Goal: Information Seeking & Learning: Check status

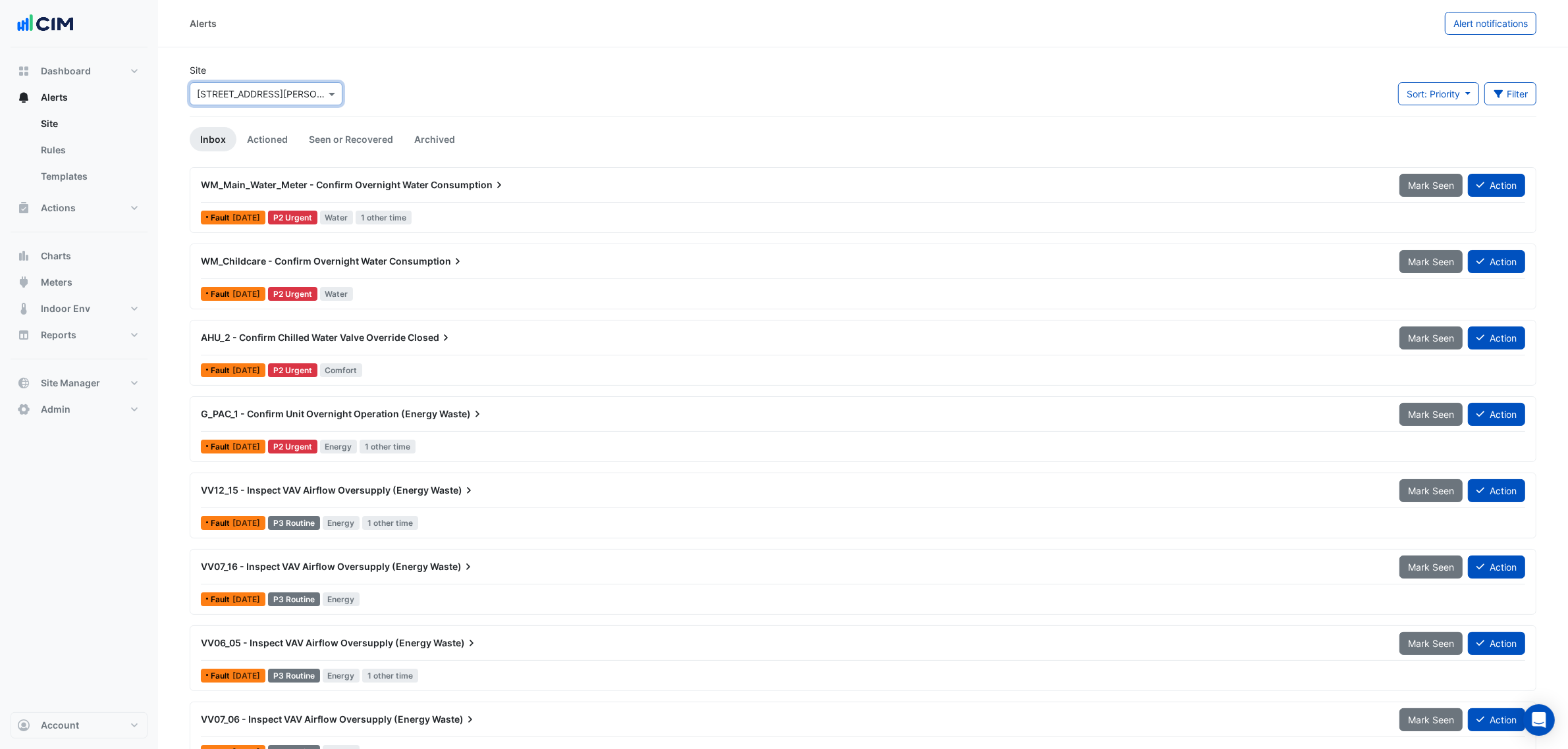
click at [264, 88] on input "text" at bounding box center [252, 94] width 112 height 13
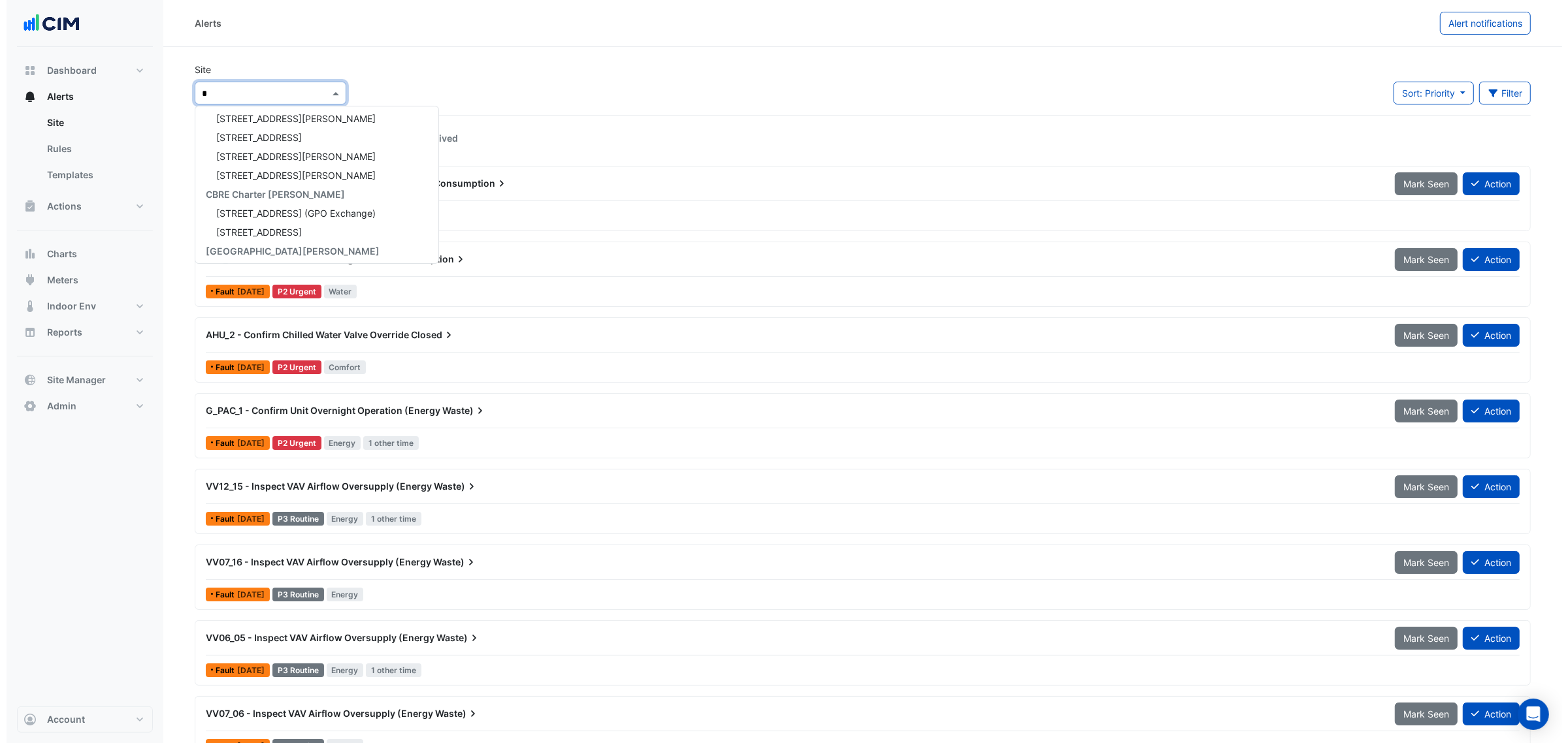
scroll to position [61, 0]
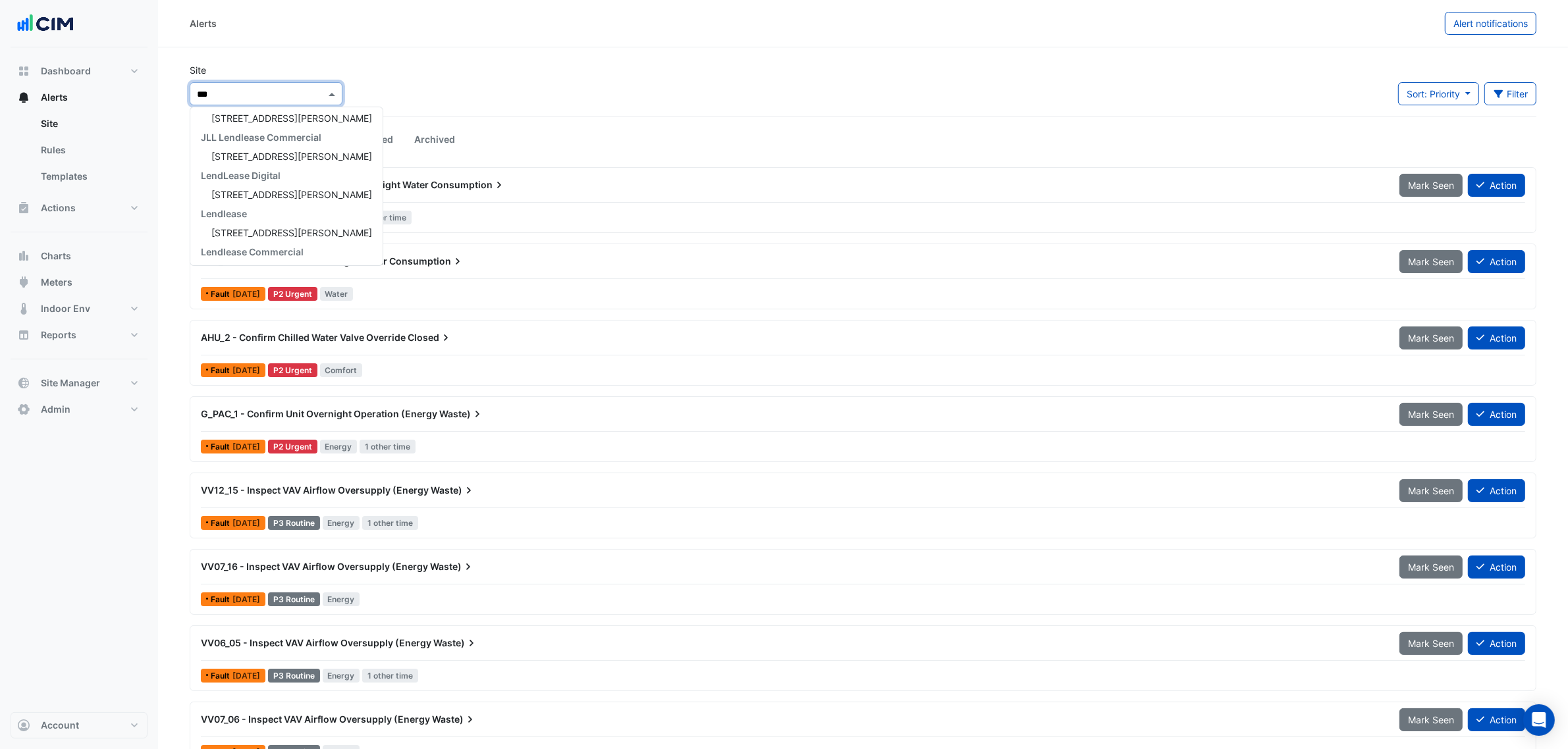
type input "****"
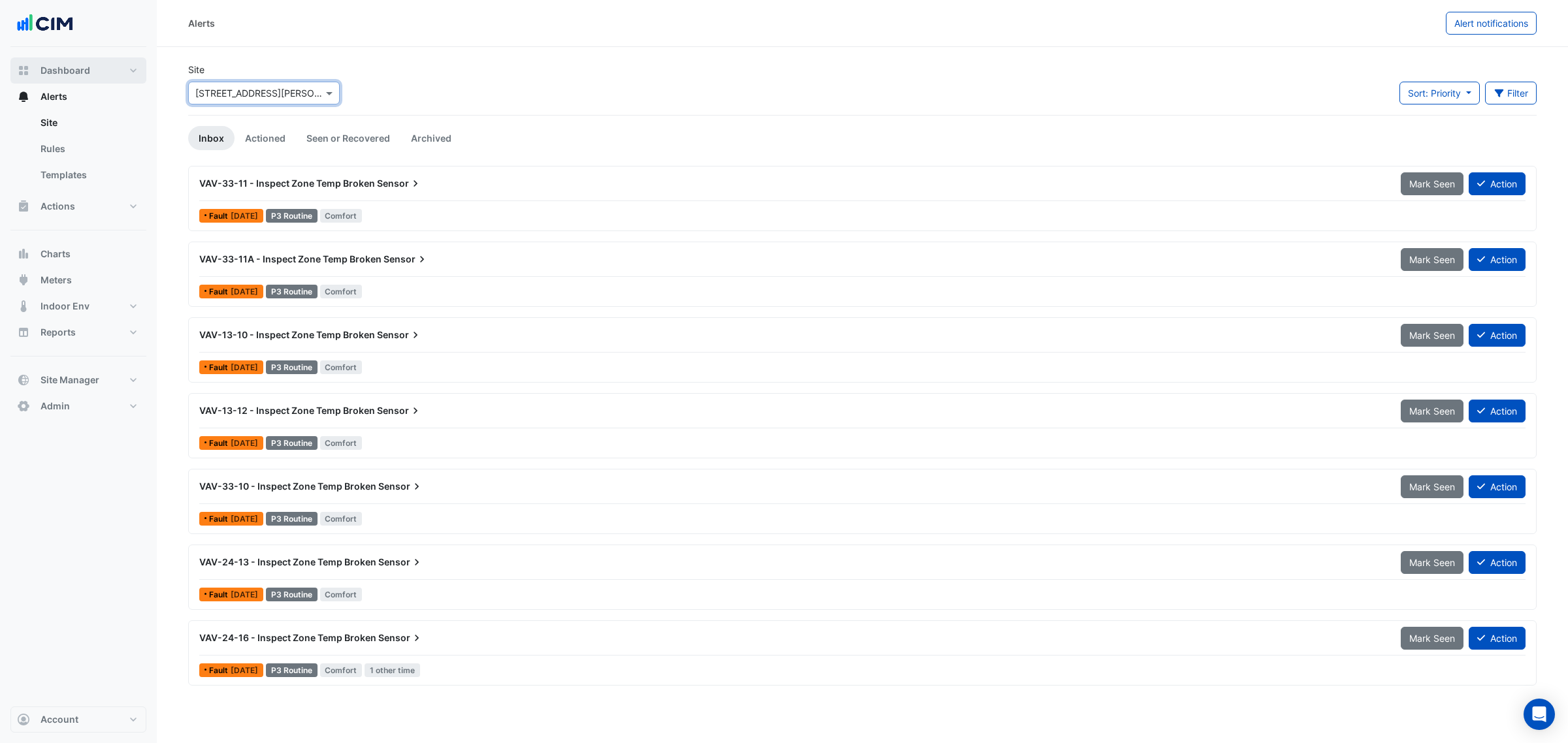
click at [109, 62] on button "Dashboard" at bounding box center [78, 70] width 136 height 26
select select "**"
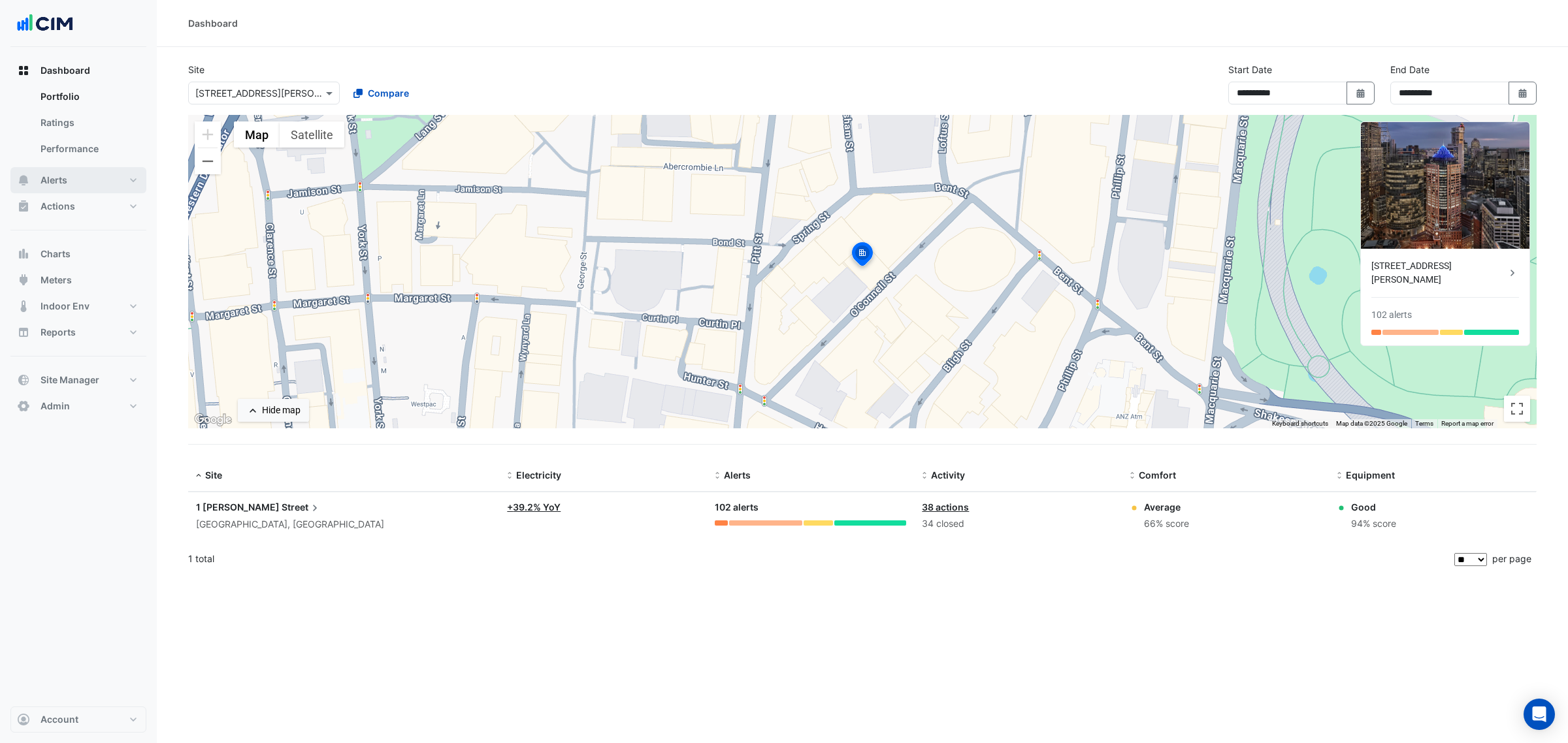
click at [32, 184] on button "Alerts" at bounding box center [78, 180] width 136 height 26
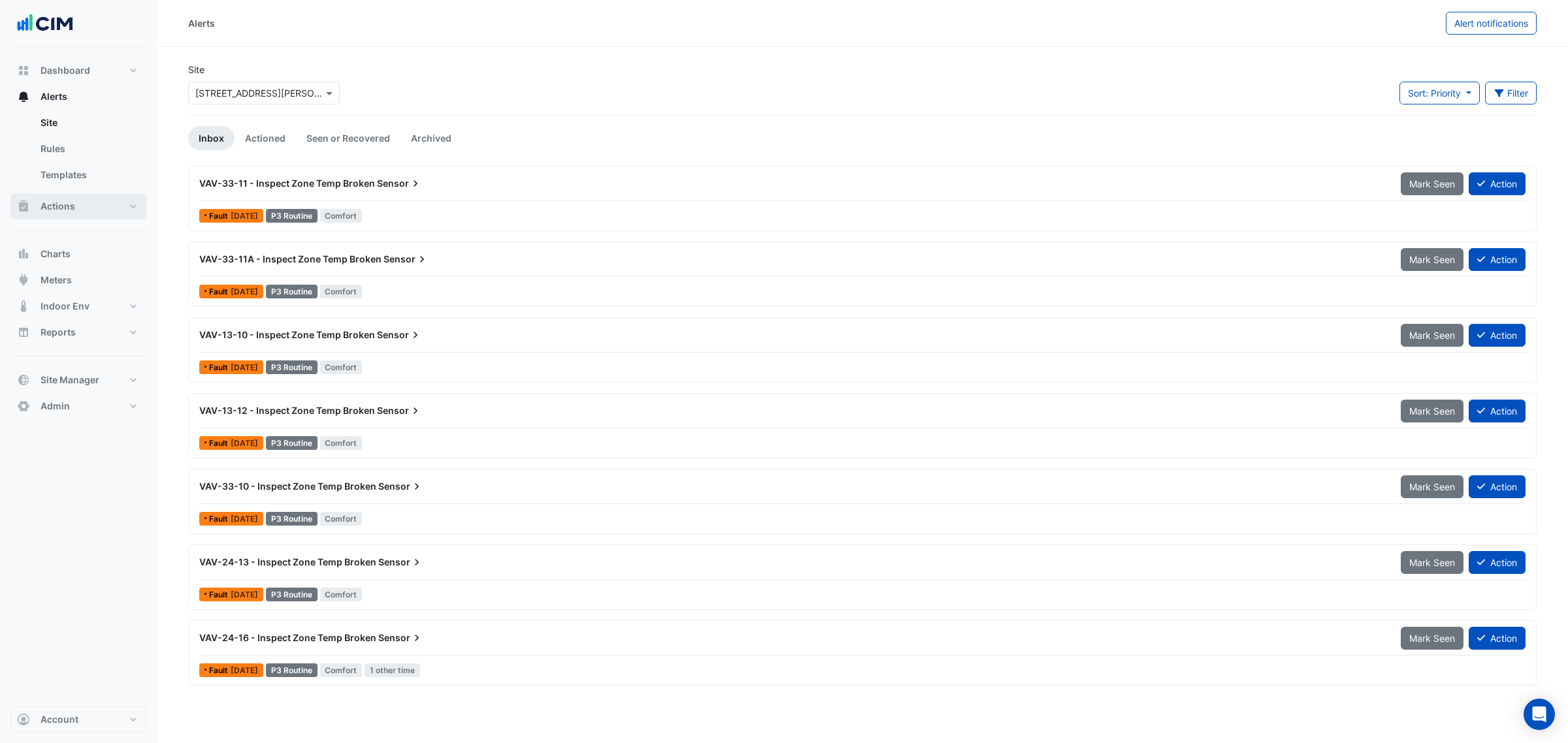
click at [90, 211] on button "Actions" at bounding box center [78, 205] width 136 height 26
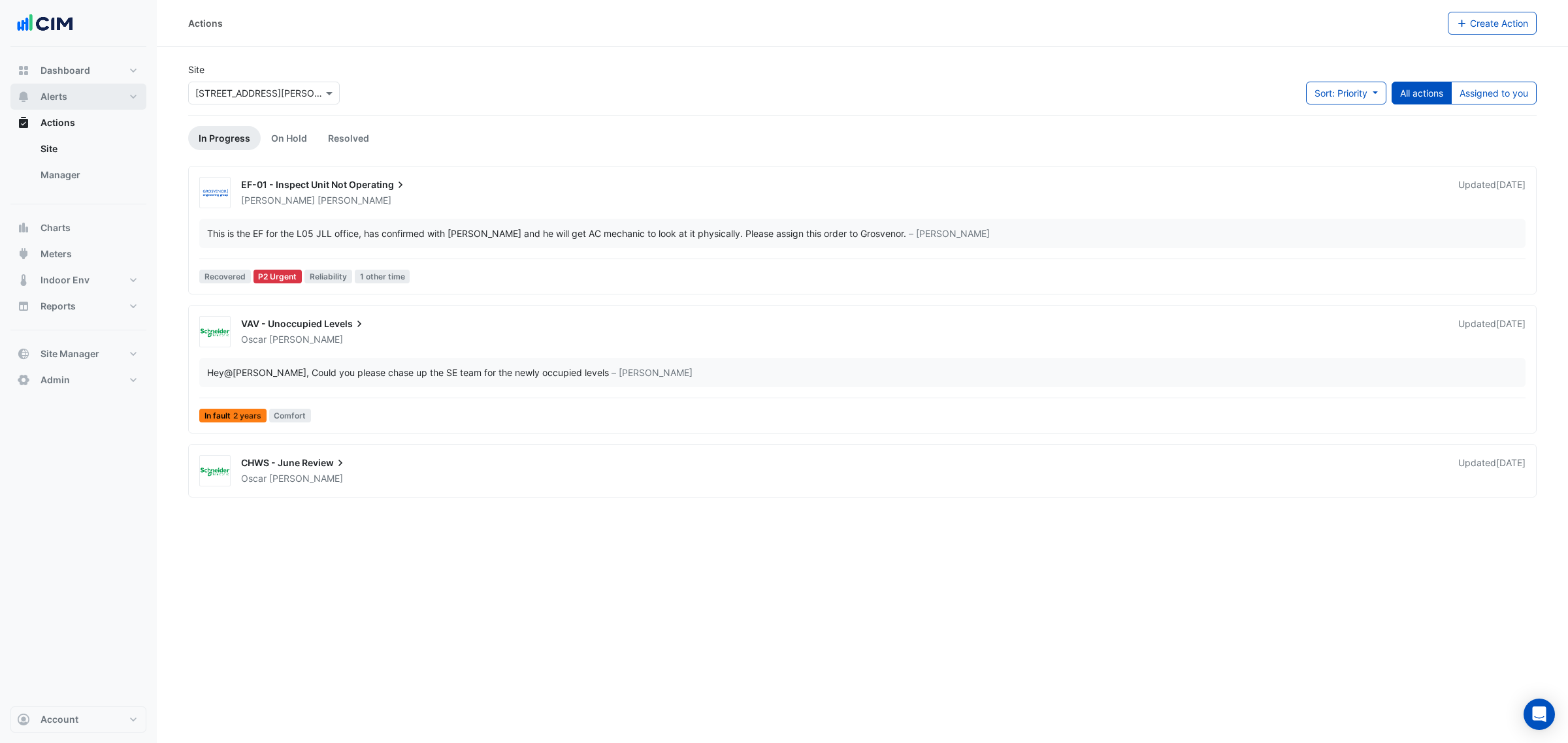
click at [55, 98] on span "Alerts" at bounding box center [54, 96] width 27 height 13
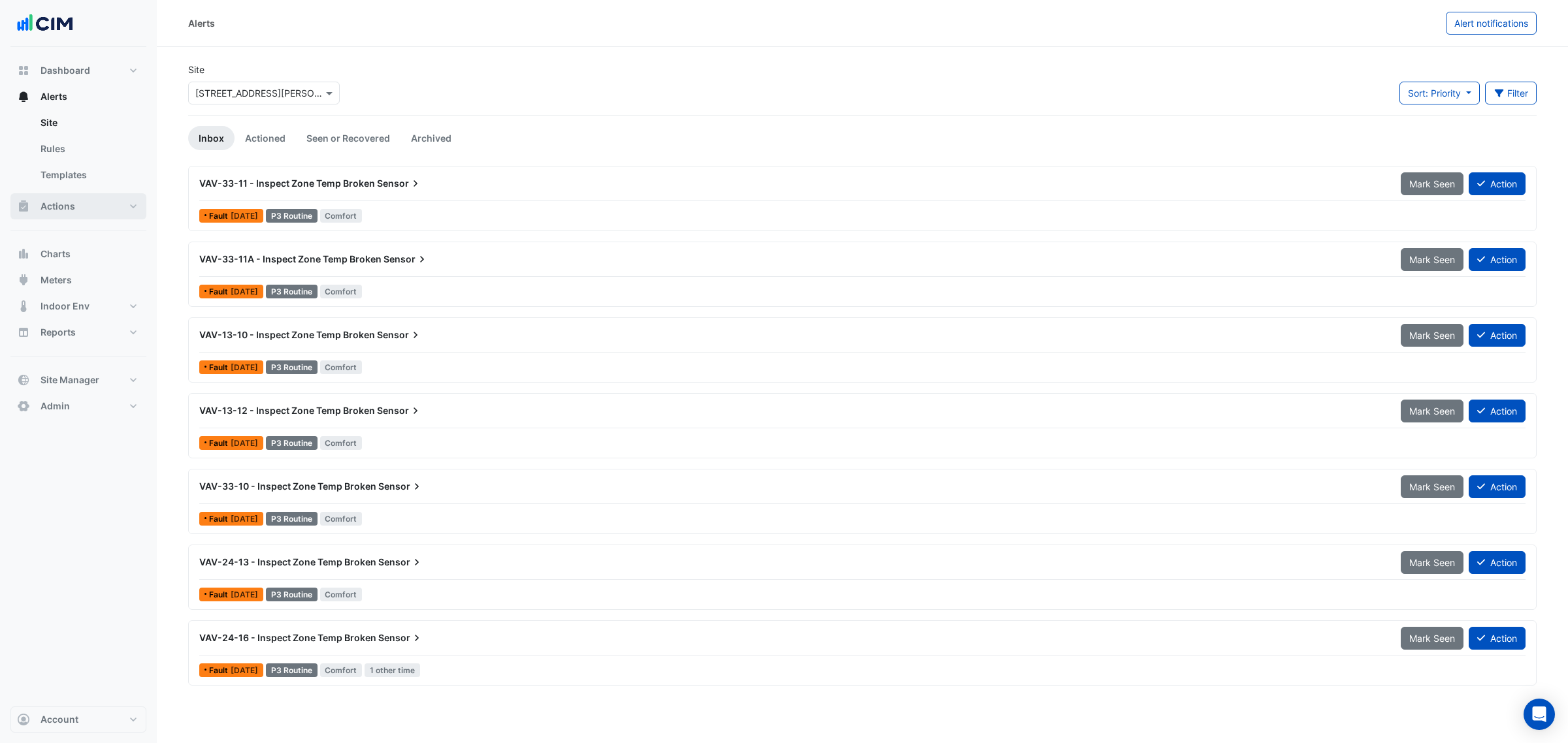
click at [62, 207] on span "Actions" at bounding box center [57, 206] width 34 height 13
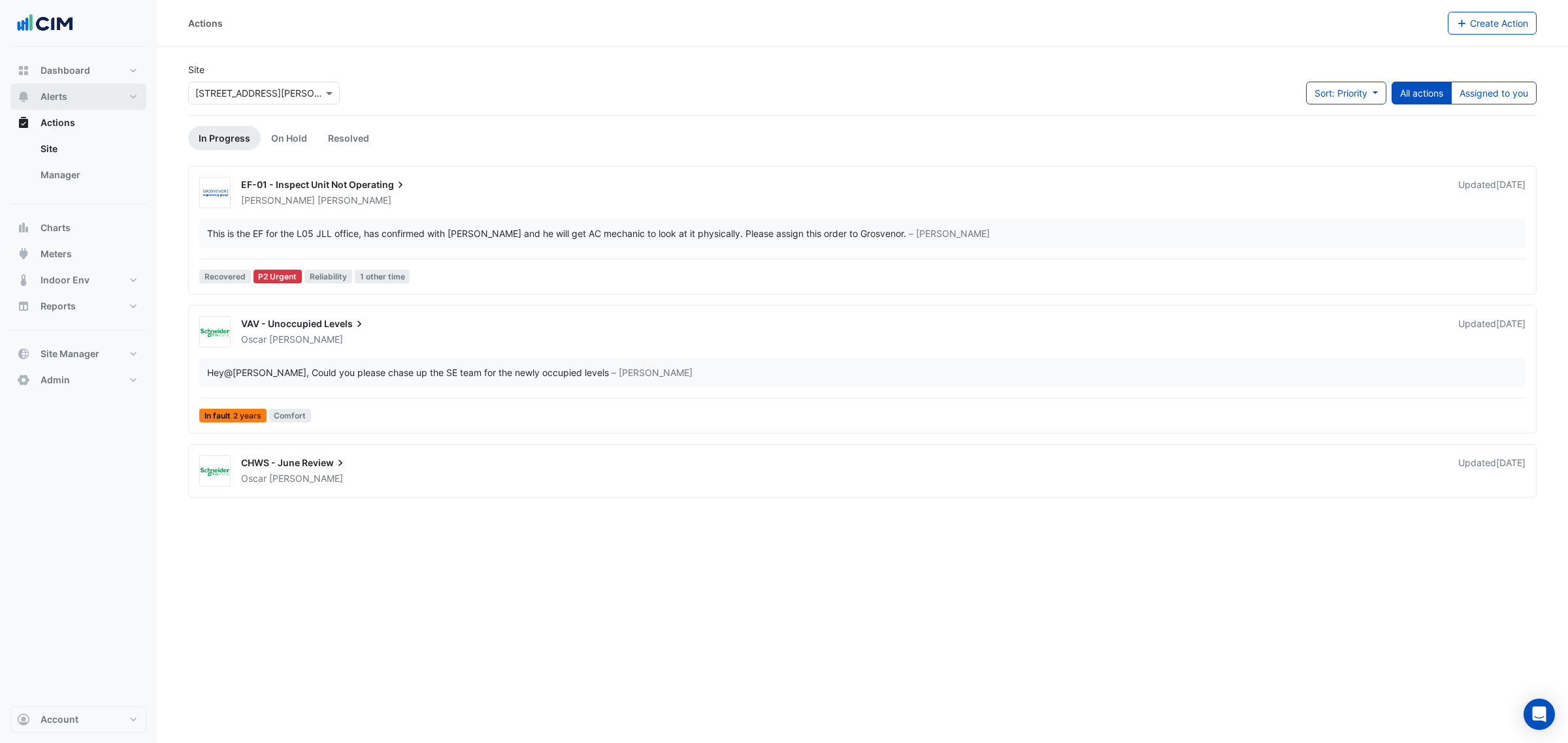
click at [64, 99] on span "Alerts" at bounding box center [54, 96] width 27 height 13
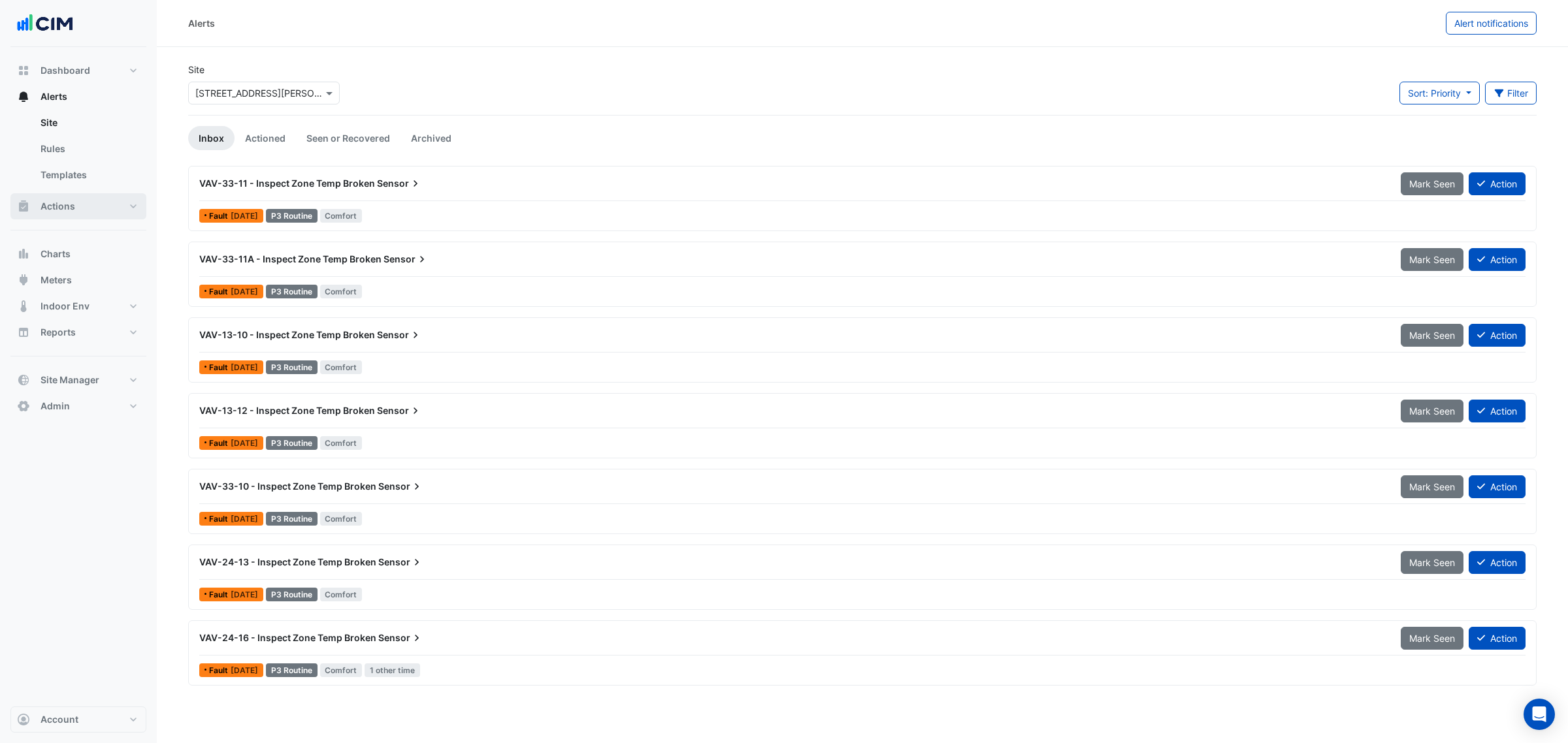
click at [92, 203] on button "Actions" at bounding box center [78, 205] width 136 height 26
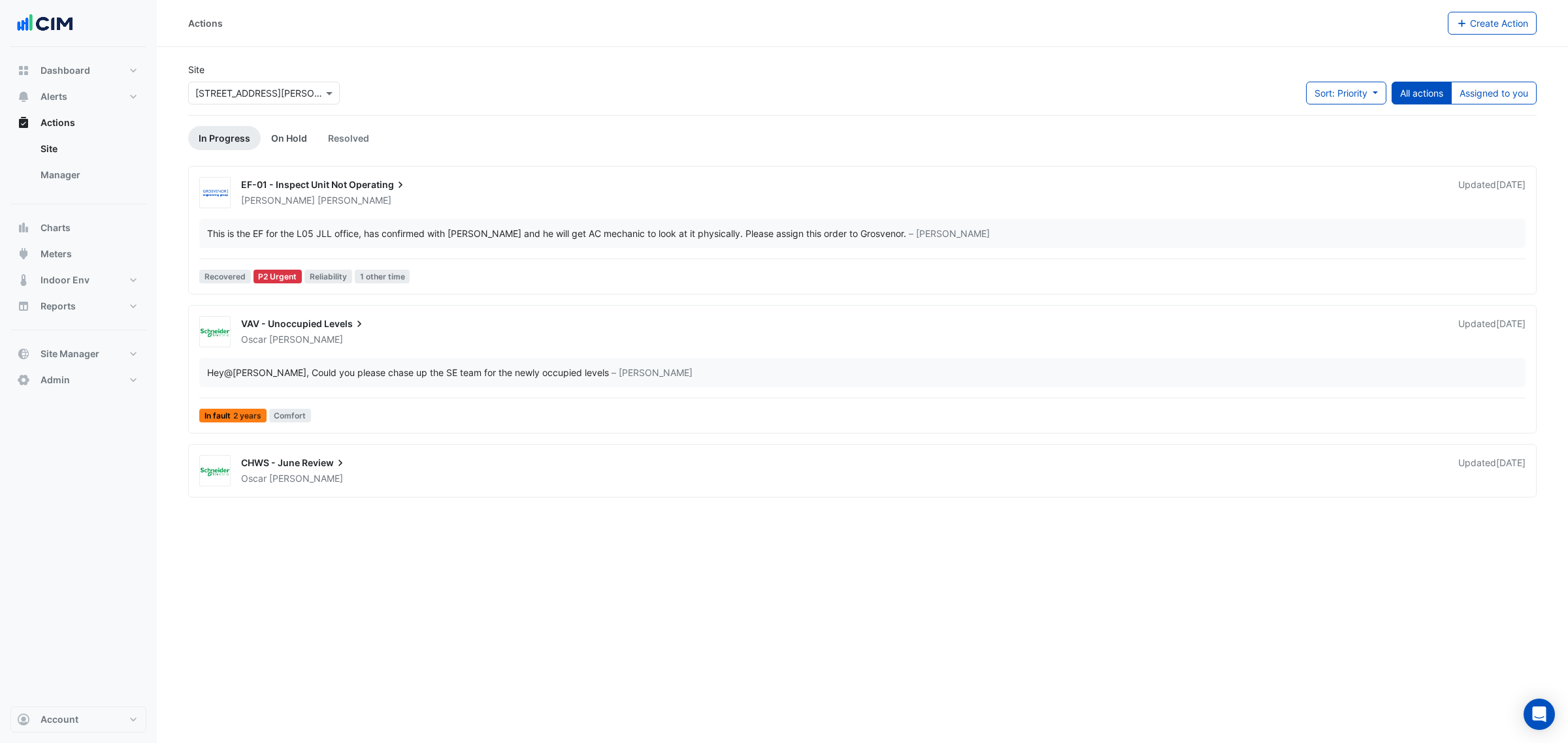
click at [272, 138] on link "On Hold" at bounding box center [289, 138] width 56 height 24
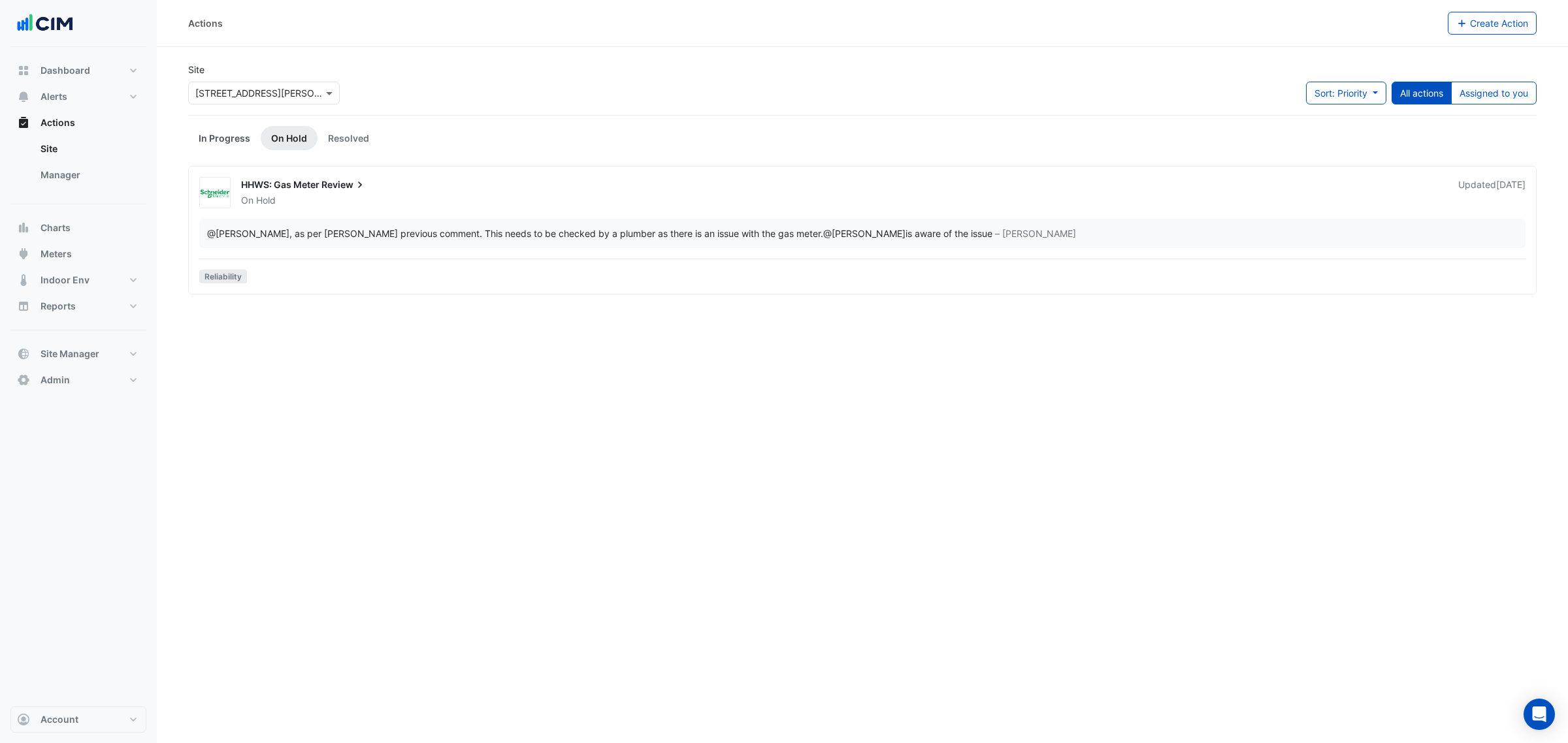
click at [214, 138] on link "In Progress" at bounding box center [225, 138] width 73 height 24
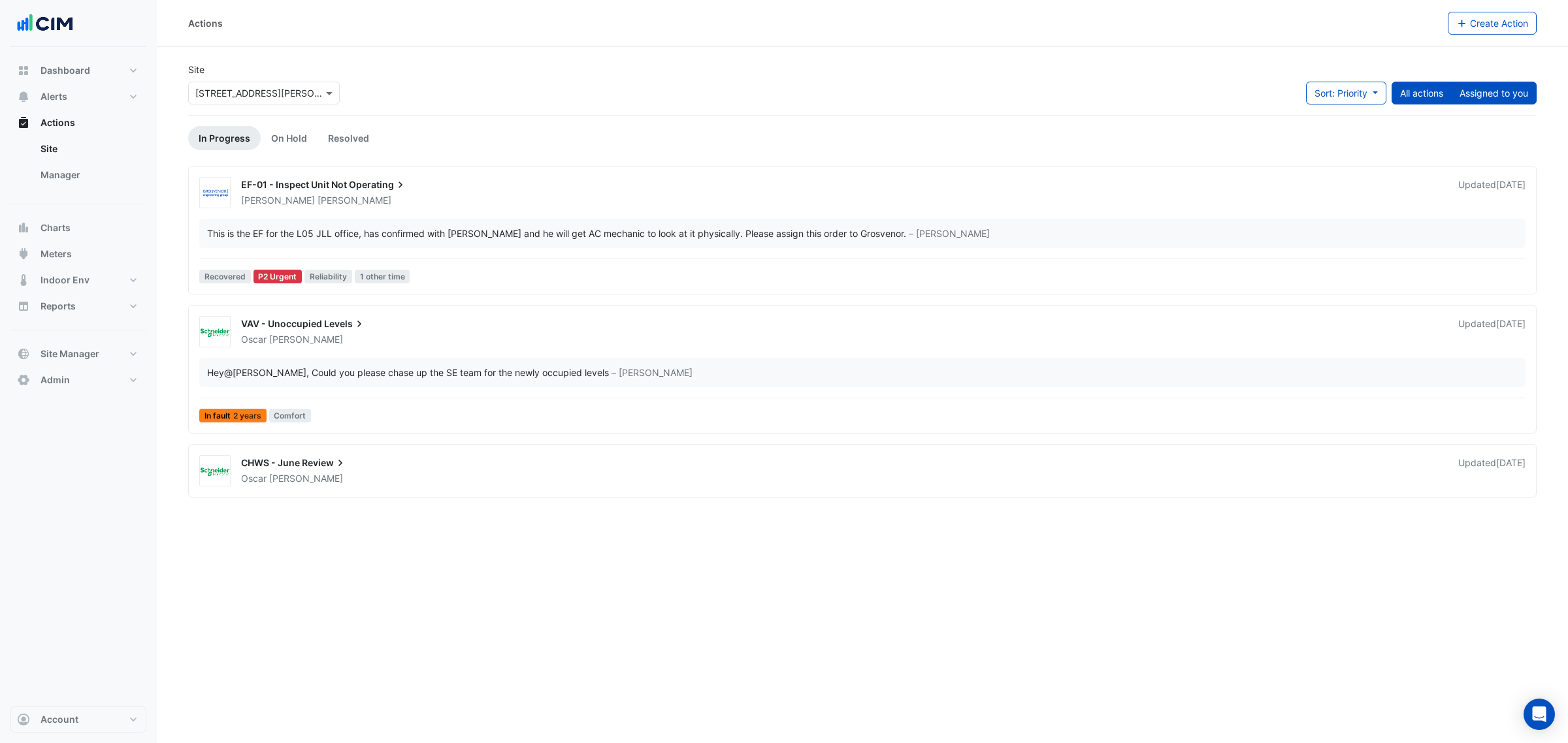
click at [1514, 94] on button "Assigned to you" at bounding box center [1493, 93] width 86 height 23
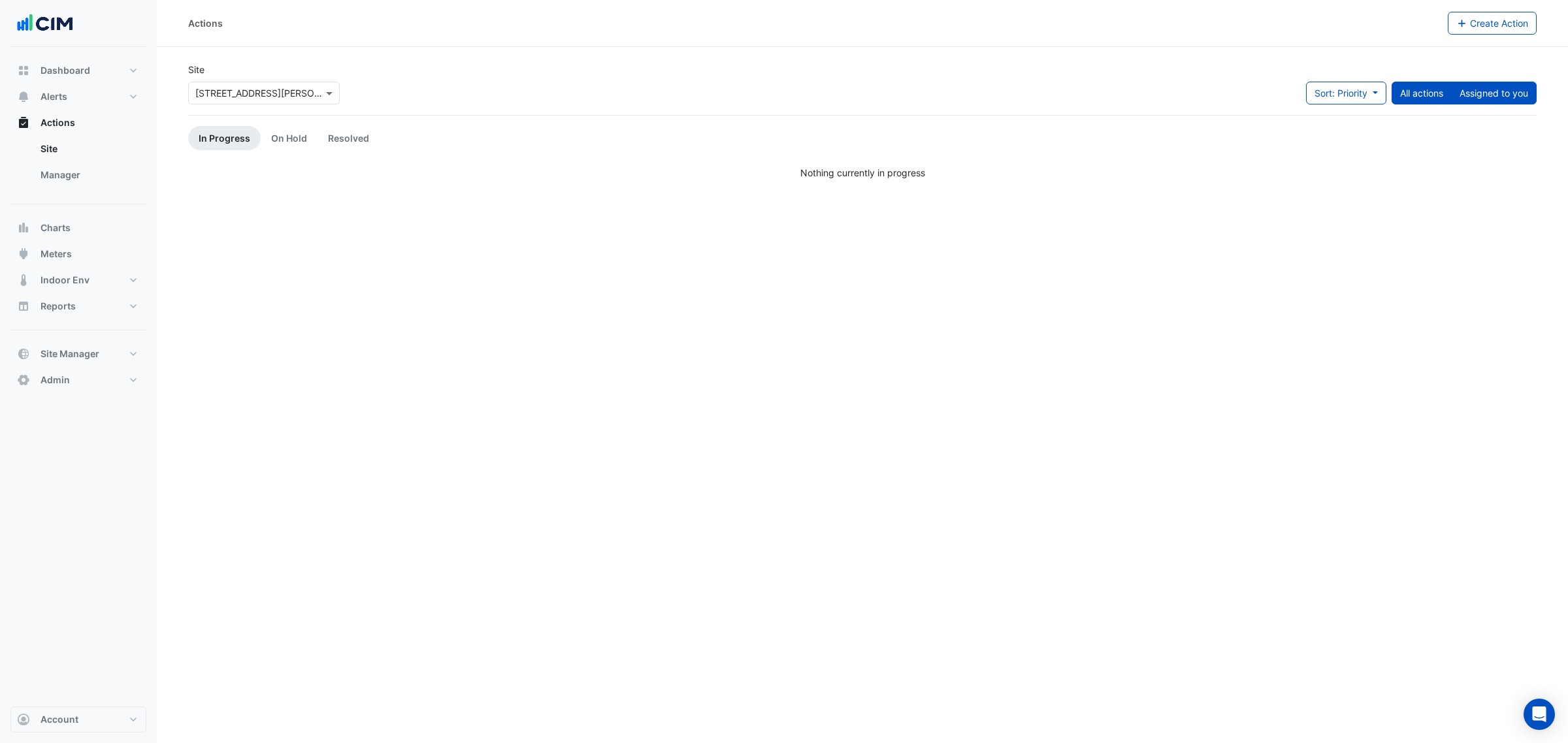
click at [1406, 96] on button "All actions" at bounding box center [1421, 93] width 60 height 23
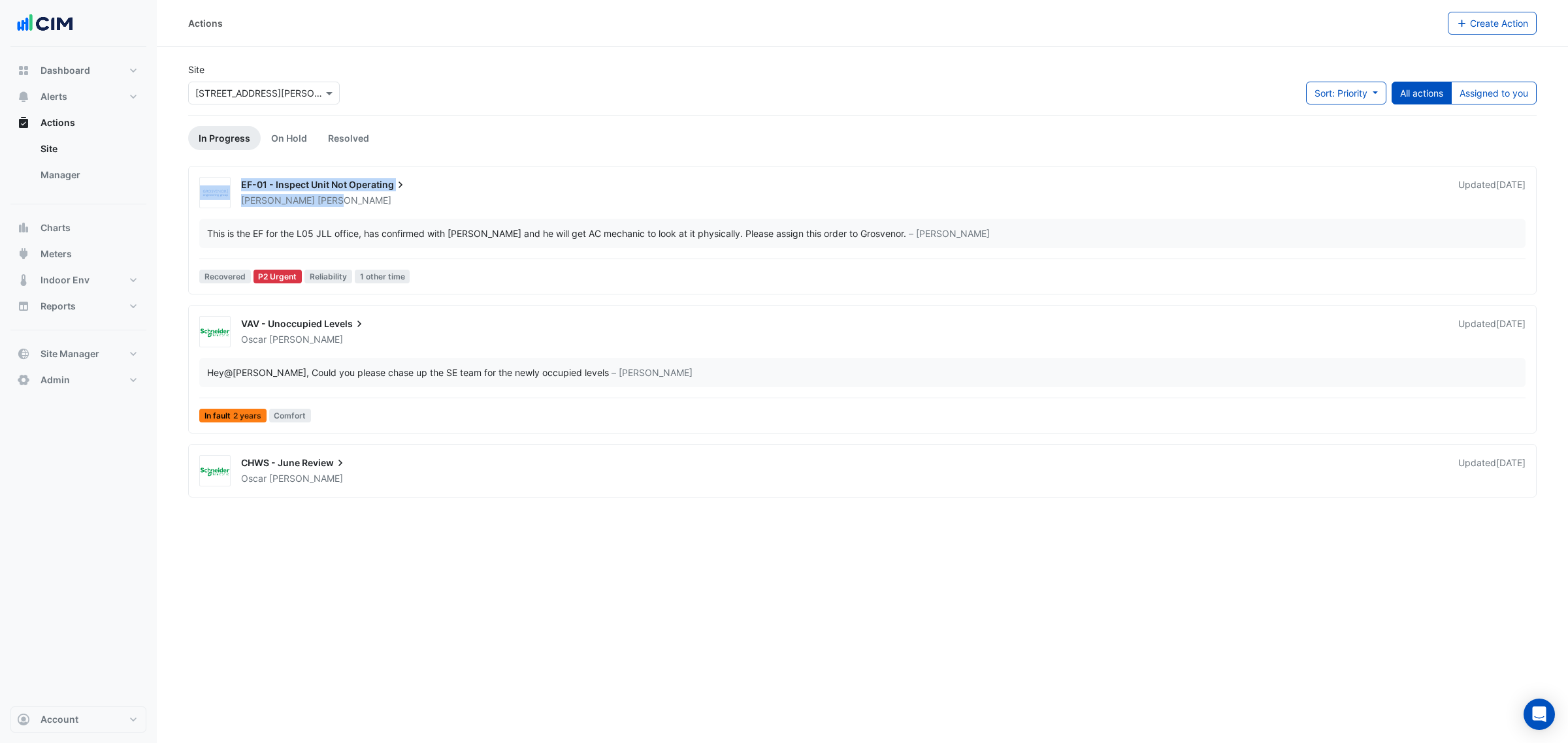
drag, startPoint x: 228, startPoint y: 200, endPoint x: 317, endPoint y: 203, distance: 89.1
click at [317, 203] on div "EF-01 - Inspect Unit Not Operating [PERSON_NAME] Updated [DATE]" at bounding box center [862, 192] width 1337 height 32
click at [488, 98] on div "Site Select a Site × [STREET_ADDRESS][PERSON_NAME] Sort: Priority Priority Upda…" at bounding box center [862, 89] width 1364 height 53
click at [383, 212] on div "EF-01 - Inspect Unit Not Operating [PERSON_NAME] Updated [DATE] This is the EF …" at bounding box center [862, 232] width 1337 height 112
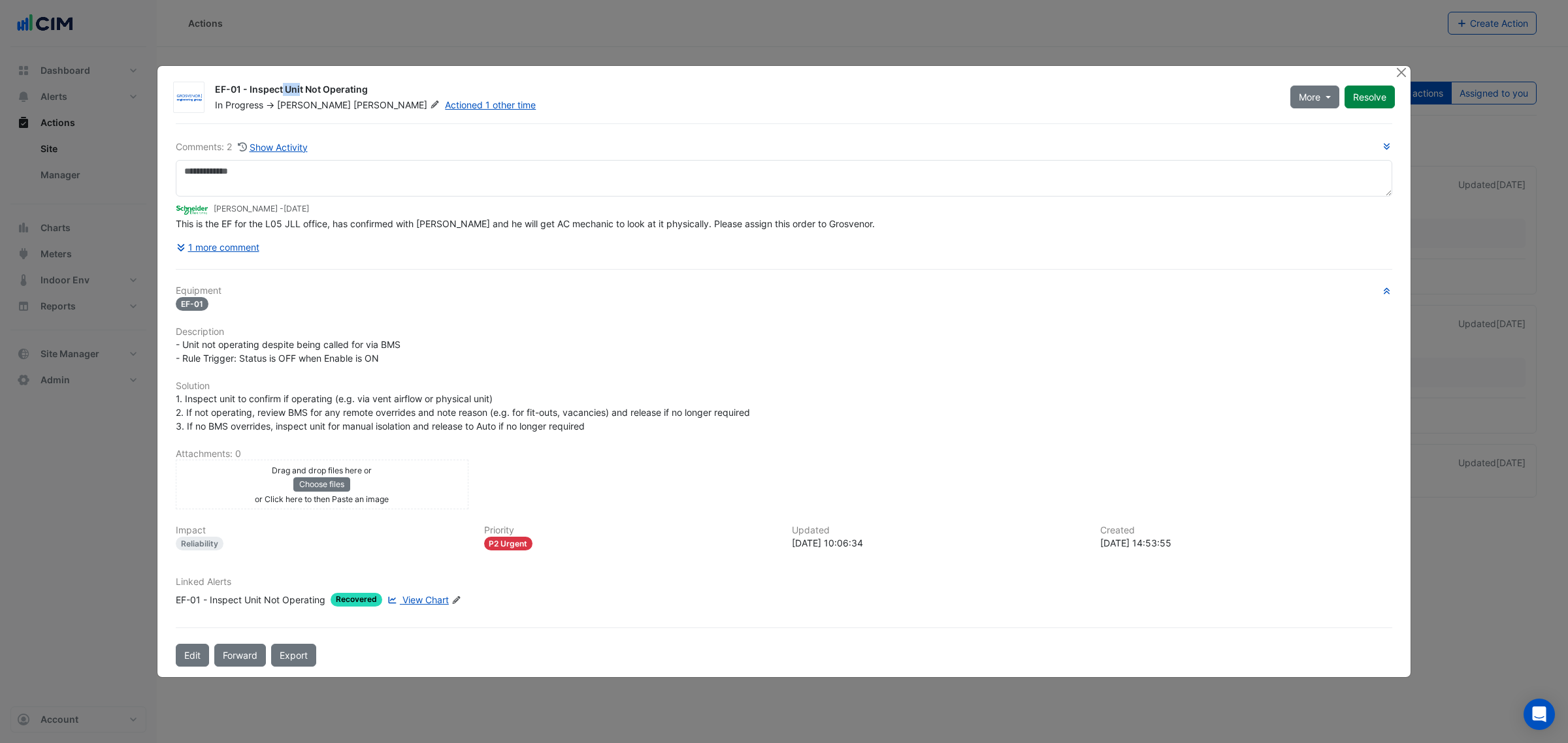
drag, startPoint x: 214, startPoint y: 92, endPoint x: 238, endPoint y: 92, distance: 24.0
click at [238, 92] on div "EF-01 - Inspect Unit Not Operating" at bounding box center [744, 91] width 1060 height 15
drag, startPoint x: 272, startPoint y: 83, endPoint x: 347, endPoint y: 78, distance: 75.2
click at [347, 78] on div "EF-01 - Inspect Unit Not Operating In Progress -> [PERSON_NAME] Actioned 1 othe…" at bounding box center [805, 95] width 1195 height 34
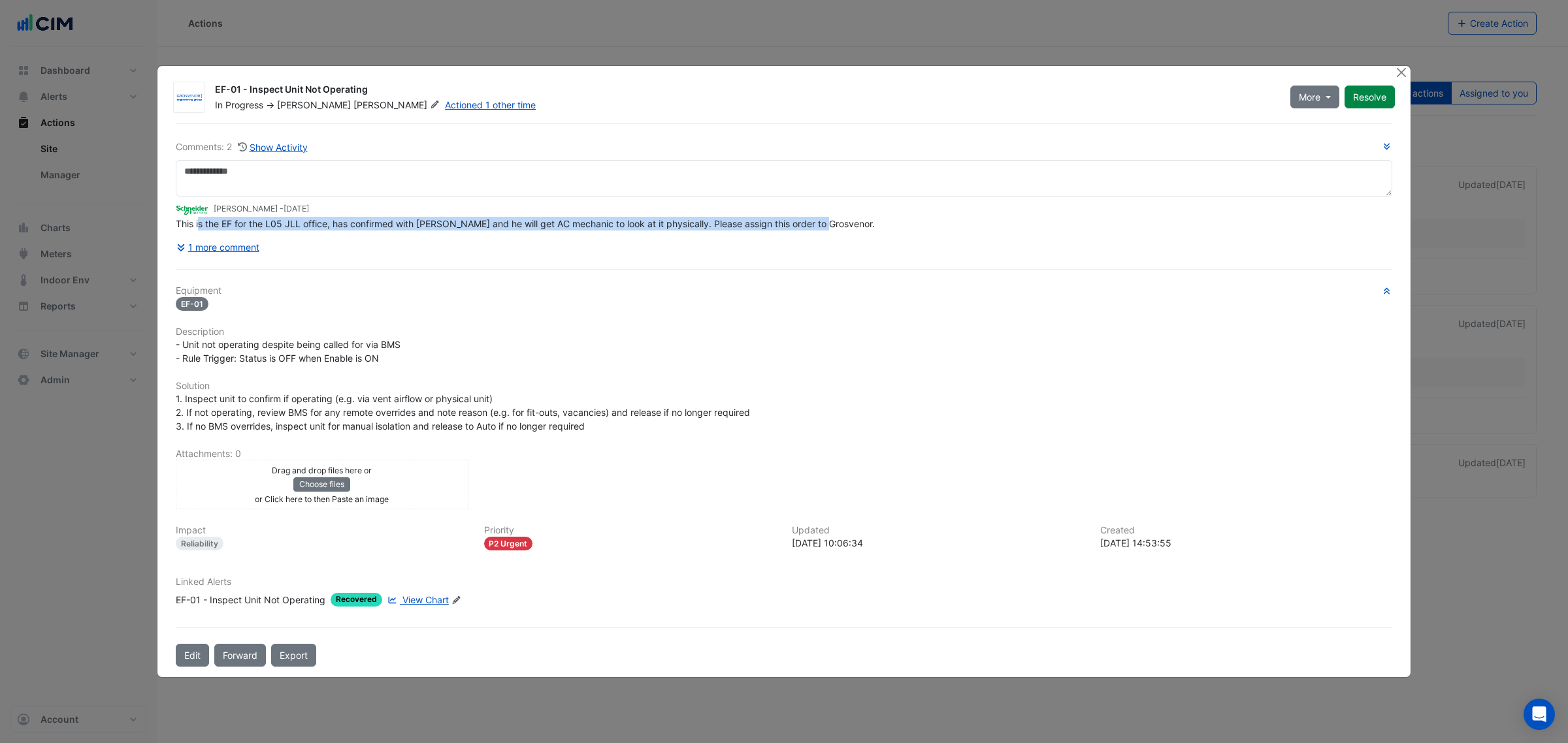
drag, startPoint x: 204, startPoint y: 226, endPoint x: 841, endPoint y: 226, distance: 637.0
click at [841, 226] on div "This is the EF for the L05 JLL office, has confirmed with [PERSON_NAME] and he …" at bounding box center [784, 223] width 1216 height 13
click at [1401, 74] on button "Close" at bounding box center [1401, 73] width 13 height 13
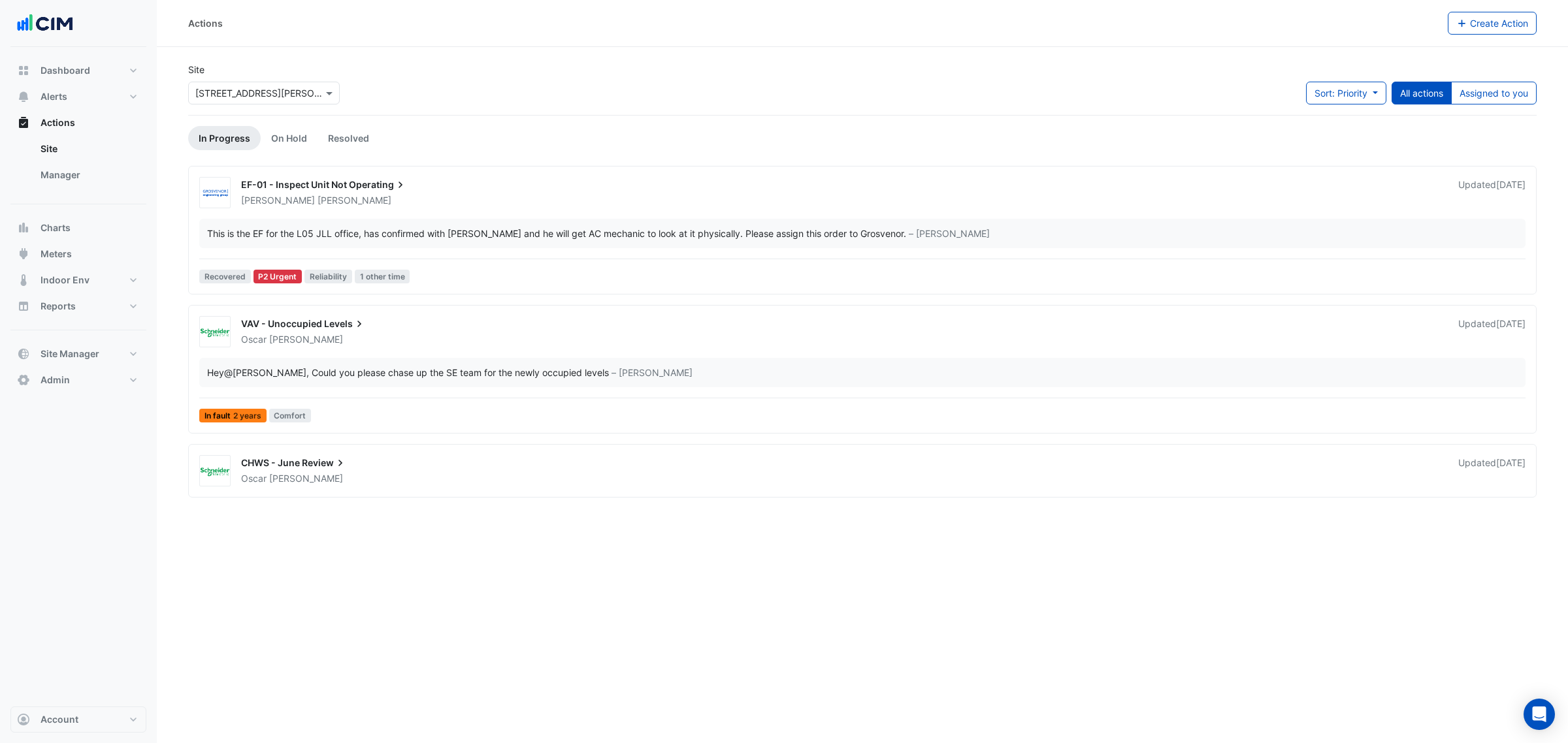
click at [445, 234] on div "This is the EF for the L05 JLL office, has confirmed with [PERSON_NAME] and he …" at bounding box center [556, 233] width 698 height 13
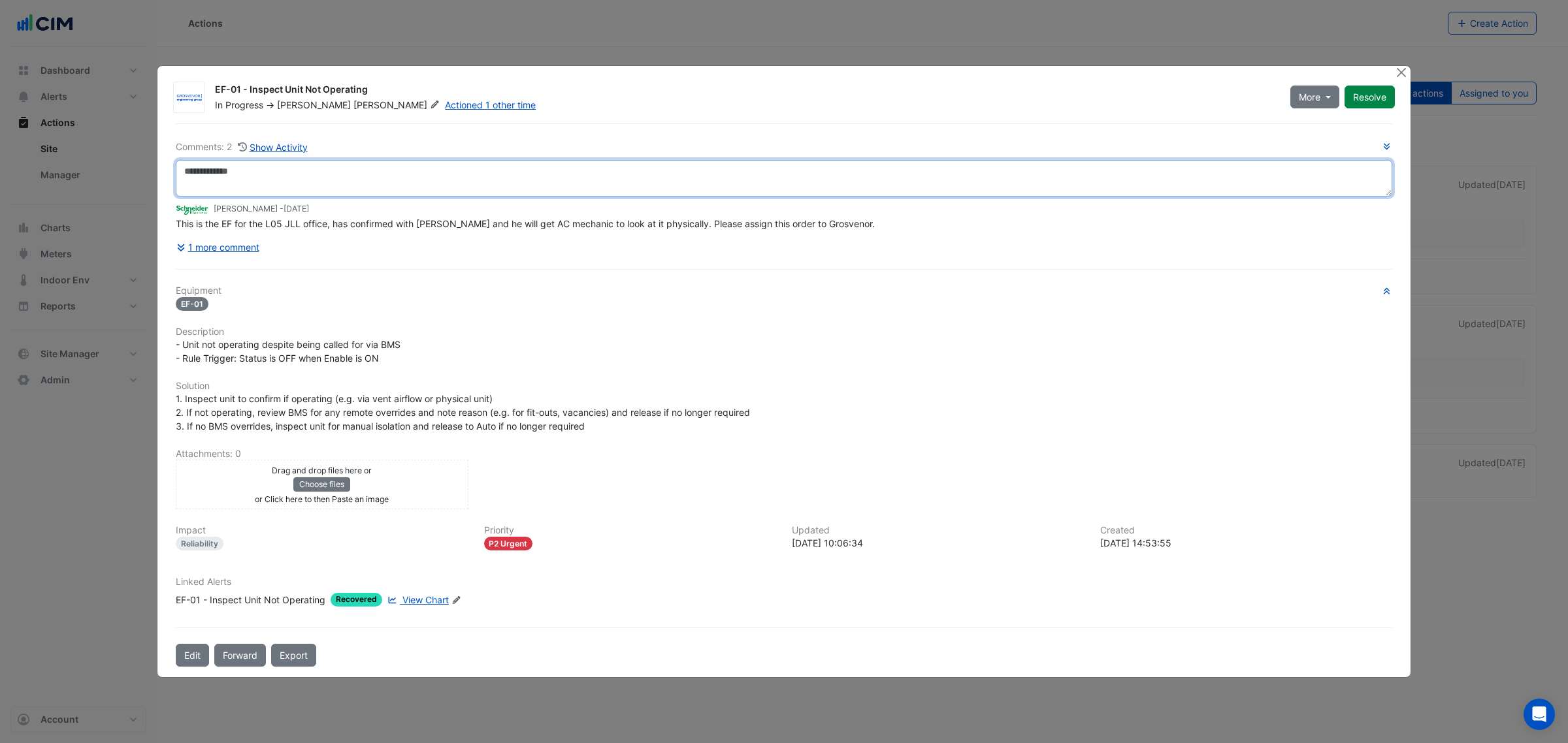
drag, startPoint x: 194, startPoint y: 182, endPoint x: 256, endPoint y: 163, distance: 64.8
click at [196, 182] on textarea at bounding box center [784, 178] width 1216 height 36
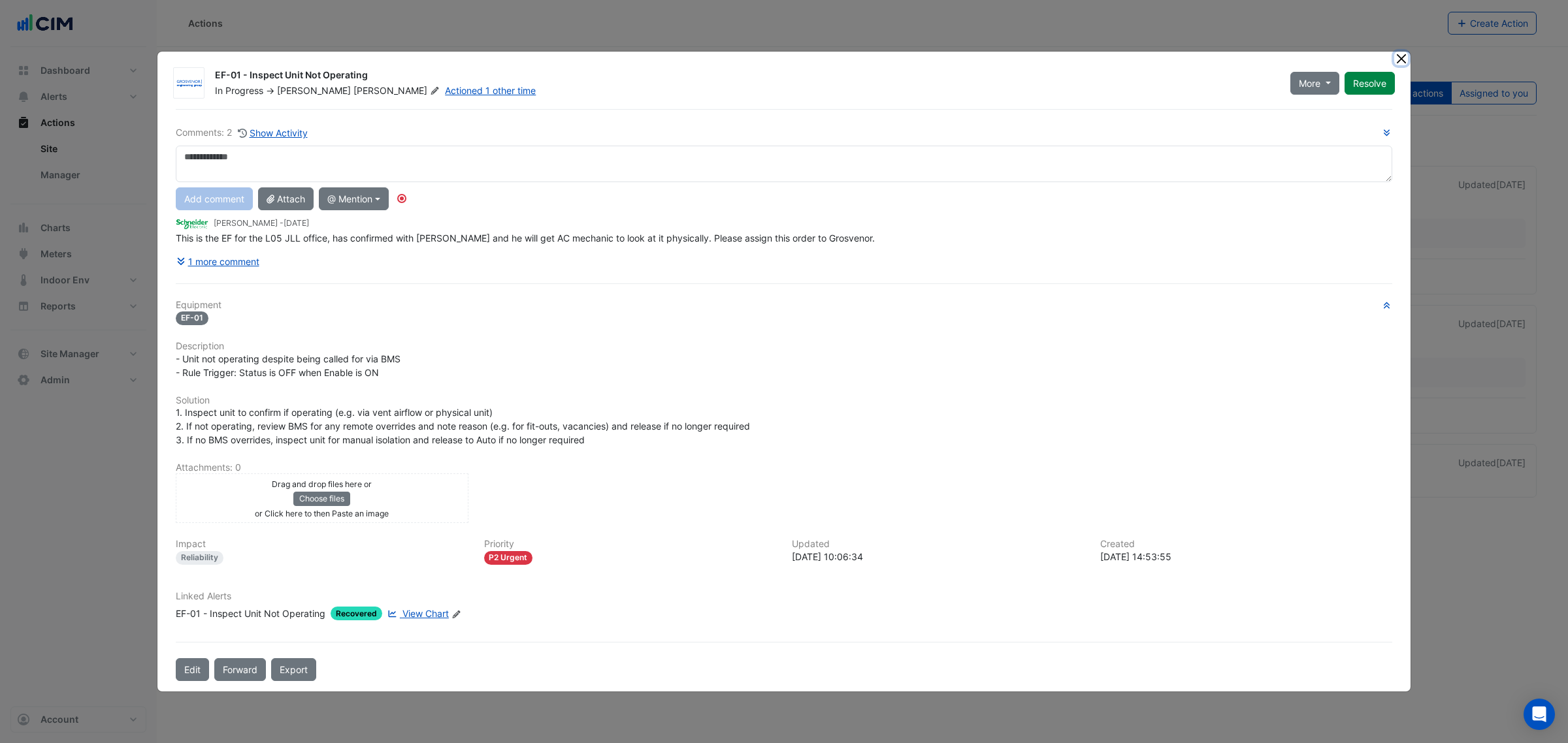
click at [1403, 57] on button "Close" at bounding box center [1401, 58] width 13 height 13
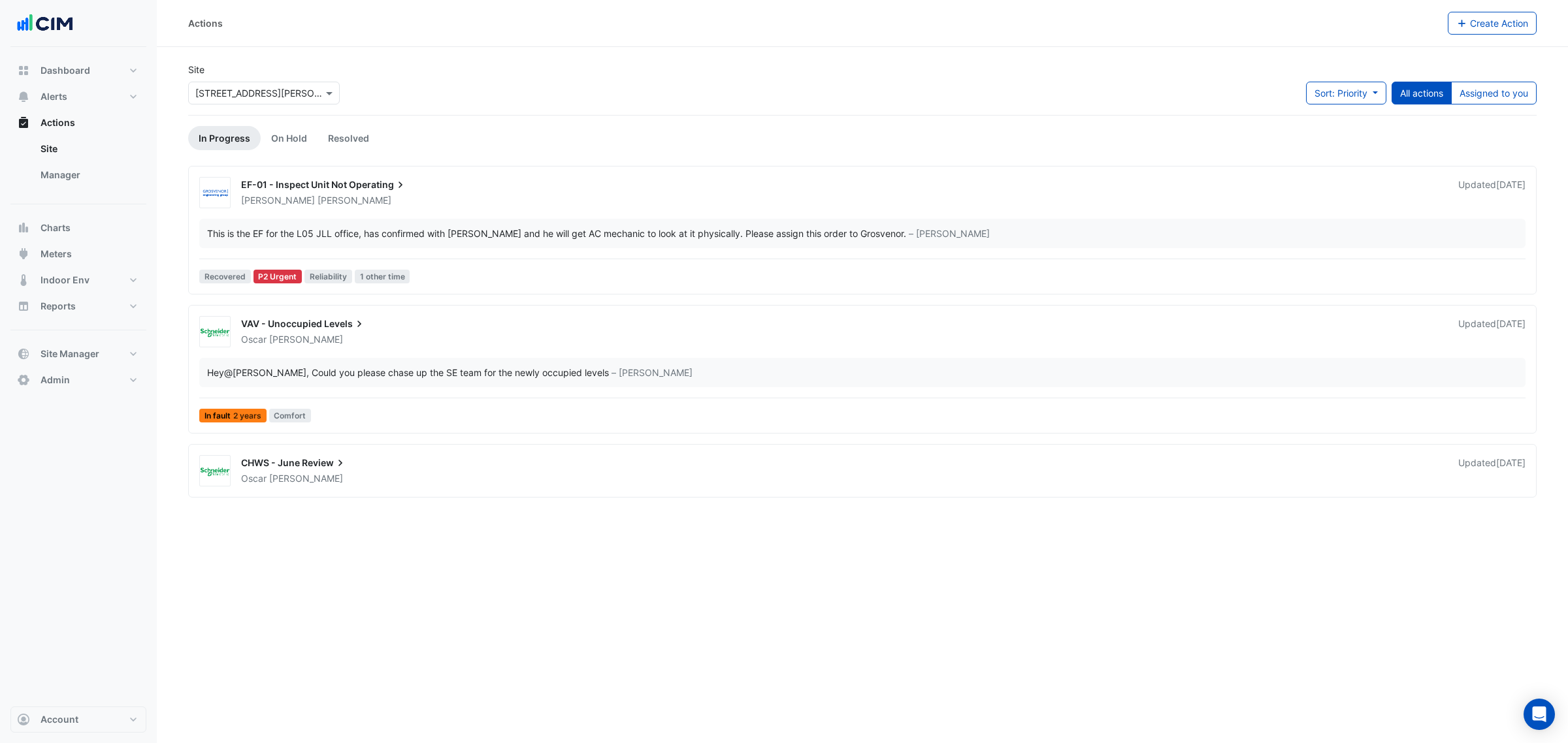
drag, startPoint x: 221, startPoint y: 134, endPoint x: 238, endPoint y: 134, distance: 17.0
click at [221, 134] on link "In Progress" at bounding box center [225, 138] width 73 height 24
click at [296, 138] on link "On Hold" at bounding box center [289, 138] width 56 height 24
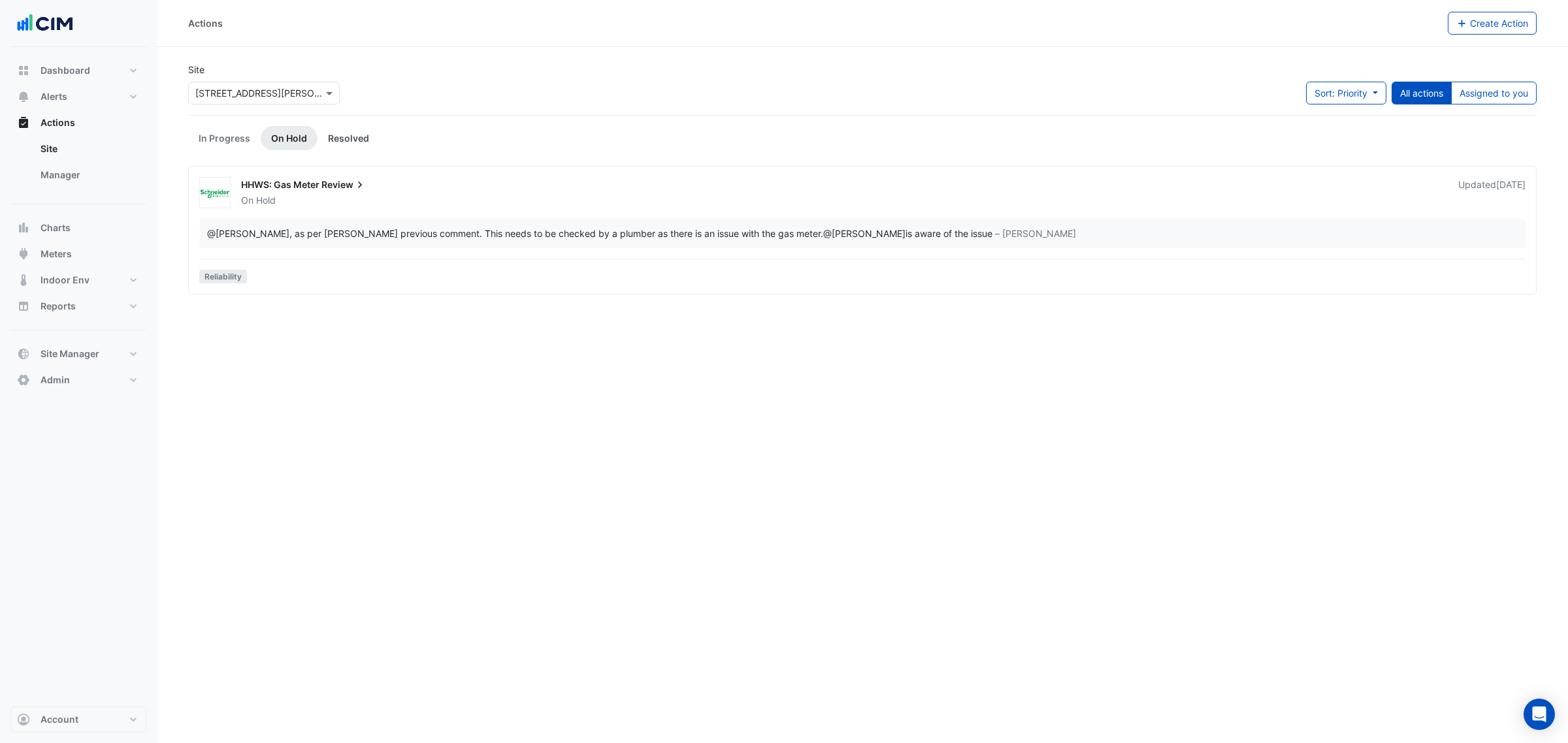
click at [318, 140] on link "Resolved" at bounding box center [348, 138] width 62 height 24
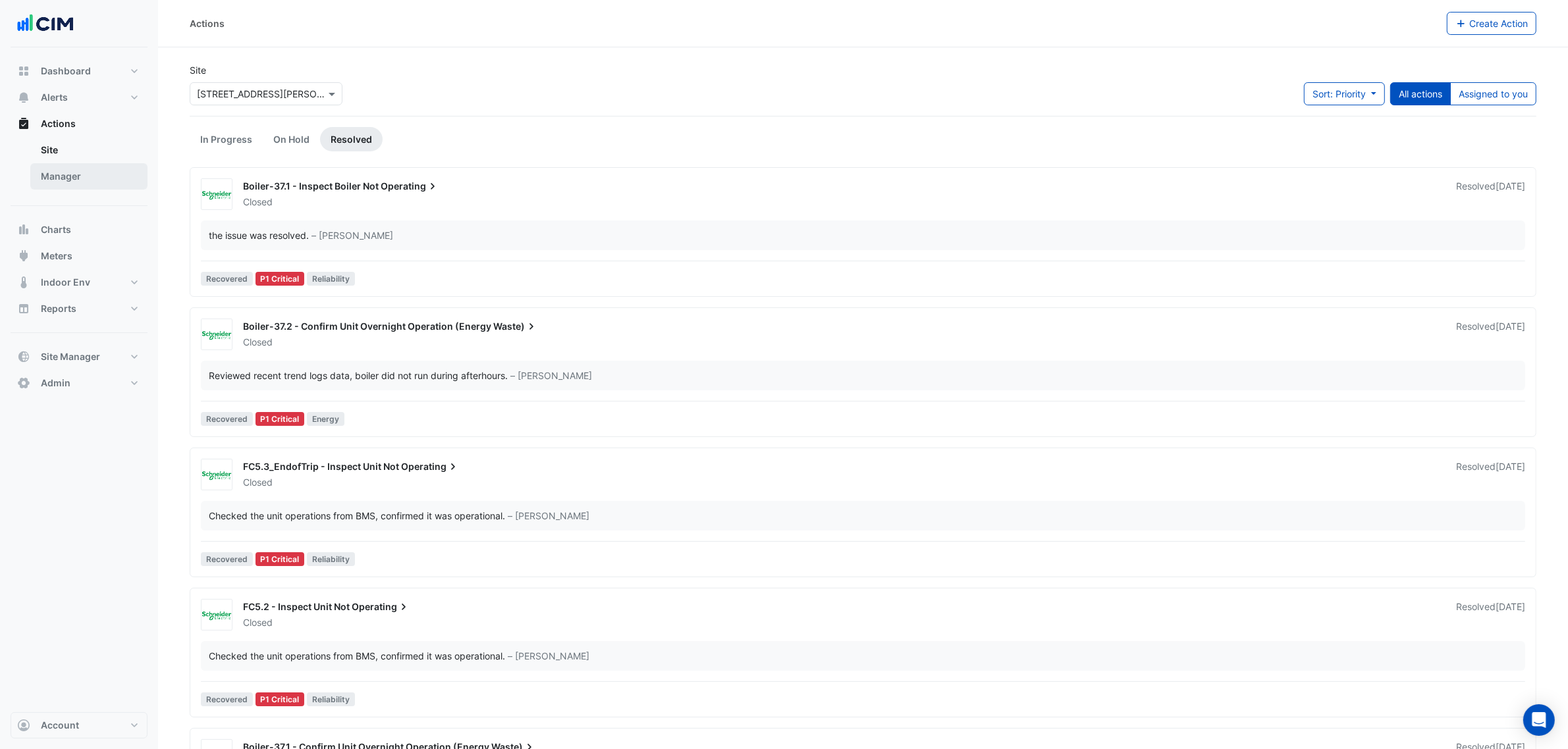
click at [86, 182] on link "Manager" at bounding box center [89, 176] width 118 height 26
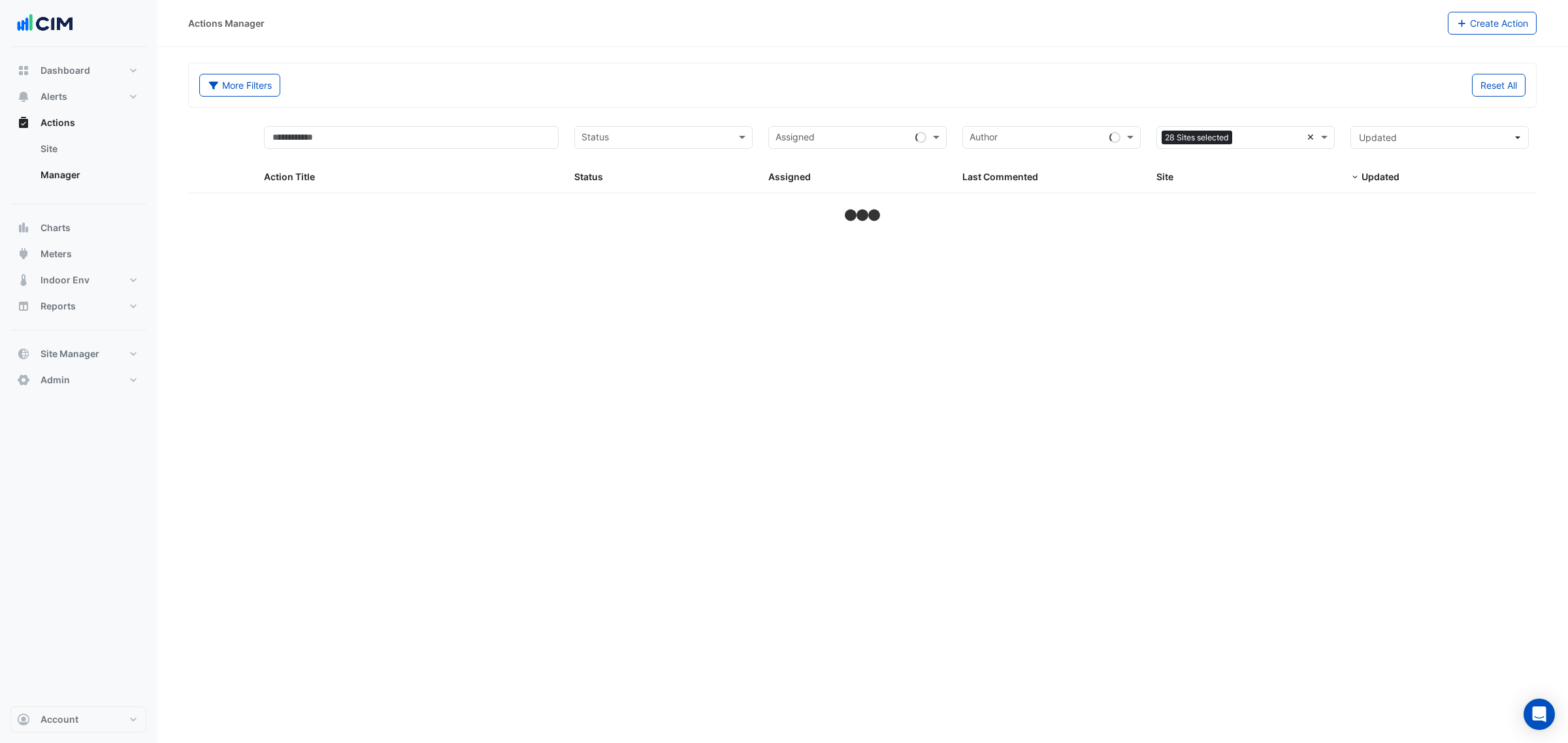
select select "**"
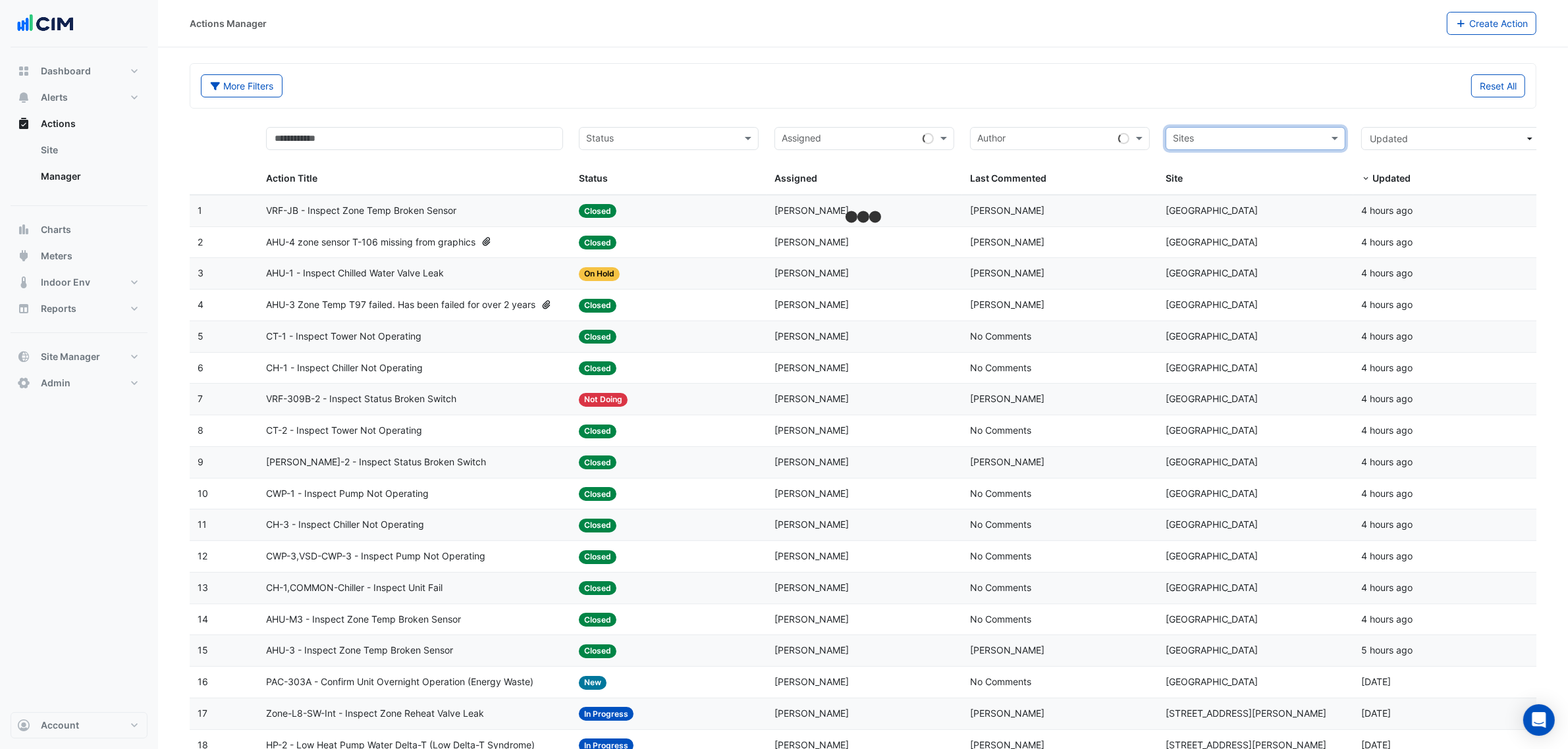
click at [1218, 142] on input "text" at bounding box center [1247, 140] width 150 height 15
type input "*****"
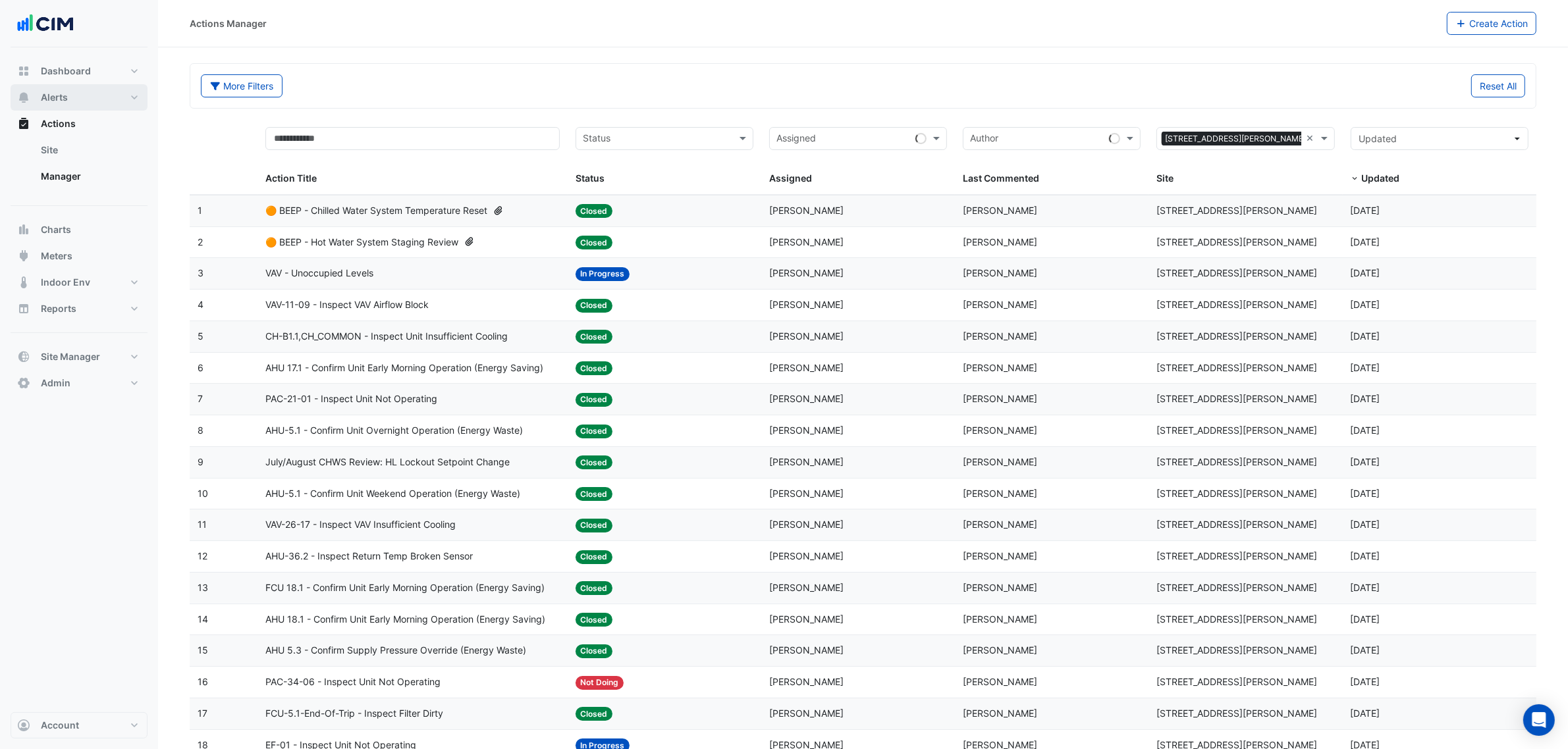
click at [49, 102] on span "Alerts" at bounding box center [54, 97] width 27 height 13
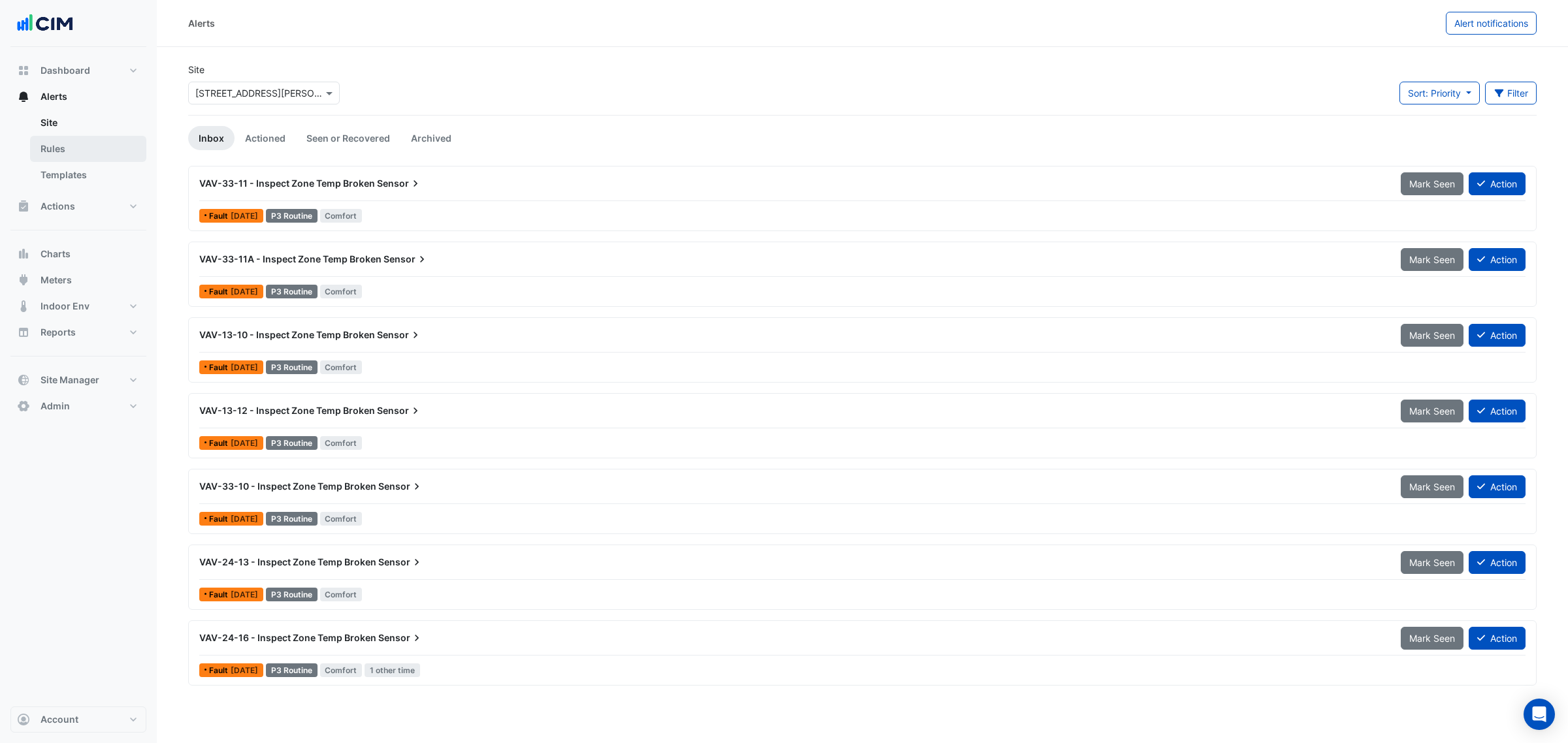
click at [66, 151] on link "Rules" at bounding box center [88, 148] width 117 height 26
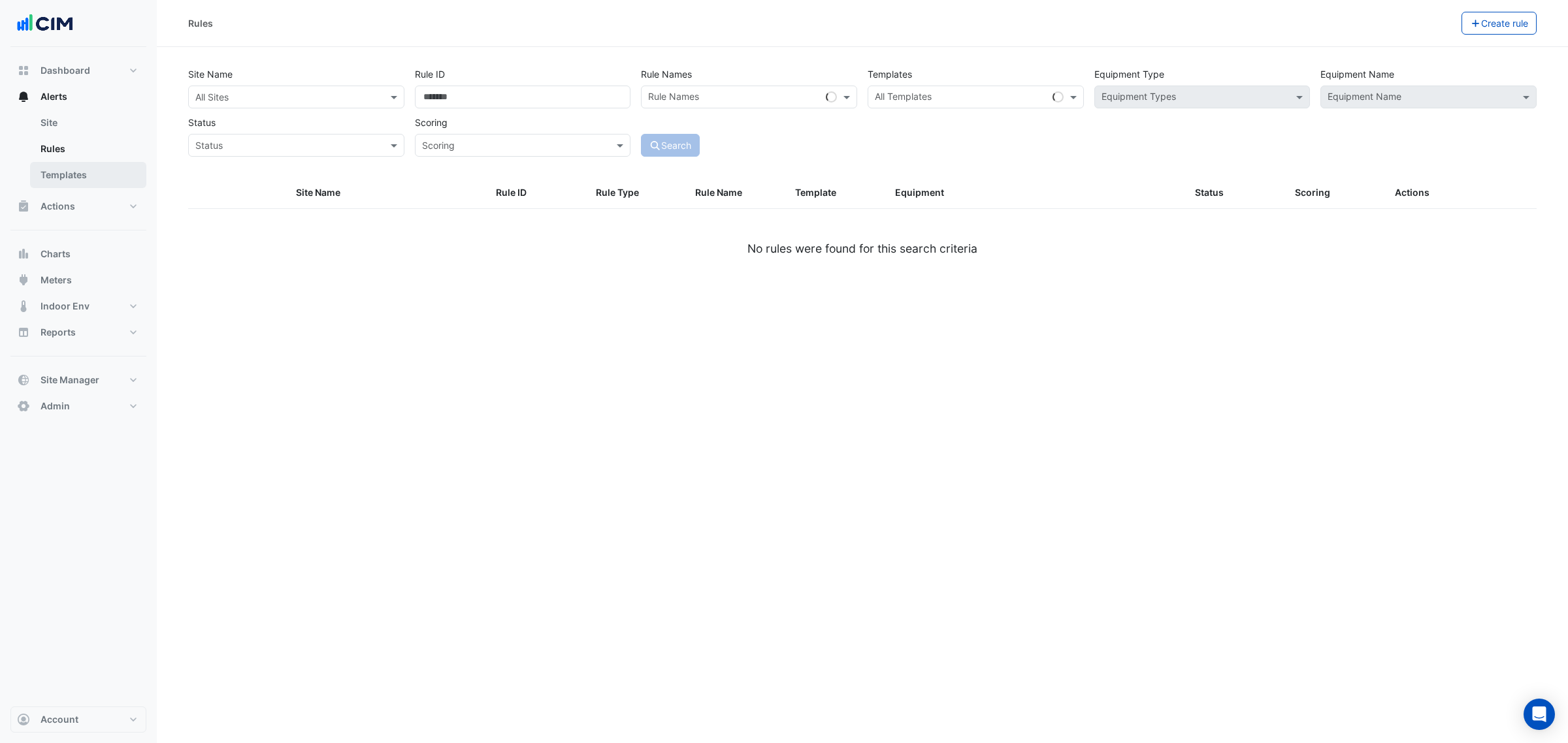
click at [81, 165] on link "Templates" at bounding box center [88, 175] width 117 height 26
select select
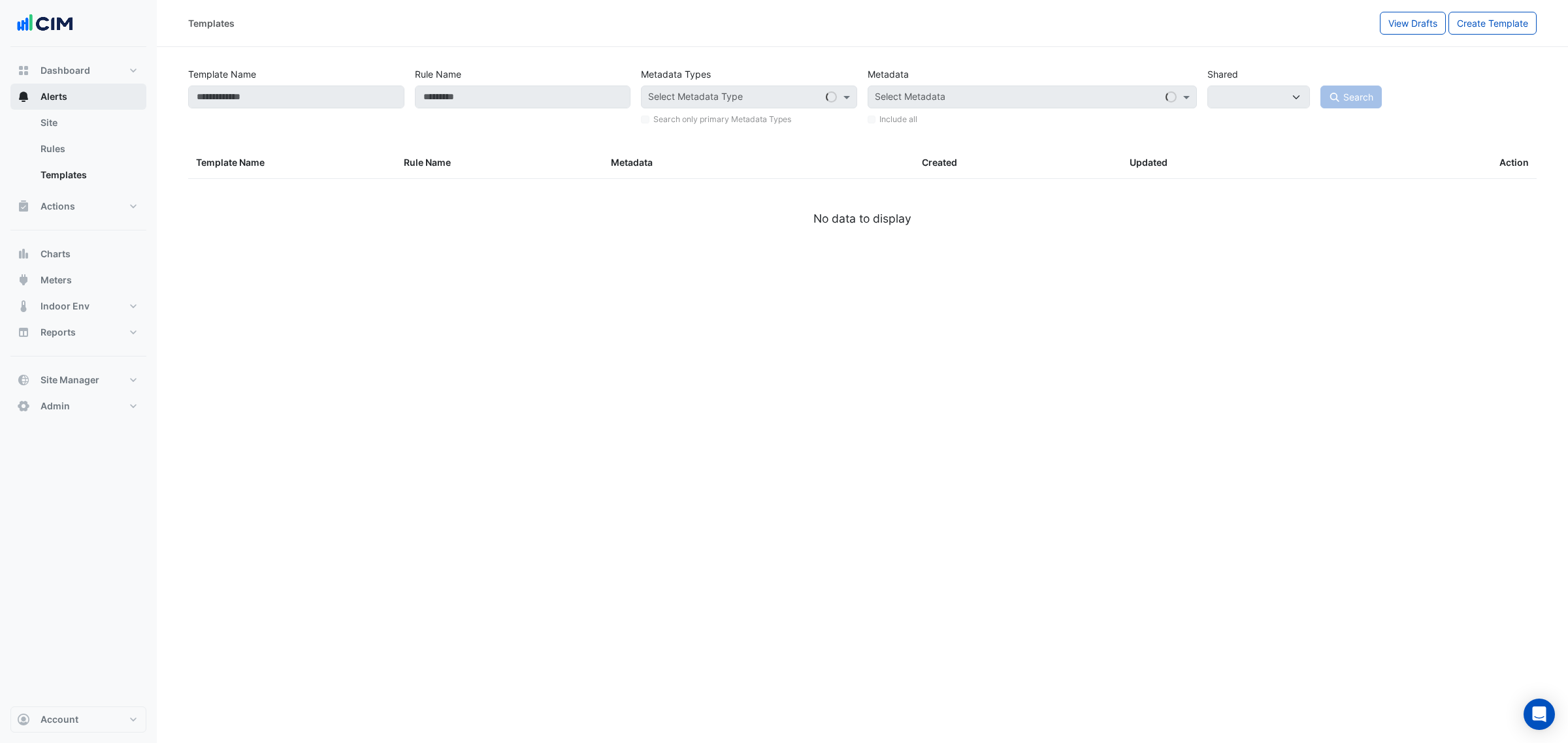
drag, startPoint x: 70, startPoint y: 89, endPoint x: 59, endPoint y: 207, distance: 118.5
click at [70, 90] on button "Alerts" at bounding box center [78, 96] width 136 height 26
click at [59, 210] on span "Actions" at bounding box center [57, 206] width 34 height 13
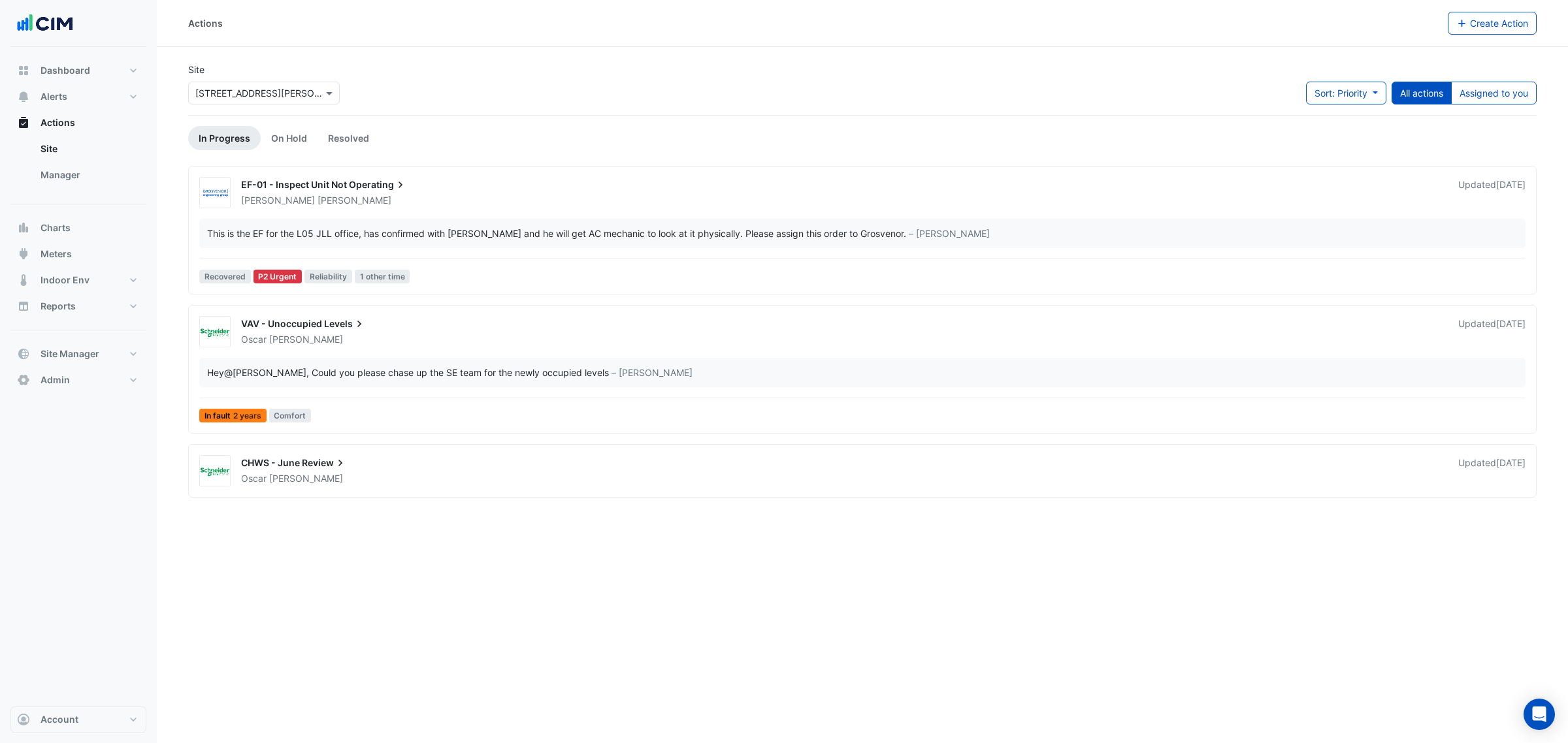
click at [357, 219] on div "This is the EF for the L05 JLL office, has confirmed with [PERSON_NAME] and he …" at bounding box center [862, 233] width 1326 height 30
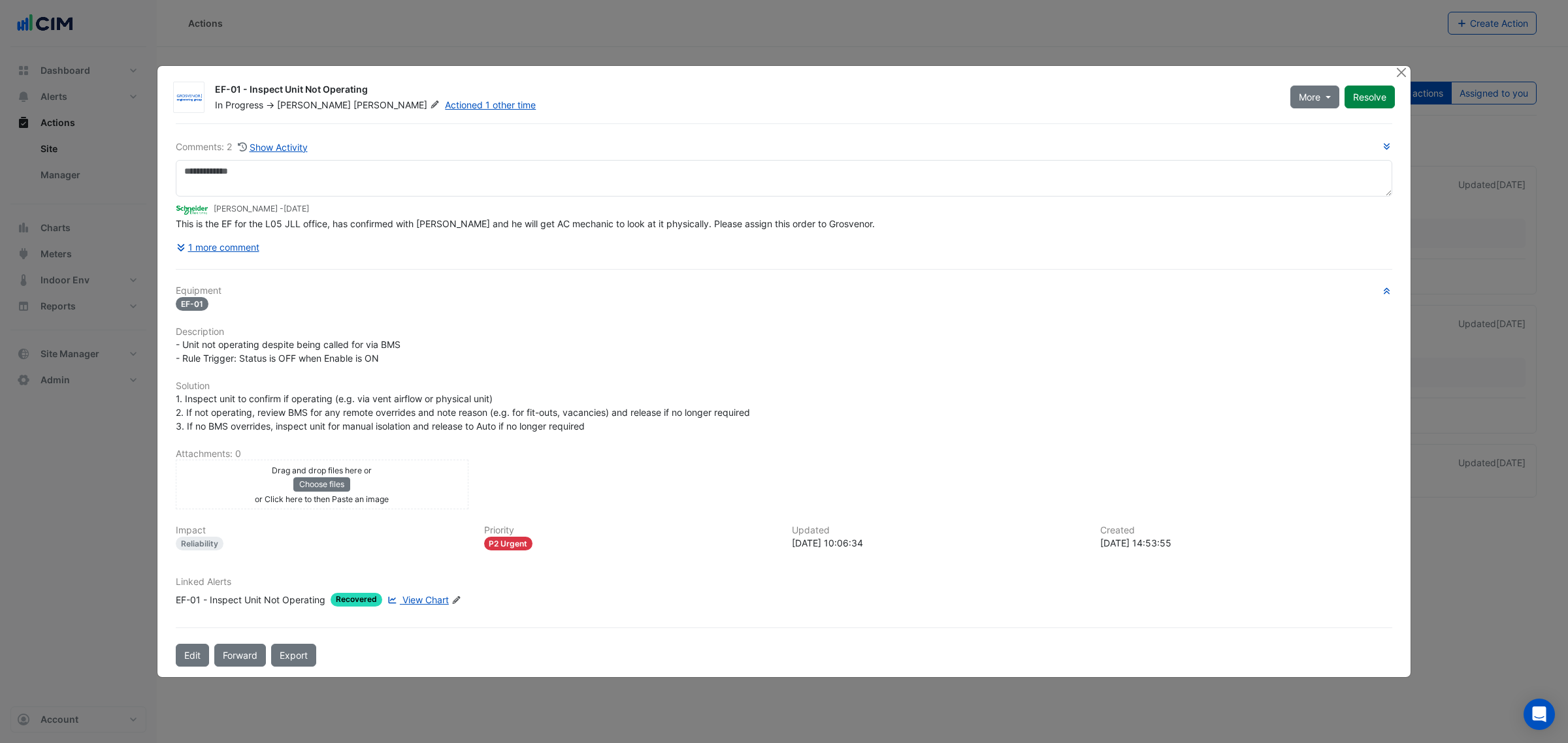
click at [337, 98] on div "EF-01 - Inspect Unit Not Operating" at bounding box center [744, 91] width 1060 height 15
click at [427, 102] on fa-icon at bounding box center [435, 105] width 15 height 13
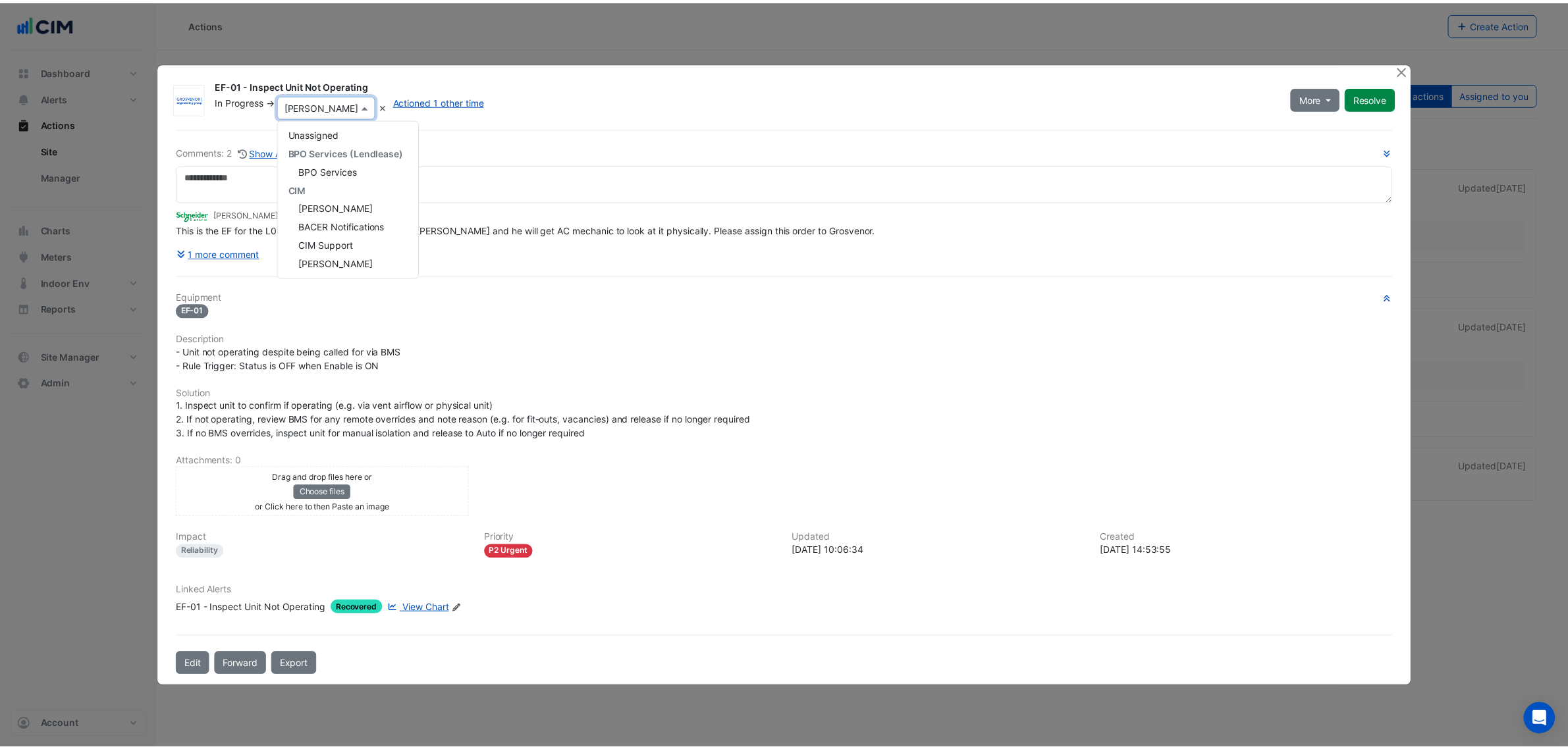
scroll to position [208, 0]
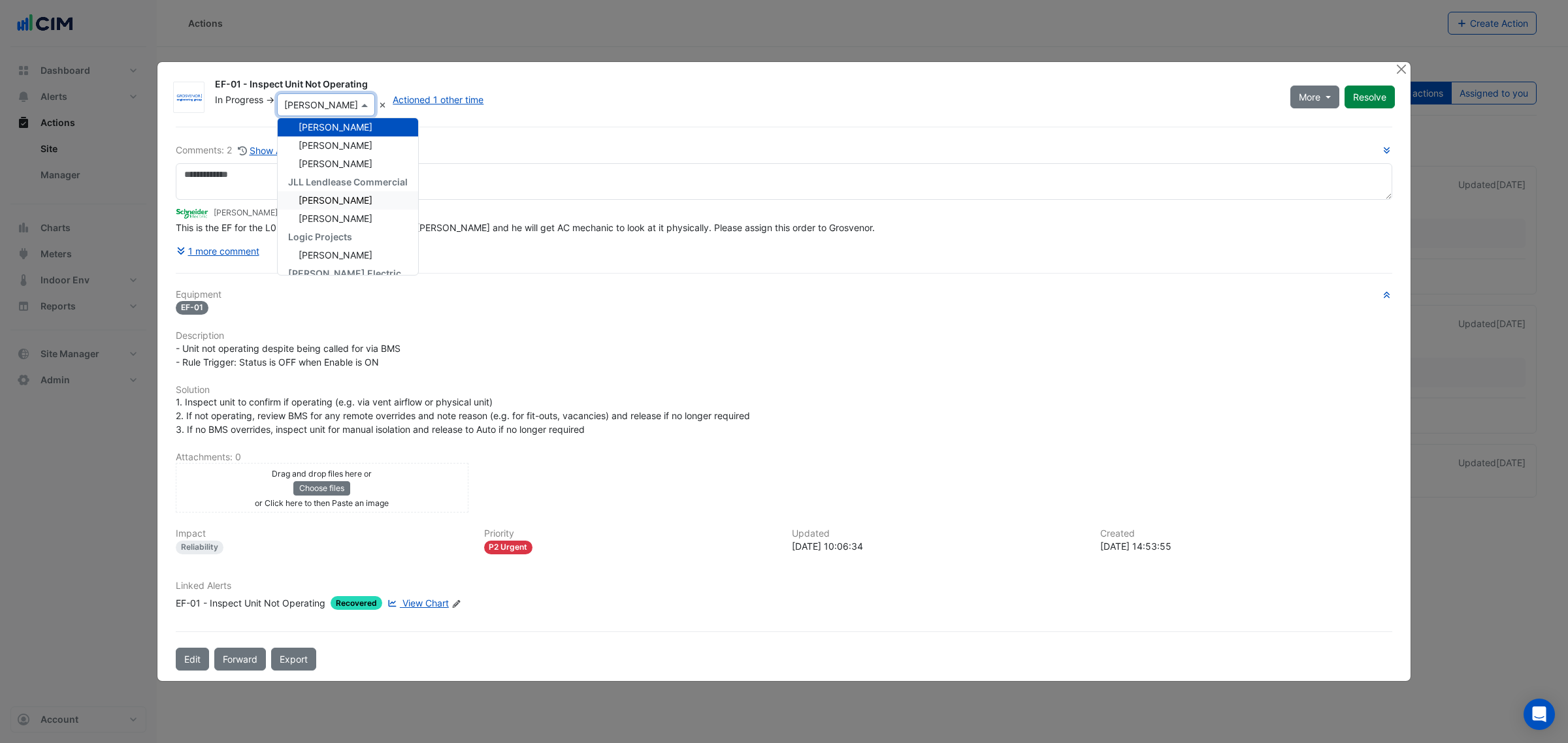
click at [981, 104] on div "In Progress -> × [PERSON_NAME] Unassigned BPO Services (Lendlease) BPO Services…" at bounding box center [744, 105] width 1062 height 23
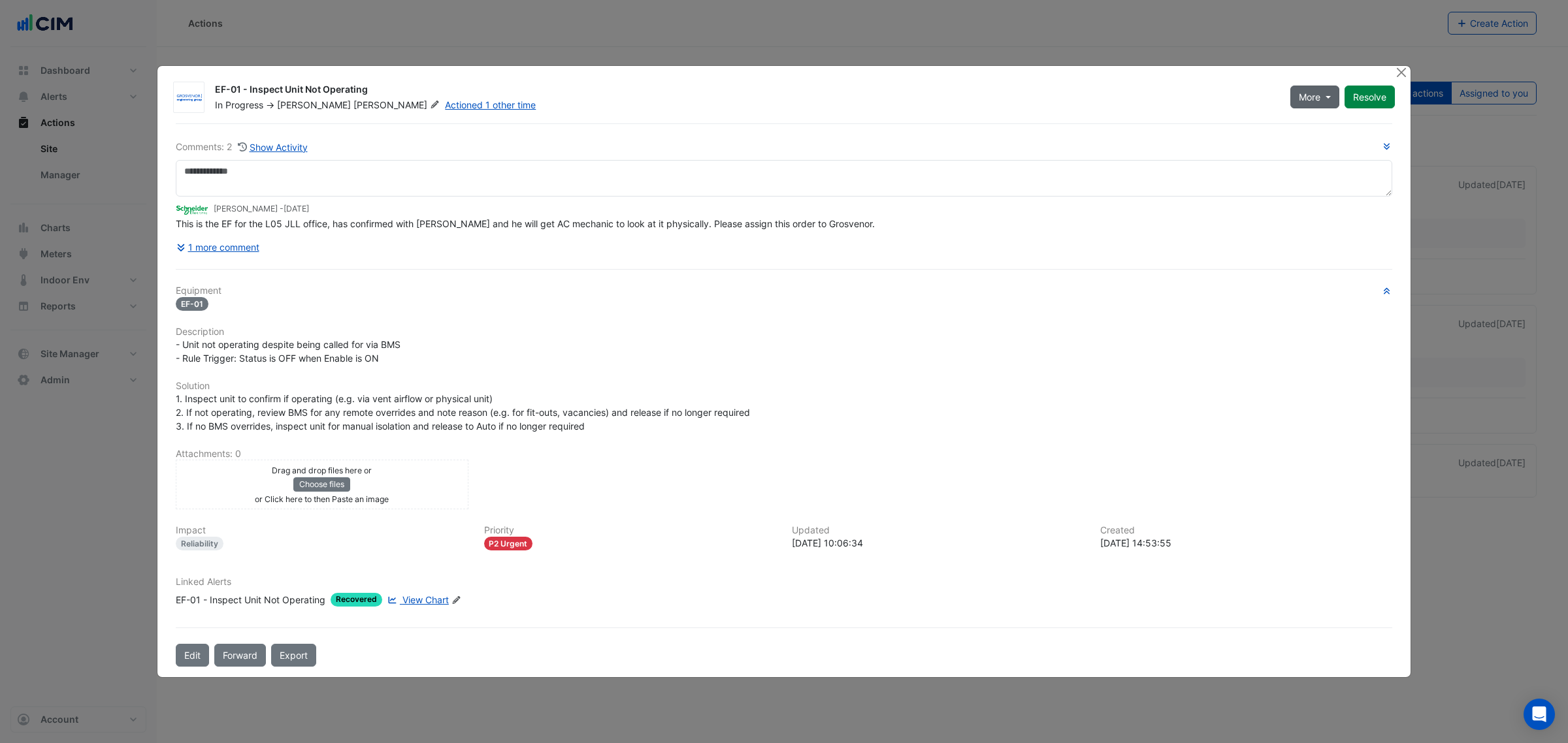
click at [1320, 88] on button "More" at bounding box center [1314, 97] width 49 height 23
click at [422, 603] on span "View Chart" at bounding box center [425, 600] width 47 height 11
click at [1399, 67] on button "Close" at bounding box center [1401, 73] width 13 height 13
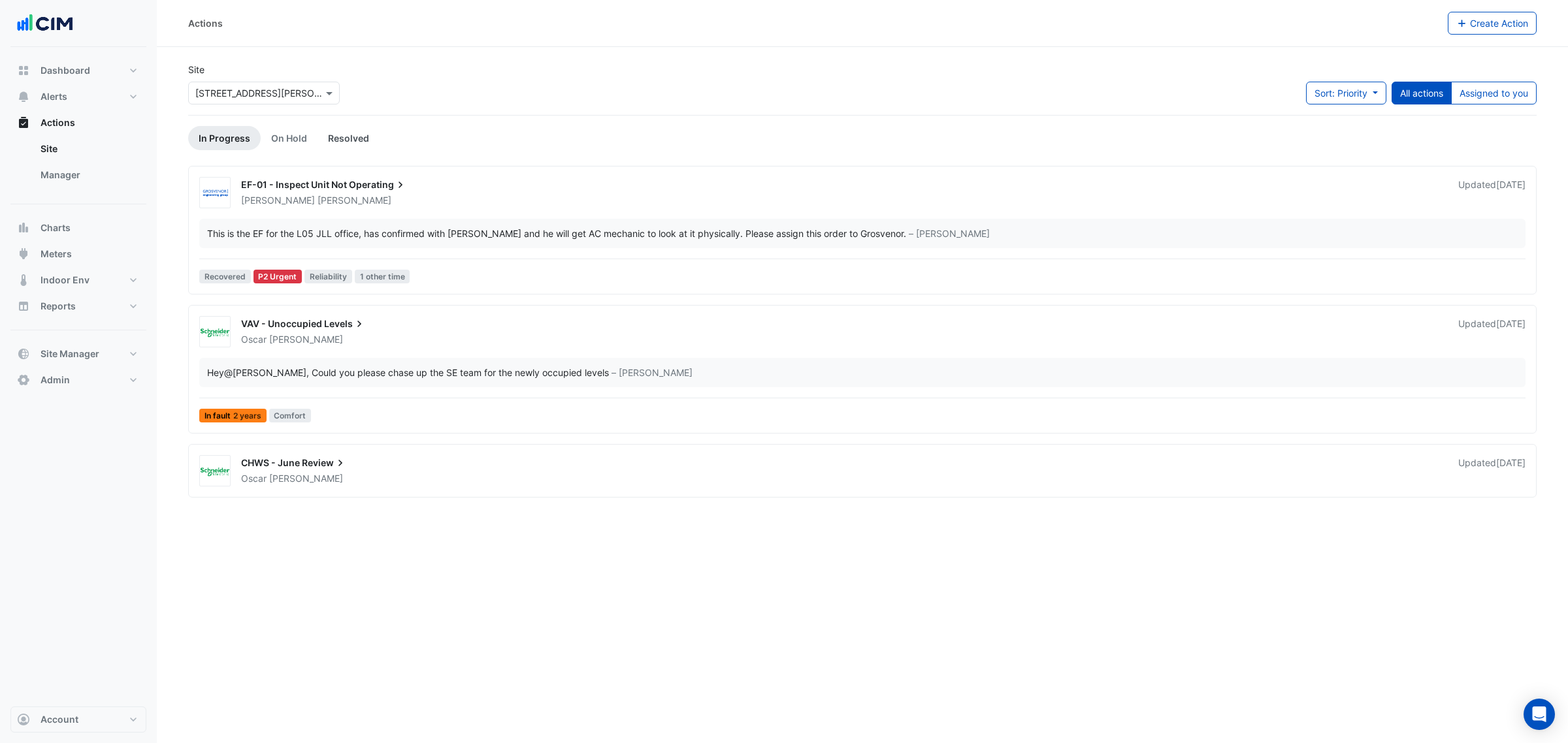
click at [335, 136] on link "Resolved" at bounding box center [348, 138] width 62 height 24
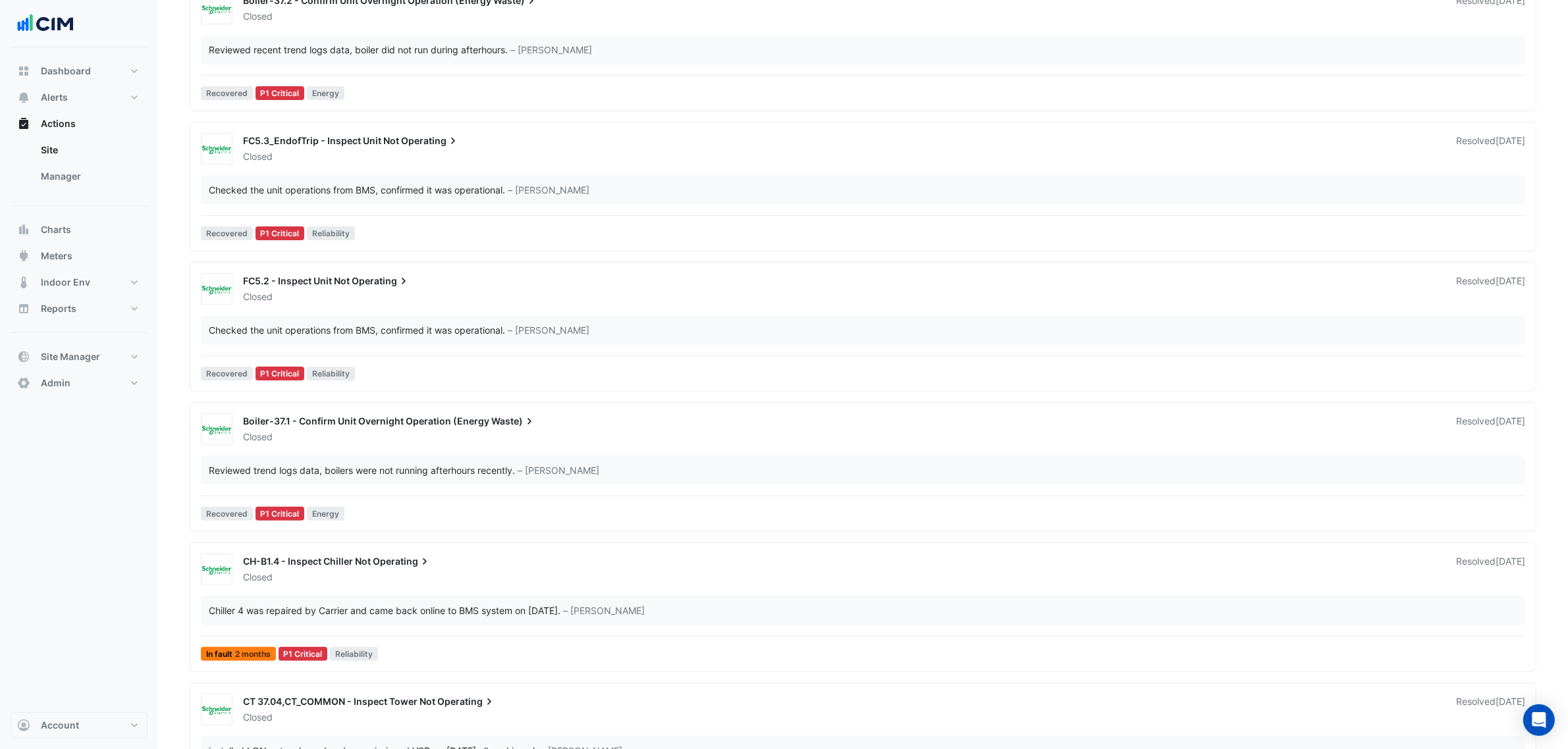
scroll to position [329, 0]
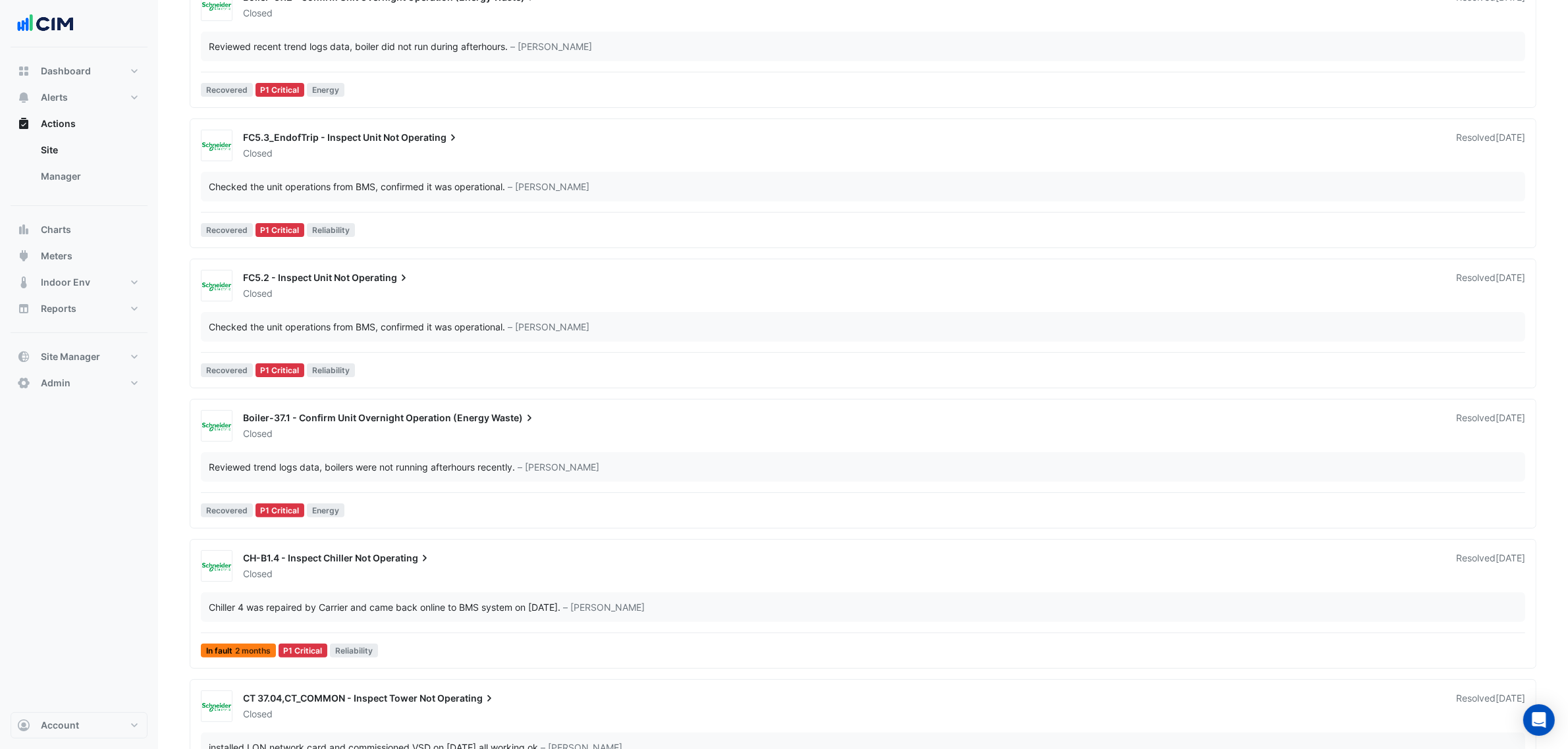
click at [399, 598] on div "Chiller 4 was repaired by Carrier and came back online to BMS system on [DATE].…" at bounding box center [862, 607] width 1324 height 30
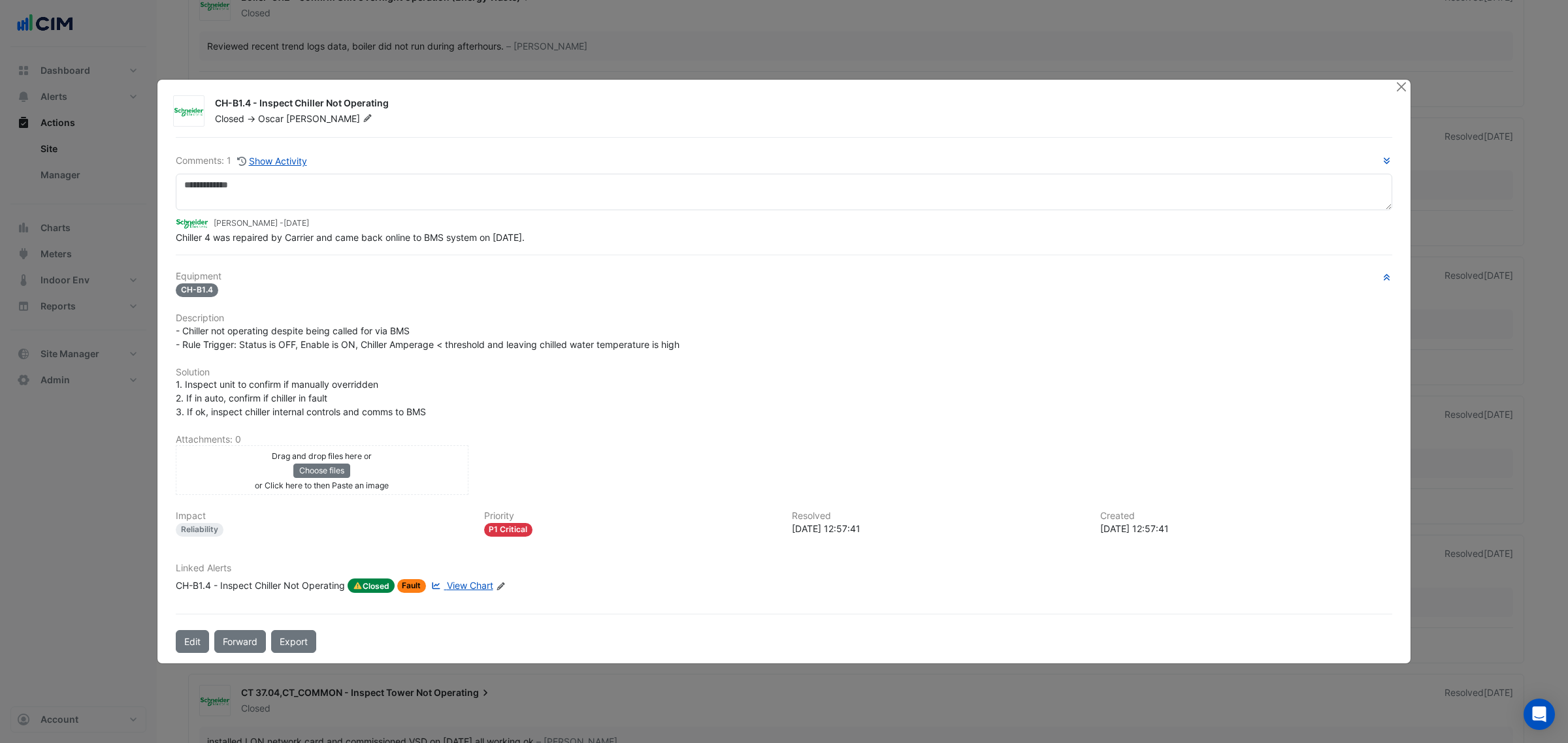
click at [1403, 89] on button "Close" at bounding box center [1401, 86] width 13 height 13
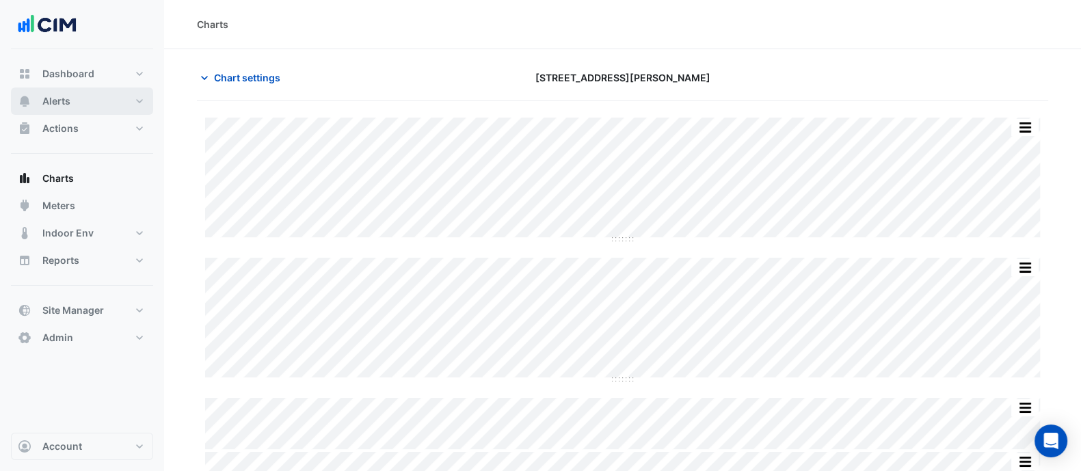
click at [75, 100] on button "Alerts" at bounding box center [82, 100] width 142 height 27
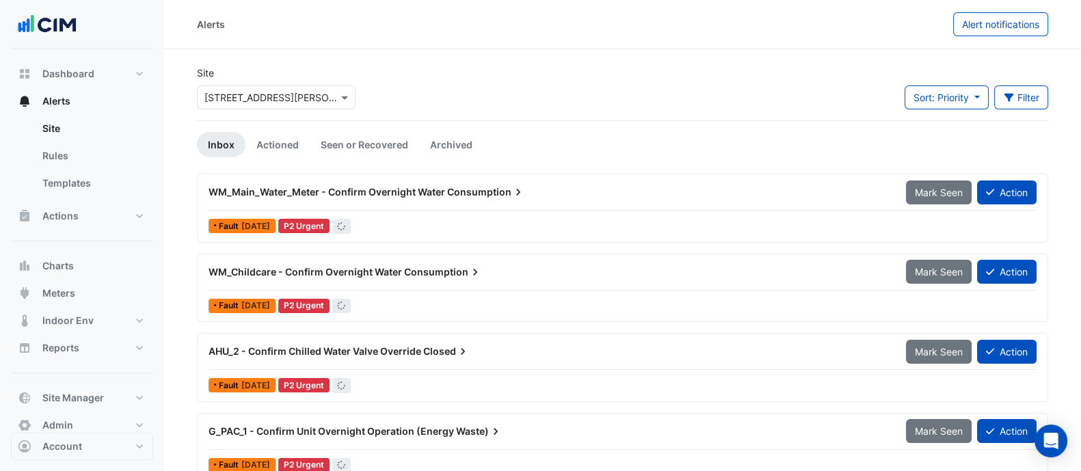
click at [241, 96] on input "text" at bounding box center [262, 98] width 116 height 14
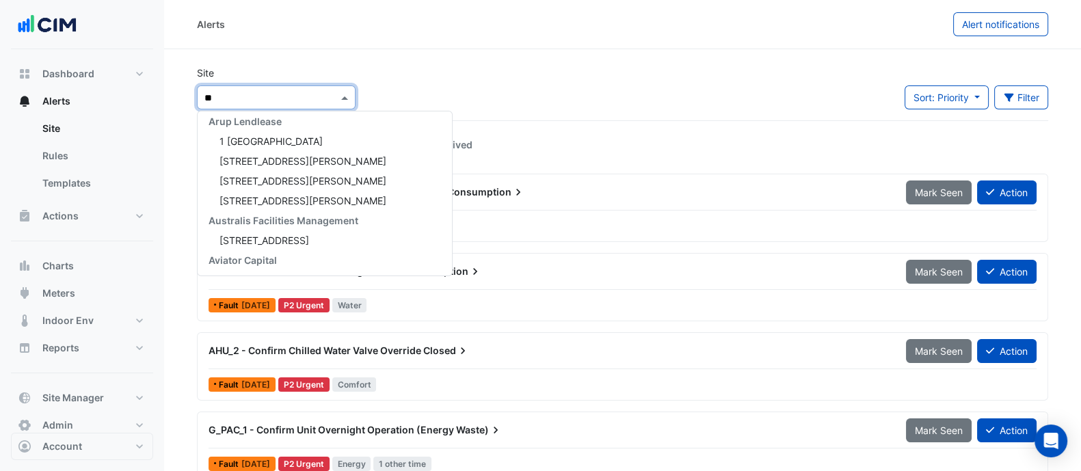
type input "***"
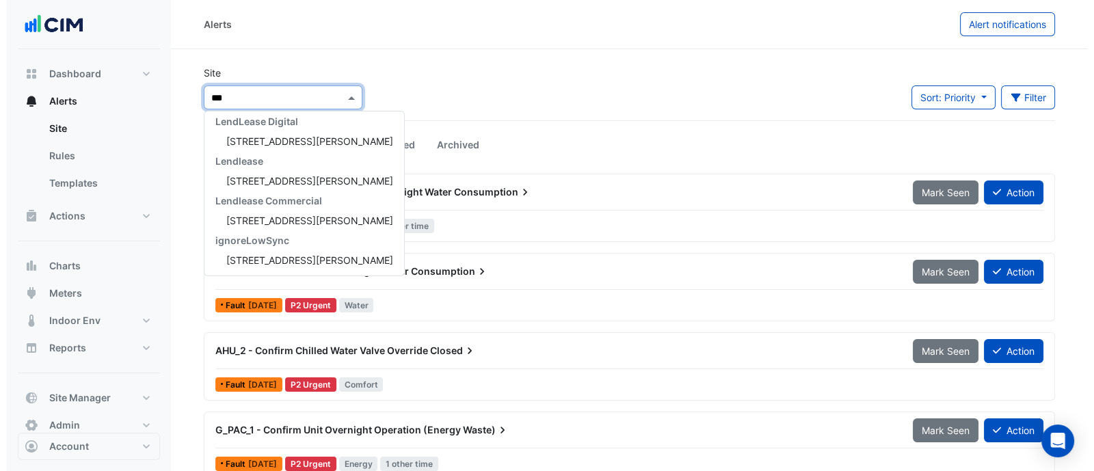
scroll to position [65, 0]
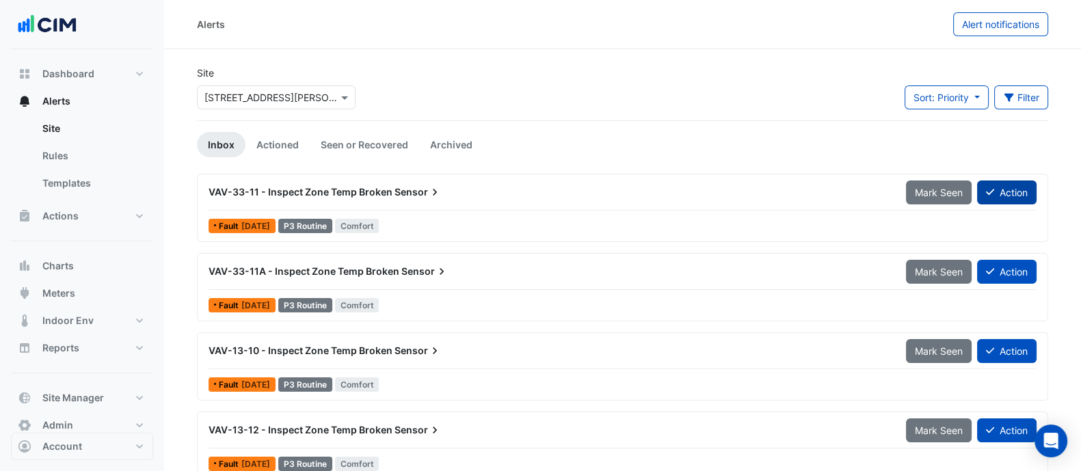
click at [1012, 197] on button "Action" at bounding box center [1006, 192] width 59 height 24
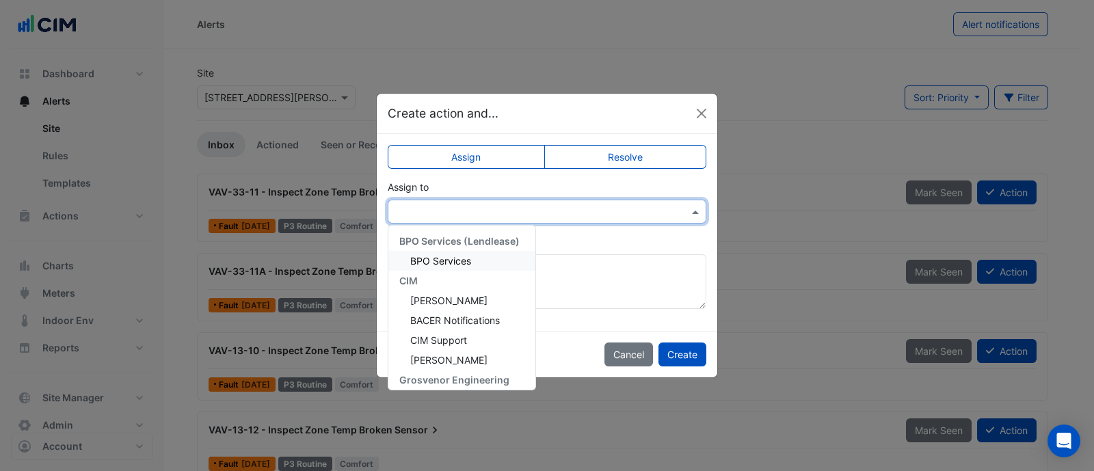
click at [596, 206] on input "text" at bounding box center [533, 212] width 276 height 14
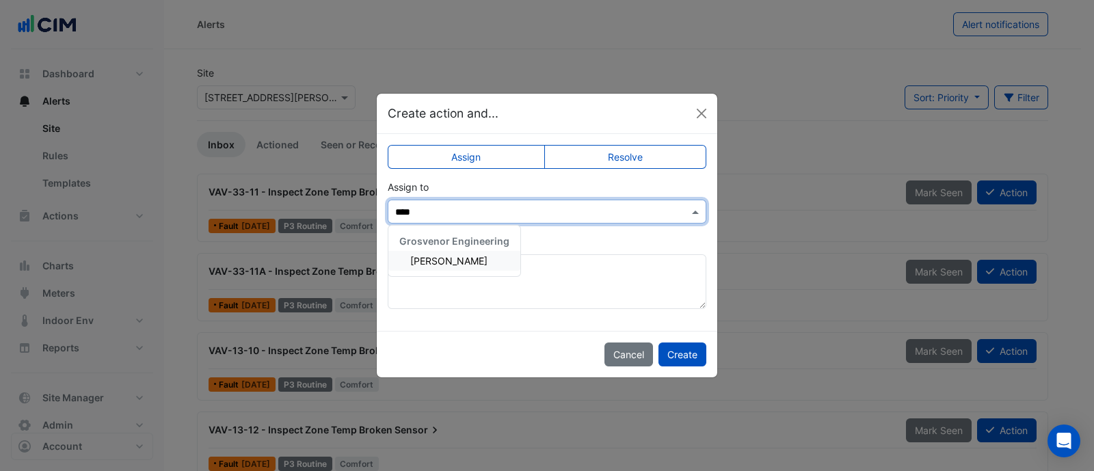
type input "****"
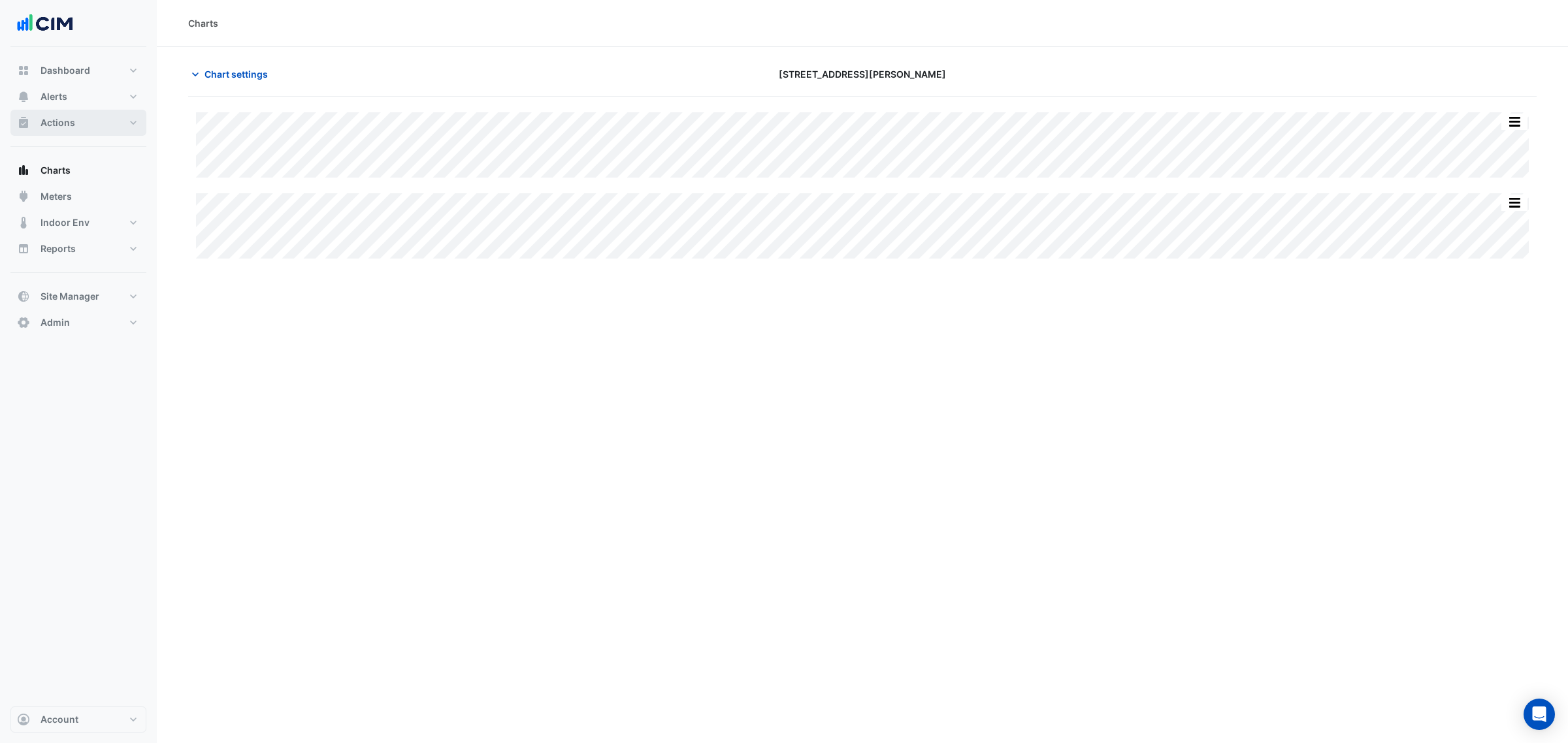
click at [66, 126] on span "Actions" at bounding box center [57, 123] width 34 height 13
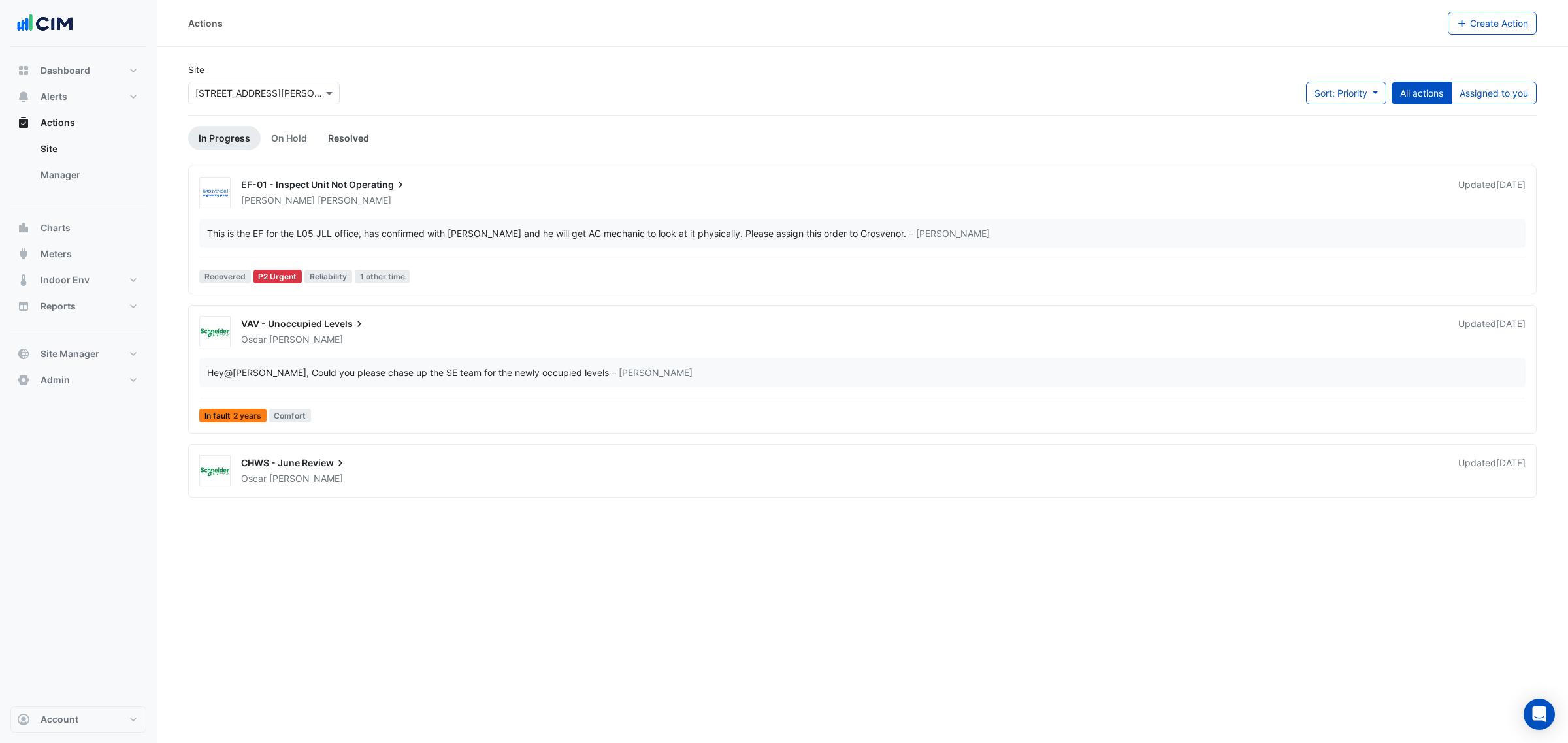
click at [356, 134] on link "Resolved" at bounding box center [348, 138] width 62 height 24
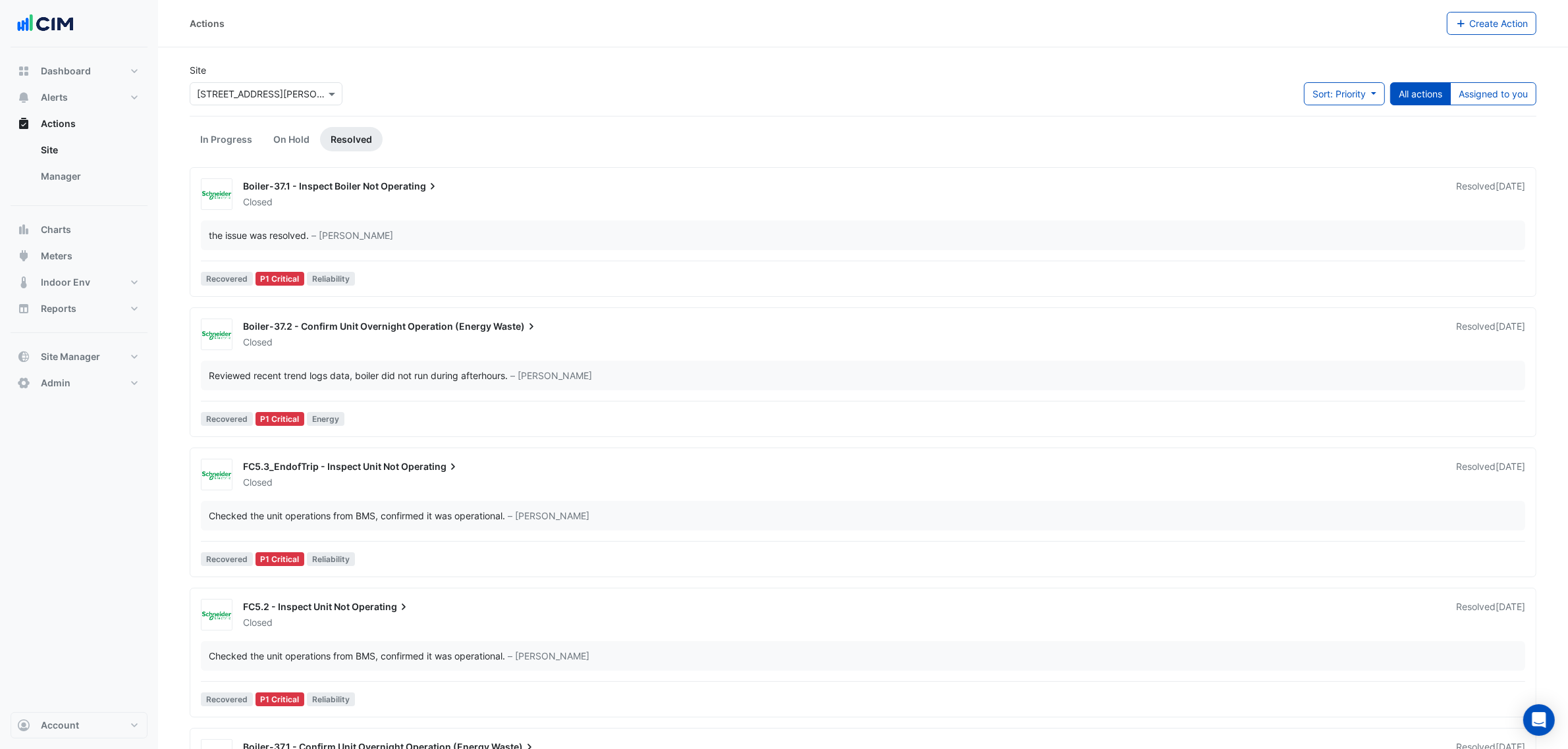
click at [395, 189] on span "Operating" at bounding box center [409, 187] width 59 height 13
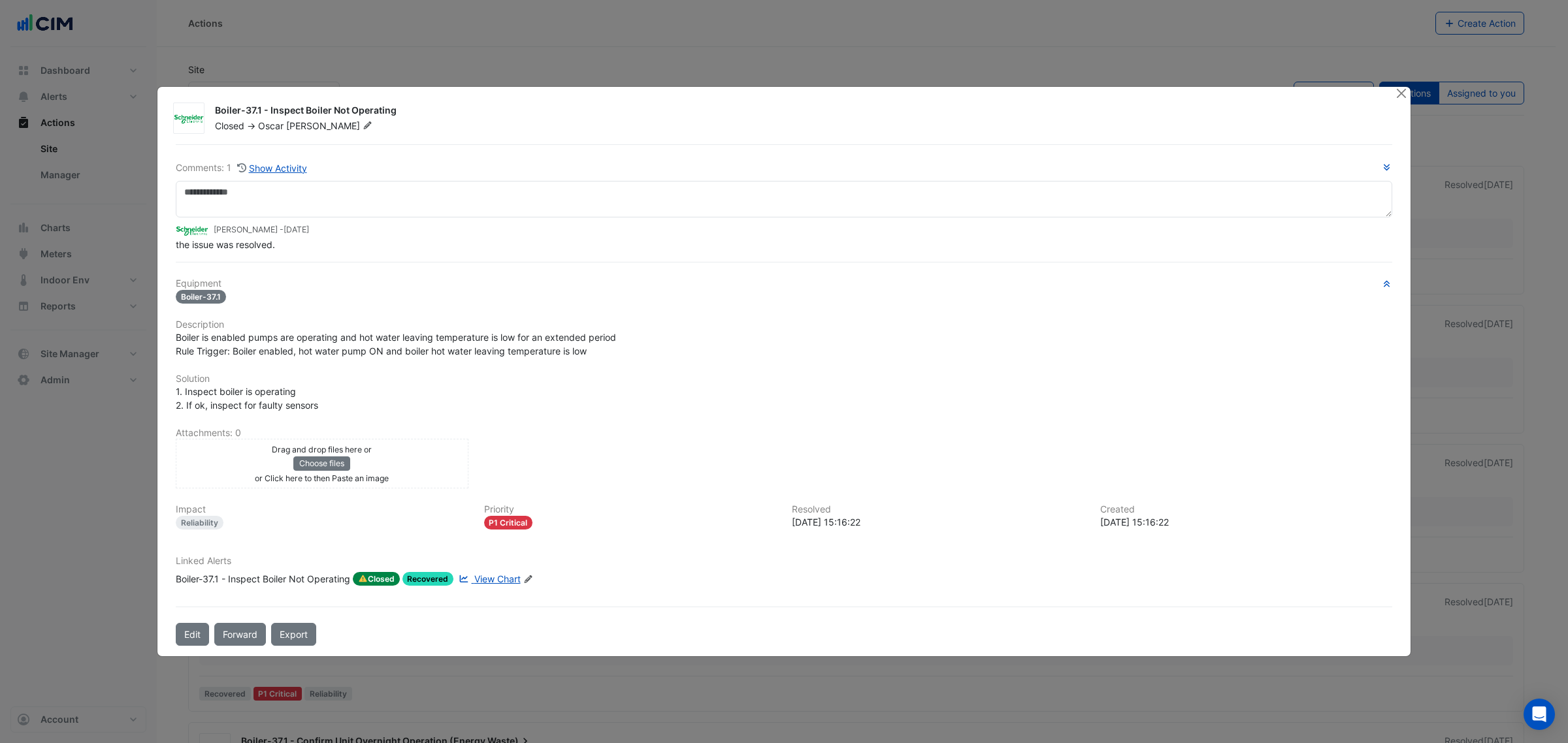
click at [491, 578] on span "View Chart" at bounding box center [497, 579] width 47 height 11
drag, startPoint x: 178, startPoint y: 579, endPoint x: 235, endPoint y: 579, distance: 57.0
click at [235, 579] on div "Boiler-37.1 - Inspect Boiler Not Operating Closed -> Oscar Yuan Comments: 1 Sho…" at bounding box center [784, 372] width 1253 height 570
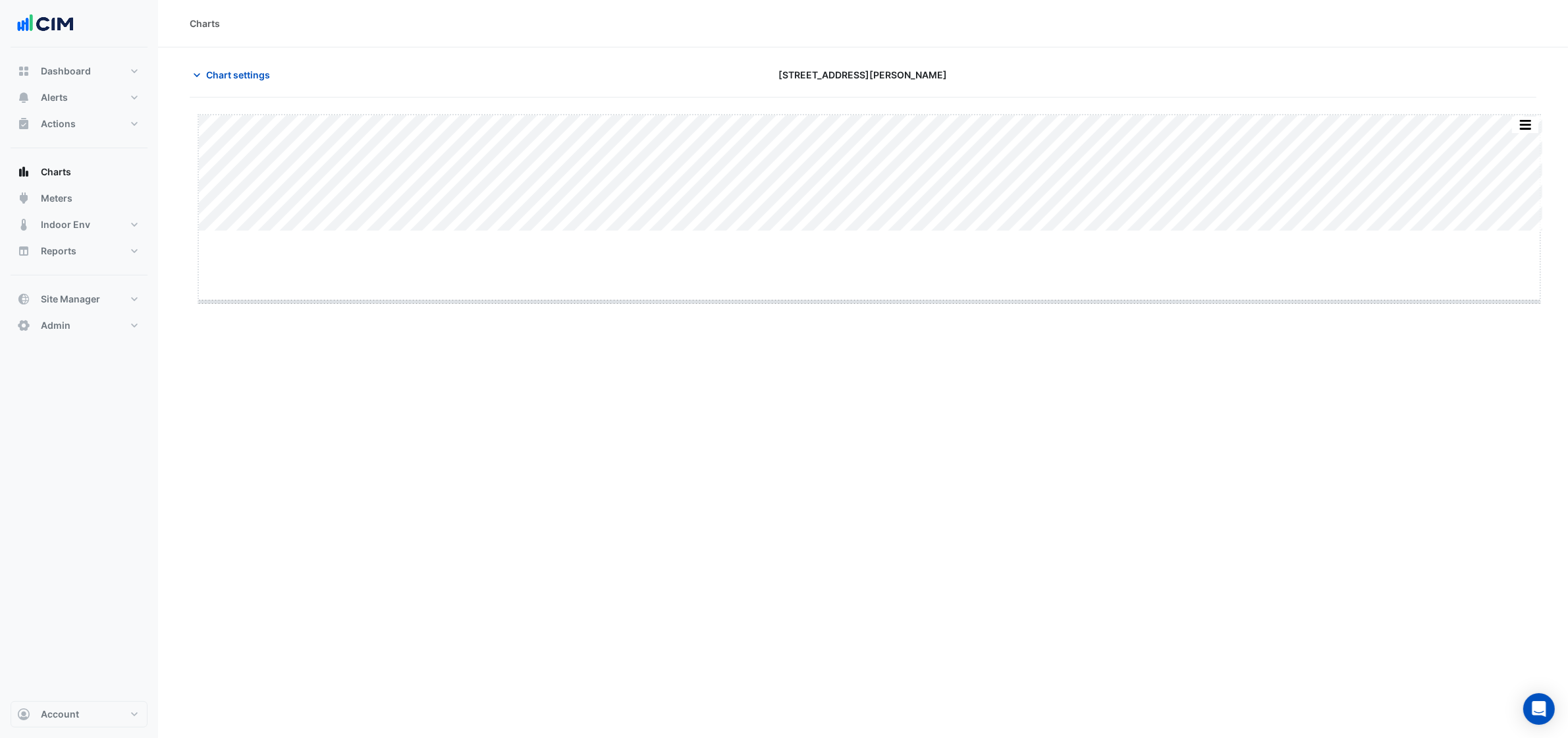
drag, startPoint x: 870, startPoint y: 231, endPoint x: 867, endPoint y: 310, distance: 79.1
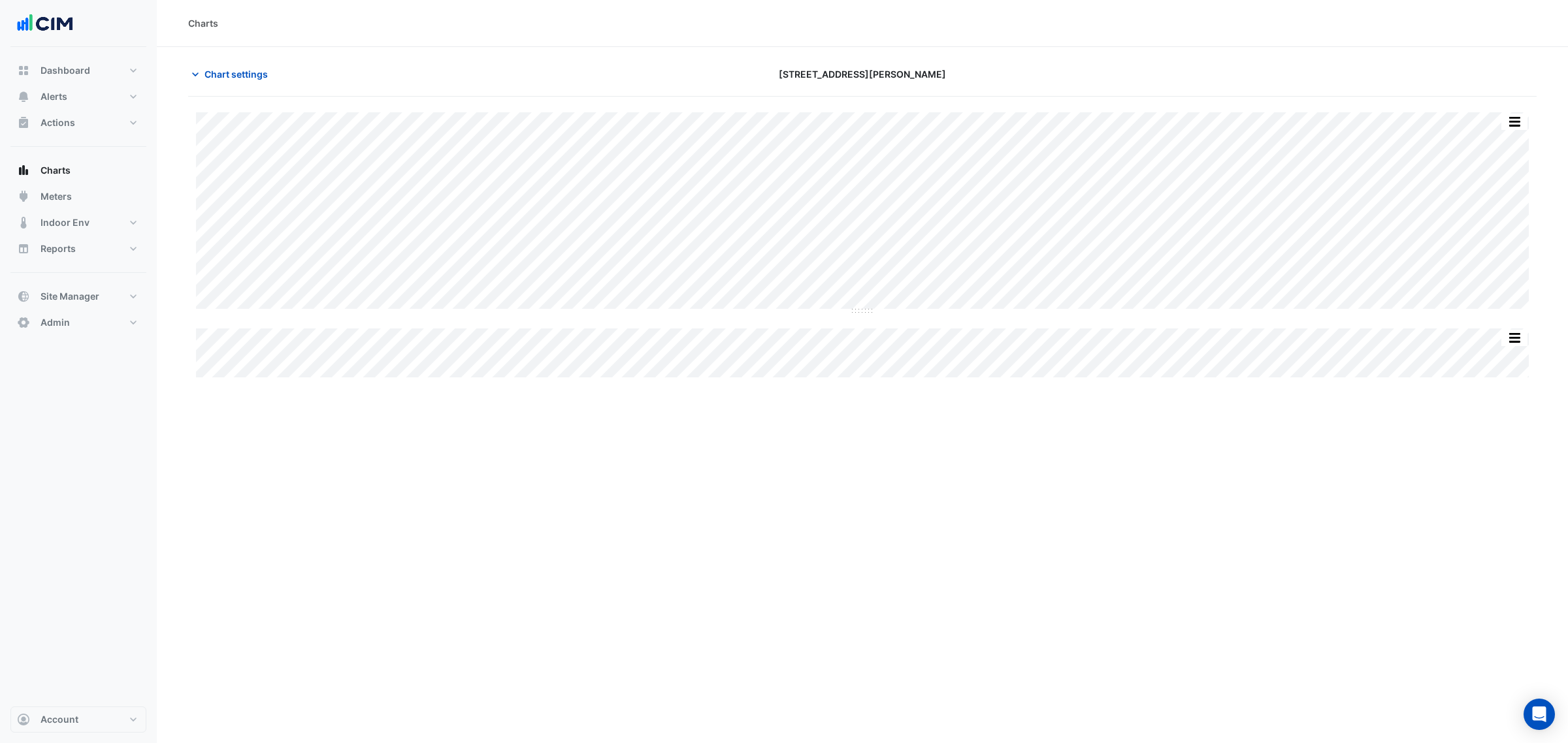
click at [244, 51] on section "Chart settings 1 O'Connell Street Split All Split None Print Save as JPEG Save …" at bounding box center [862, 213] width 1410 height 333
click at [247, 64] on button "Chart settings" at bounding box center [232, 74] width 88 height 23
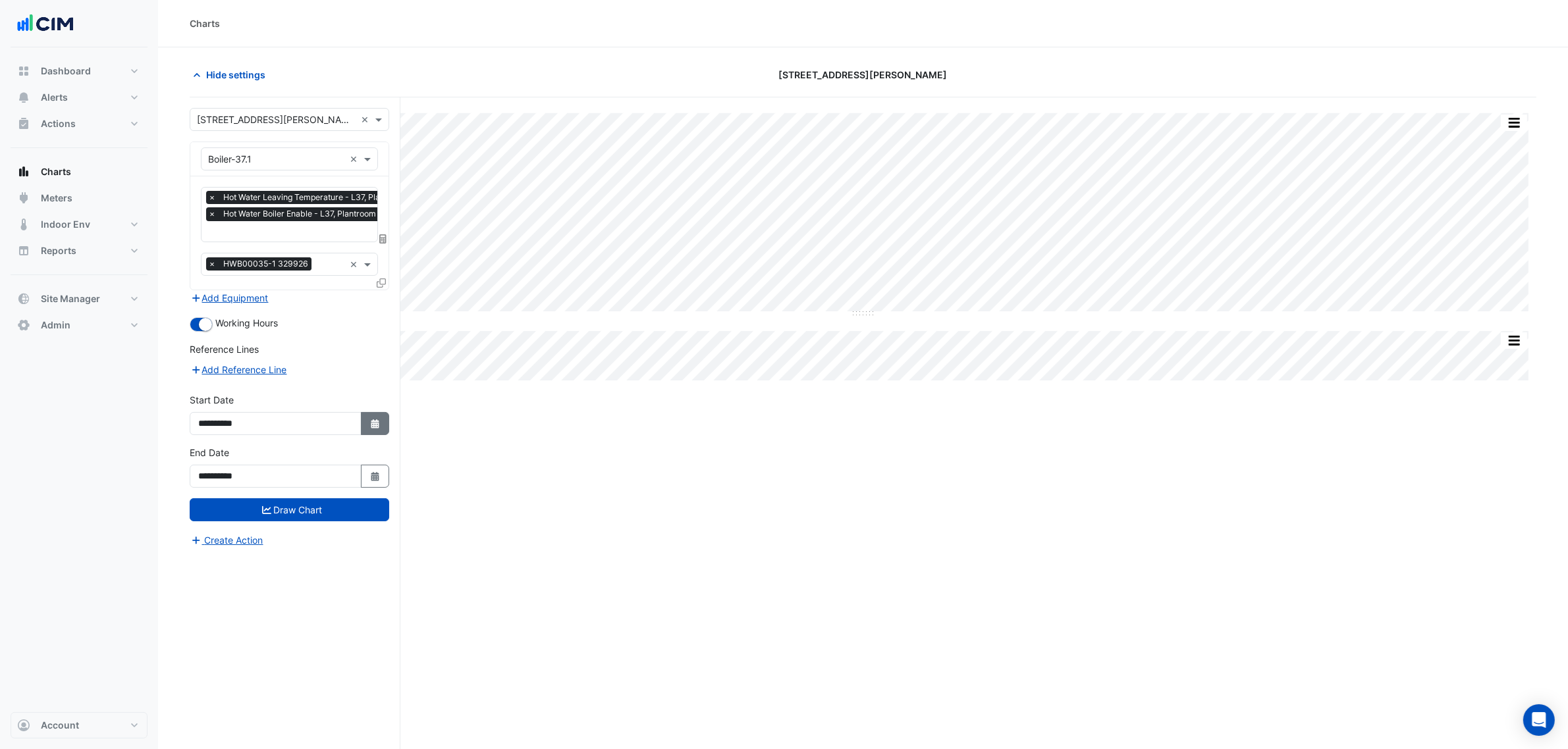
click at [383, 413] on button "Select Date" at bounding box center [376, 424] width 29 height 23
select select "*"
select select "****"
click at [103, 225] on button "Indoor Env" at bounding box center [79, 223] width 137 height 26
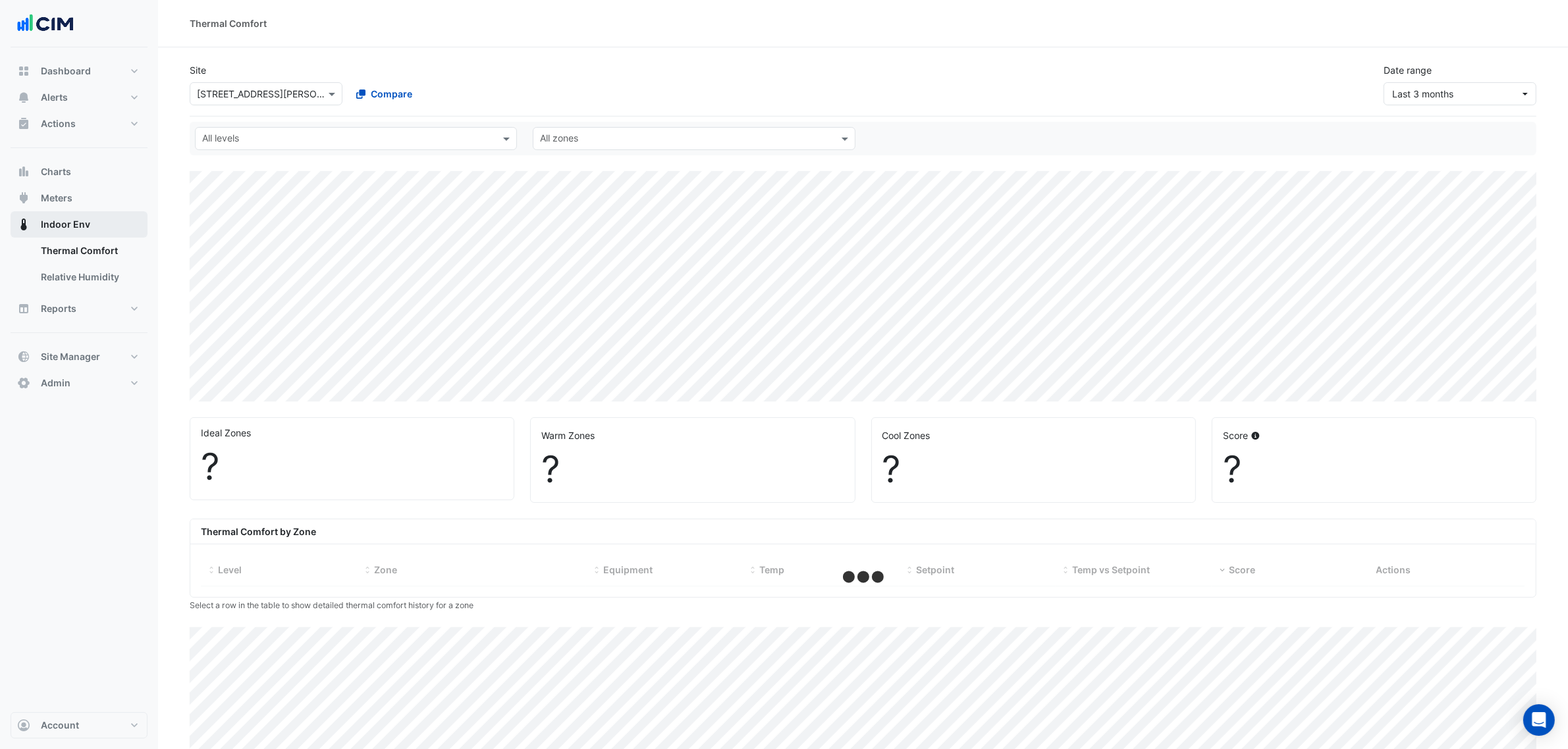
select select "**"
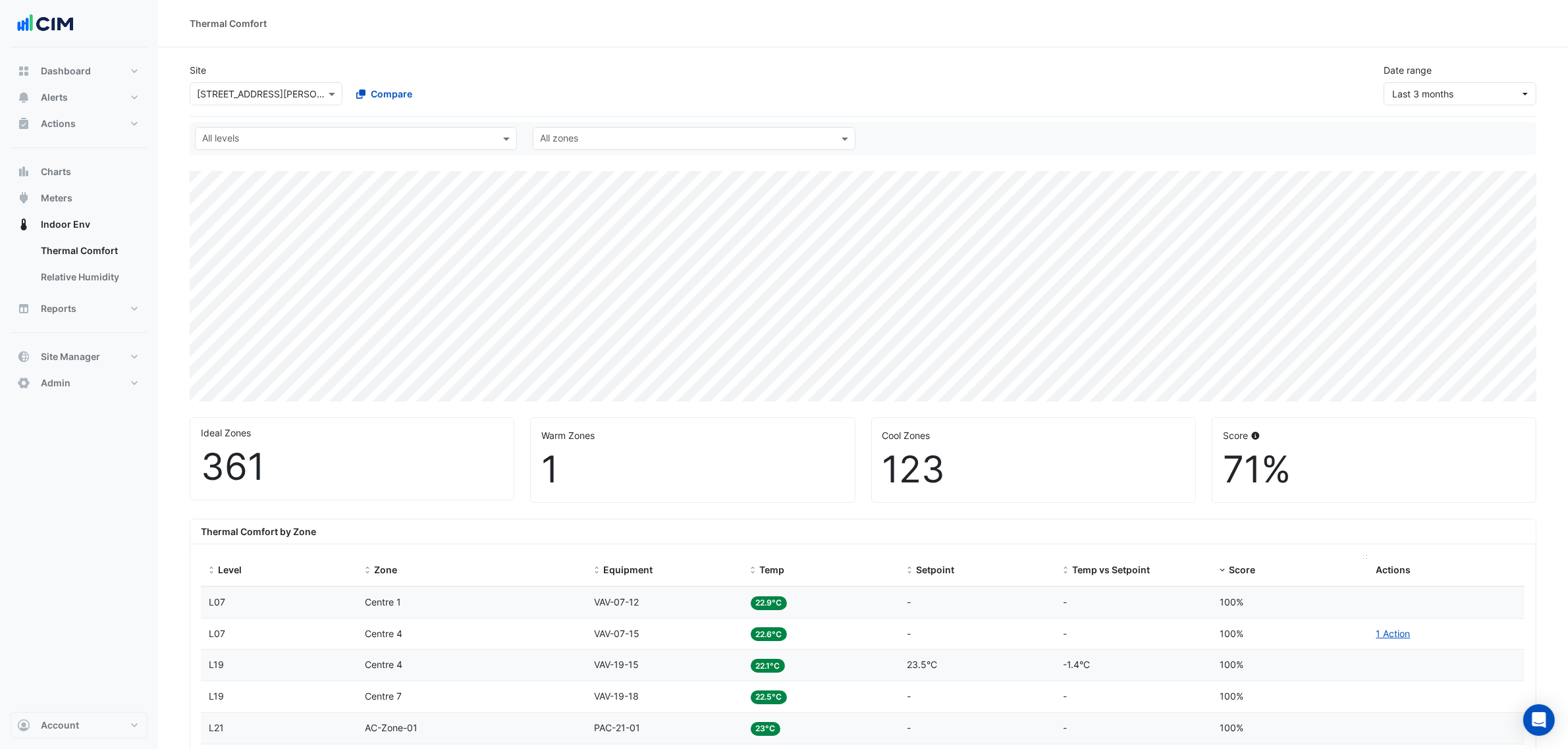
click at [1247, 568] on span "Score" at bounding box center [1241, 570] width 26 height 12
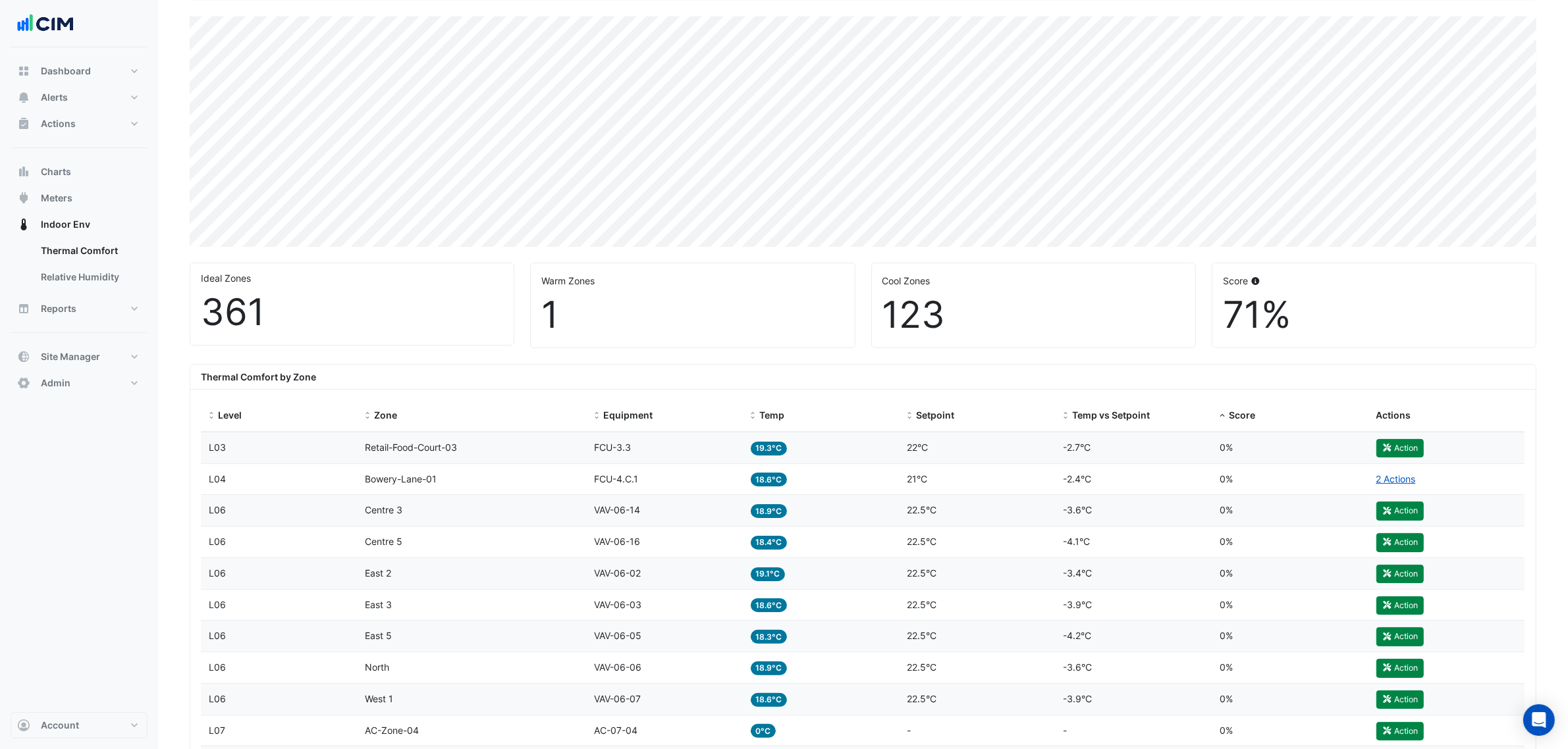
scroll to position [220, 0]
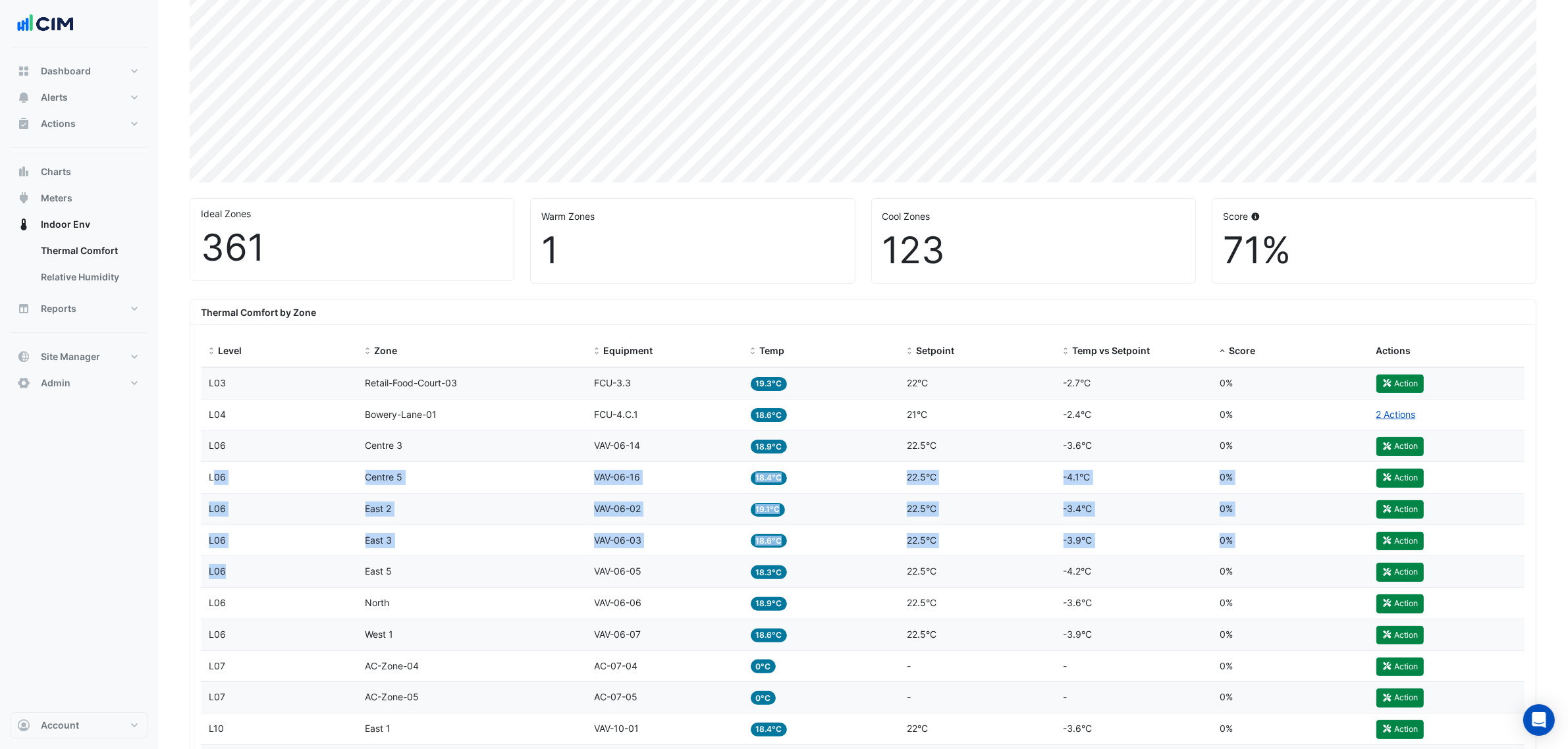
drag, startPoint x: 211, startPoint y: 478, endPoint x: 246, endPoint y: 606, distance: 132.7
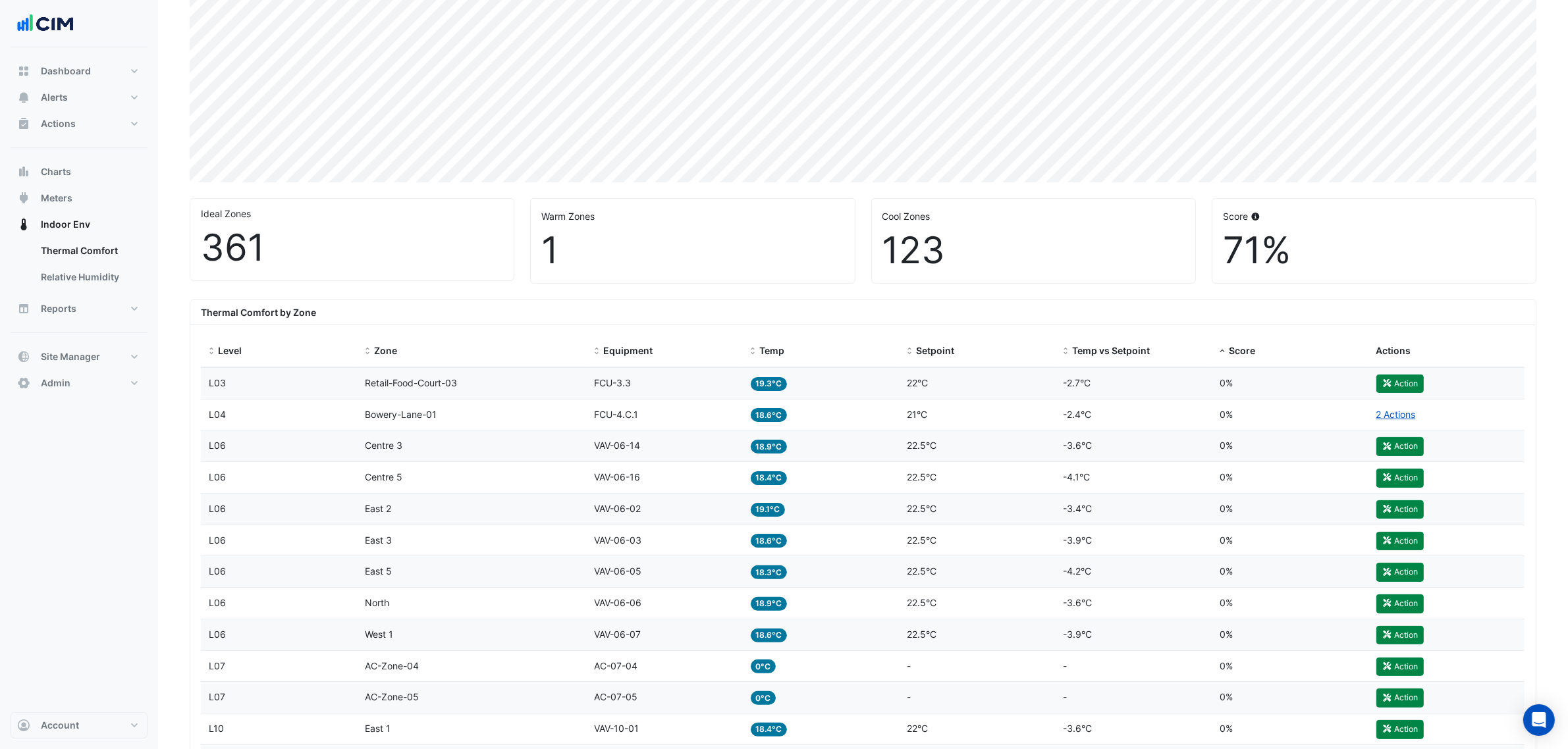
click at [44, 664] on div "Dashboard Portfolio Ratings Performance Alerts Site Rules Templates Actions Sit…" at bounding box center [79, 379] width 137 height 664
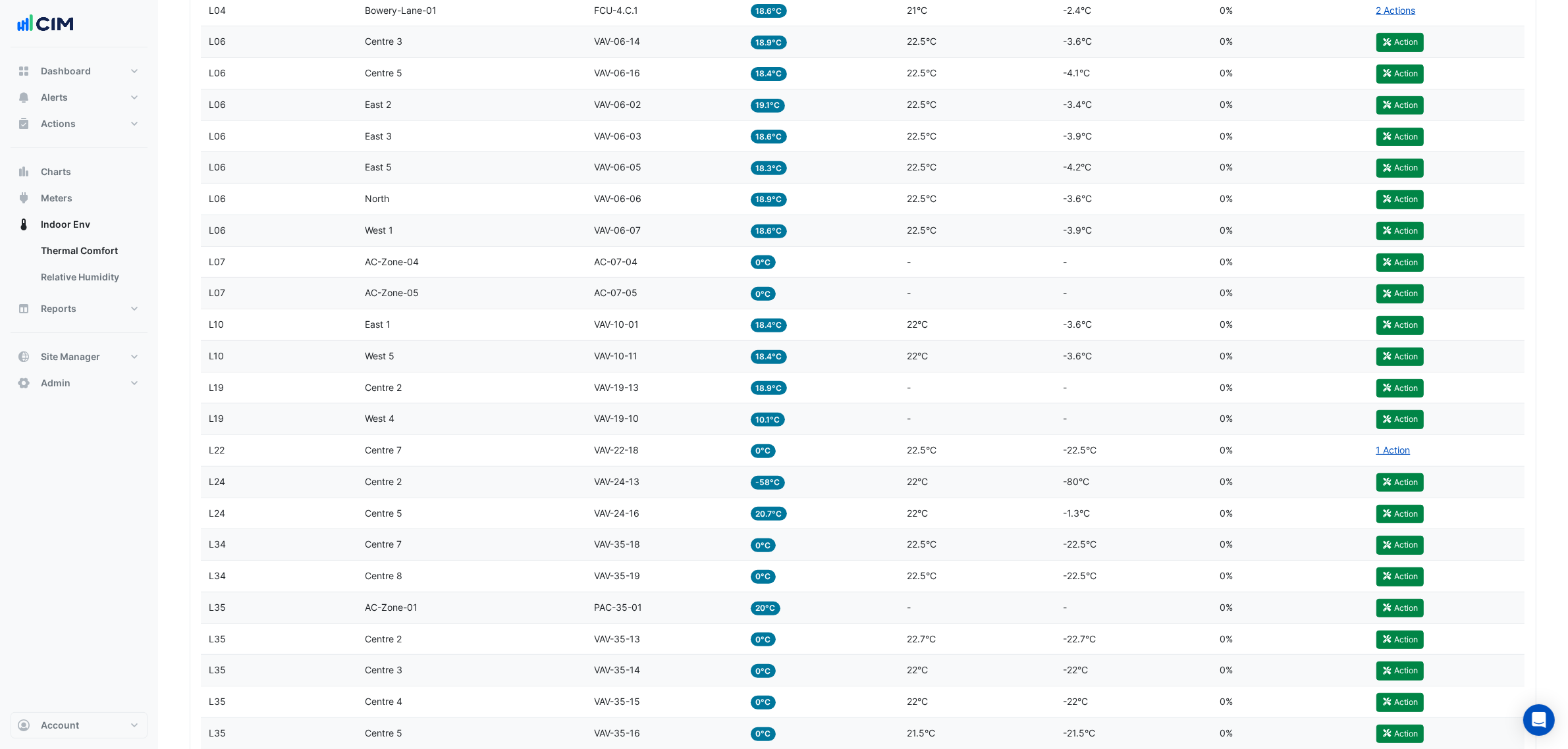
scroll to position [659, 0]
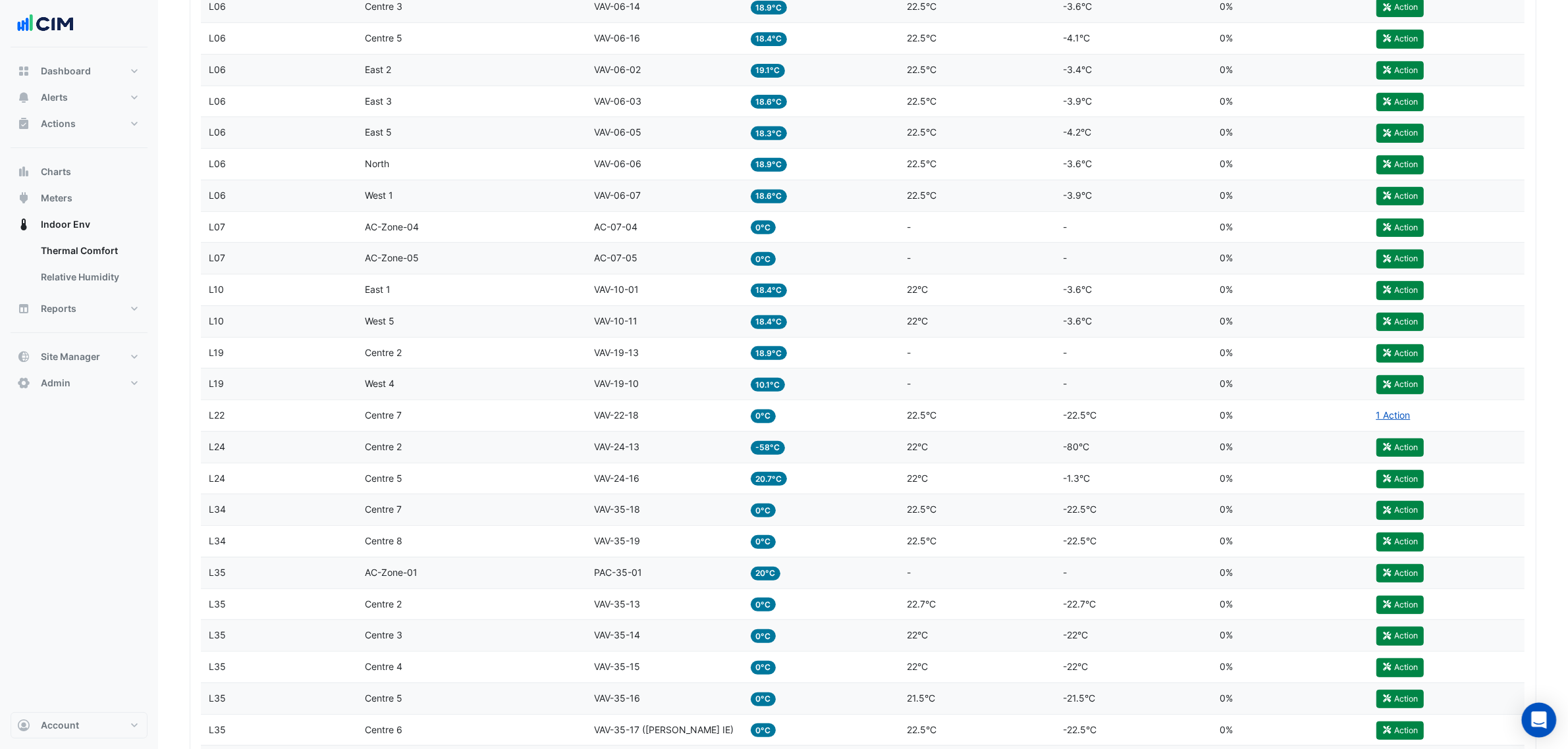
click at [1538, 725] on icon "Open Intercom Messenger" at bounding box center [1539, 720] width 17 height 17
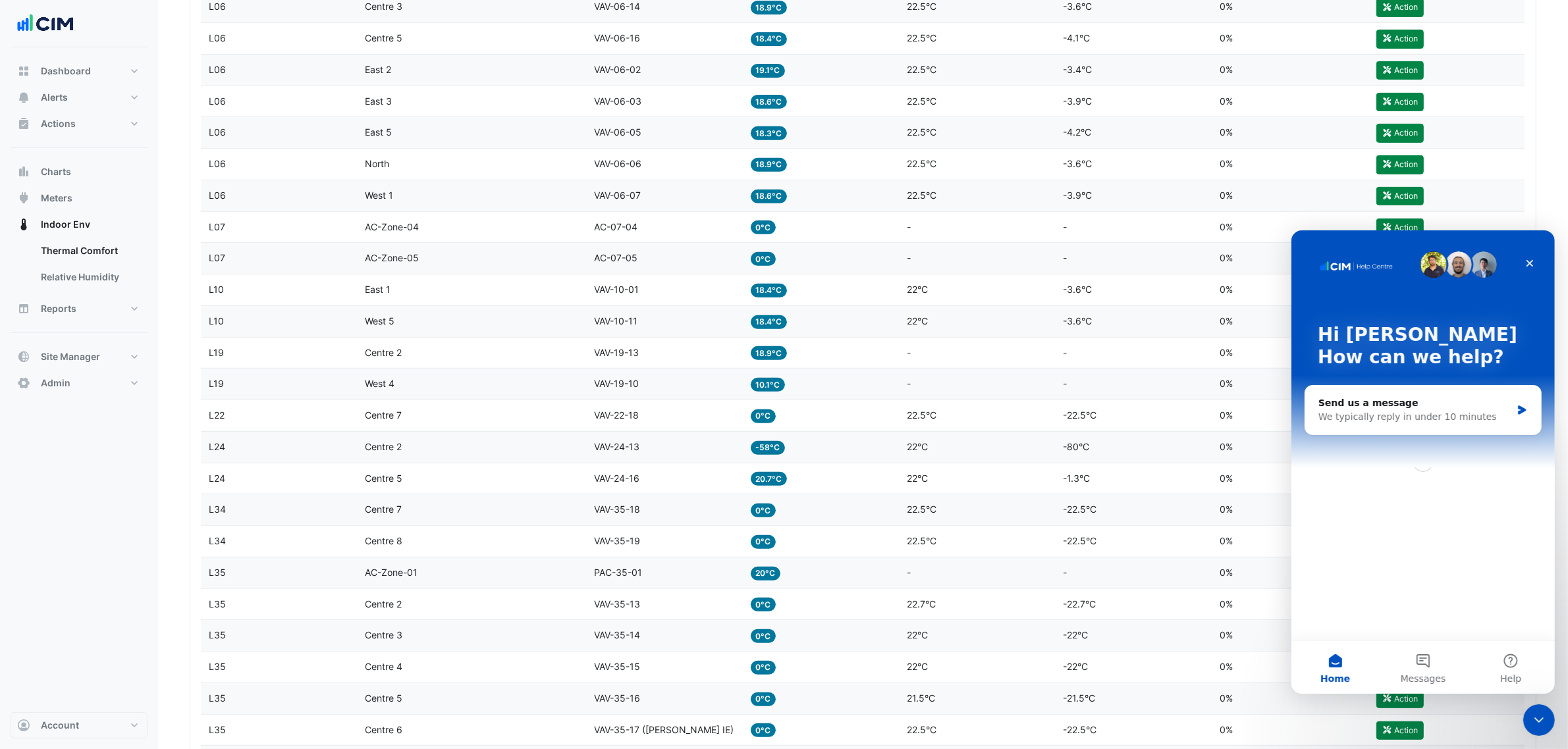
scroll to position [0, 0]
click at [1531, 245] on div "Hi Manuel How can we help?" at bounding box center [1422, 349] width 237 height 237
drag, startPoint x: 1516, startPoint y: 263, endPoint x: 1505, endPoint y: 266, distance: 11.4
click at [1513, 264] on div "Hi Manuel How can we help? Send us a message We typically reply in under 10 min…" at bounding box center [1422, 435] width 263 height 410
click at [65, 134] on button "Actions" at bounding box center [79, 123] width 137 height 26
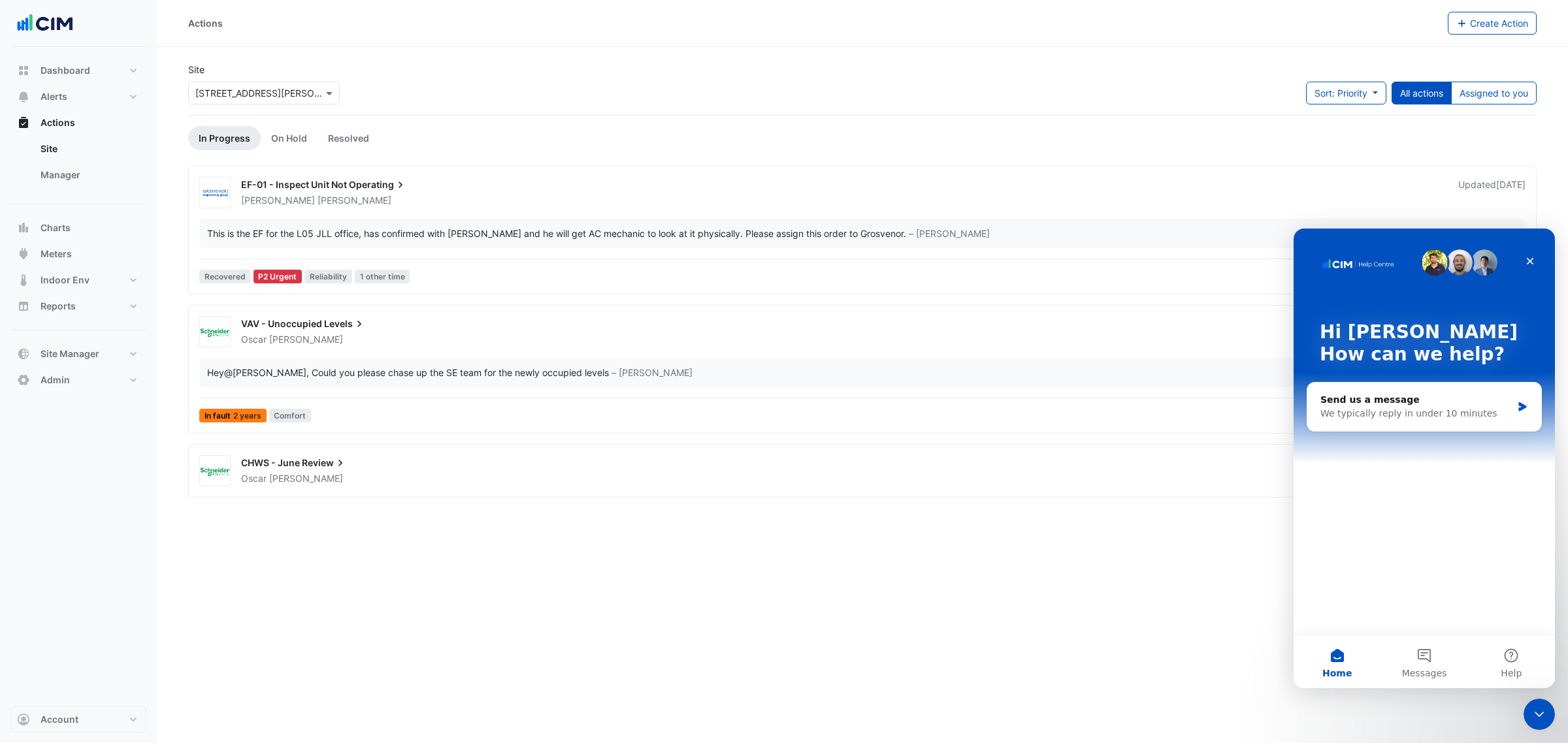
click at [621, 79] on div "Site Select a Site × [STREET_ADDRESS][PERSON_NAME] Sort: Priority Priority Upda…" at bounding box center [862, 89] width 1364 height 53
click at [59, 98] on span "Alerts" at bounding box center [54, 96] width 27 height 13
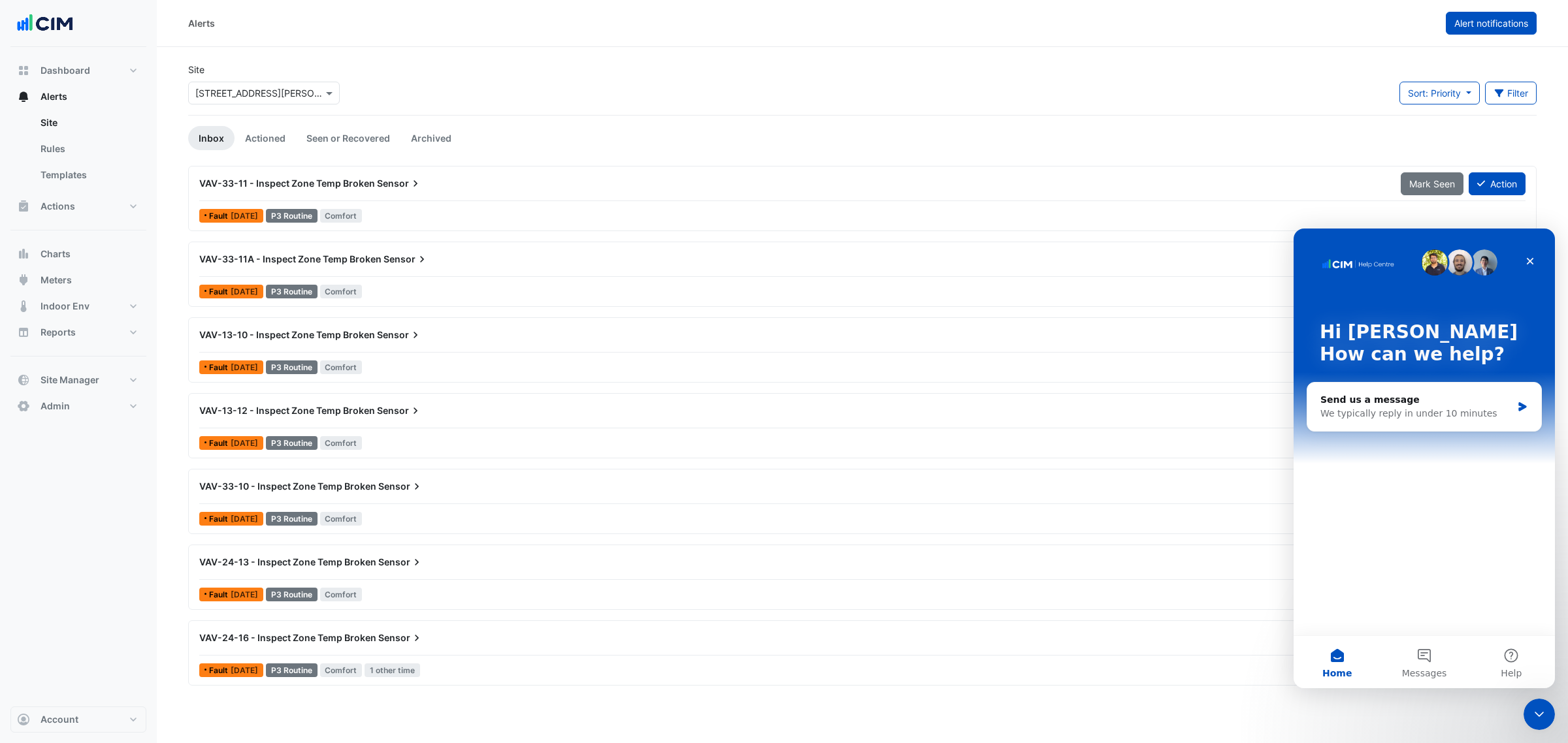
click at [1479, 20] on span "Alert notifications" at bounding box center [1491, 23] width 74 height 11
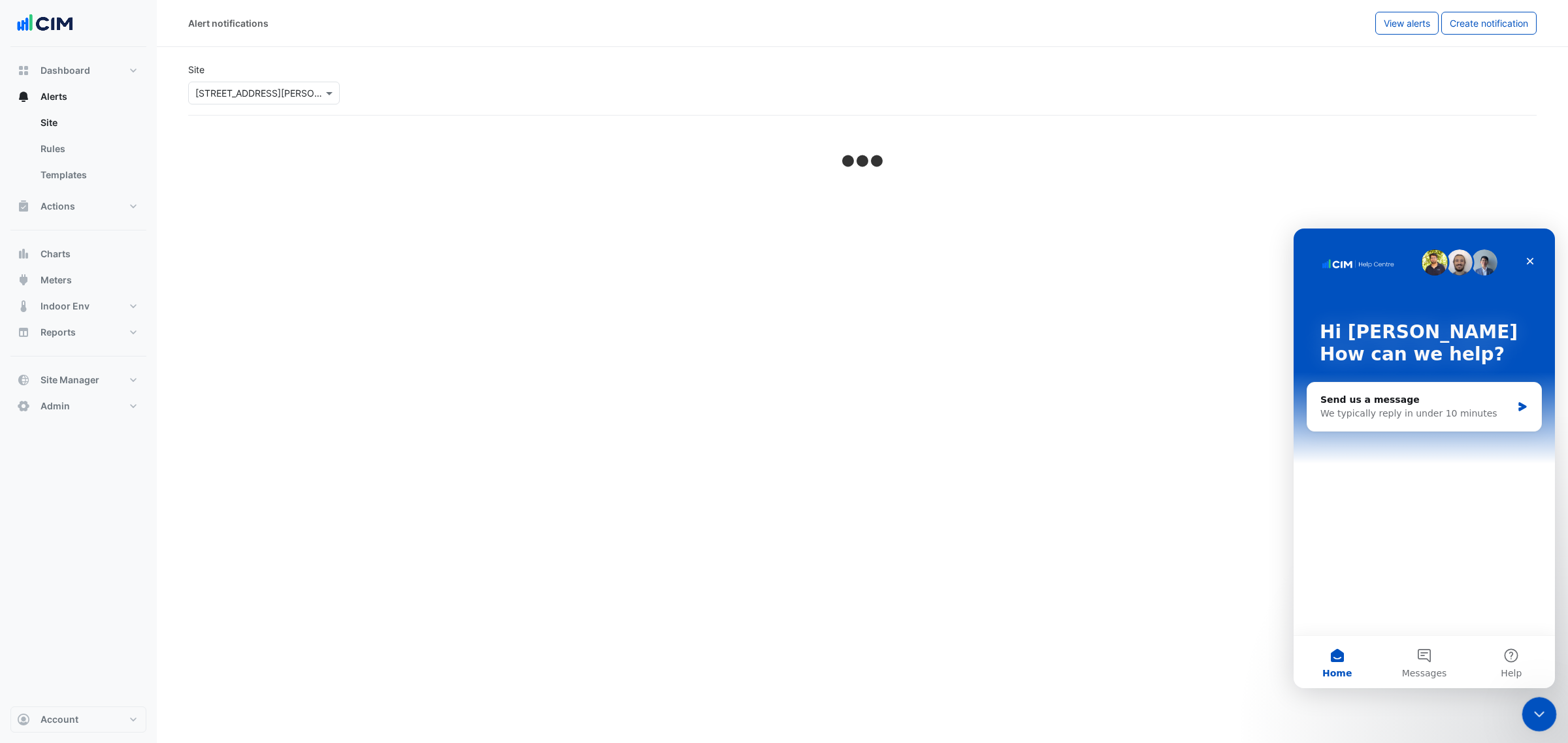
click at [1536, 717] on icon "Close Intercom Messenger" at bounding box center [1536, 712] width 15 height 15
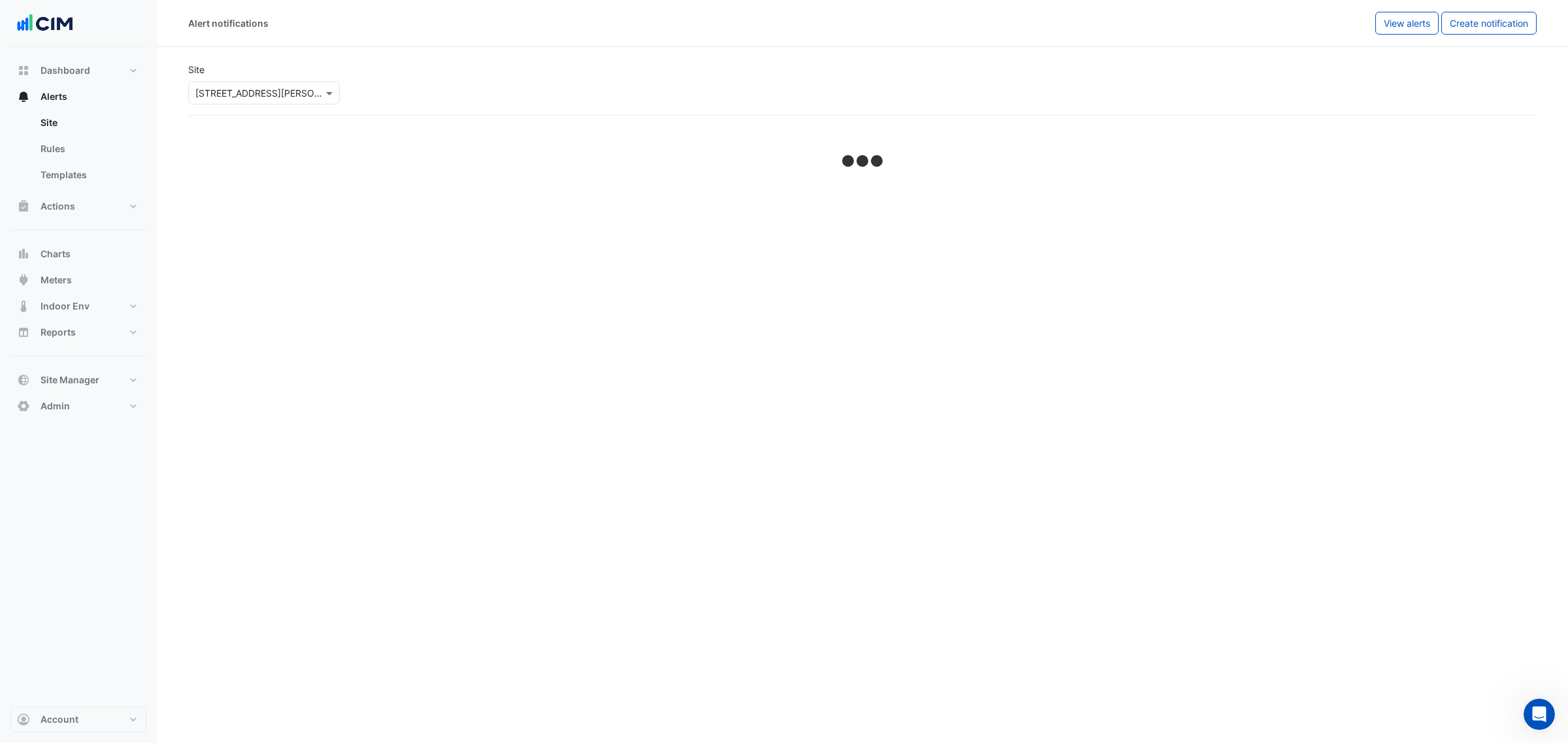
select select "*****"
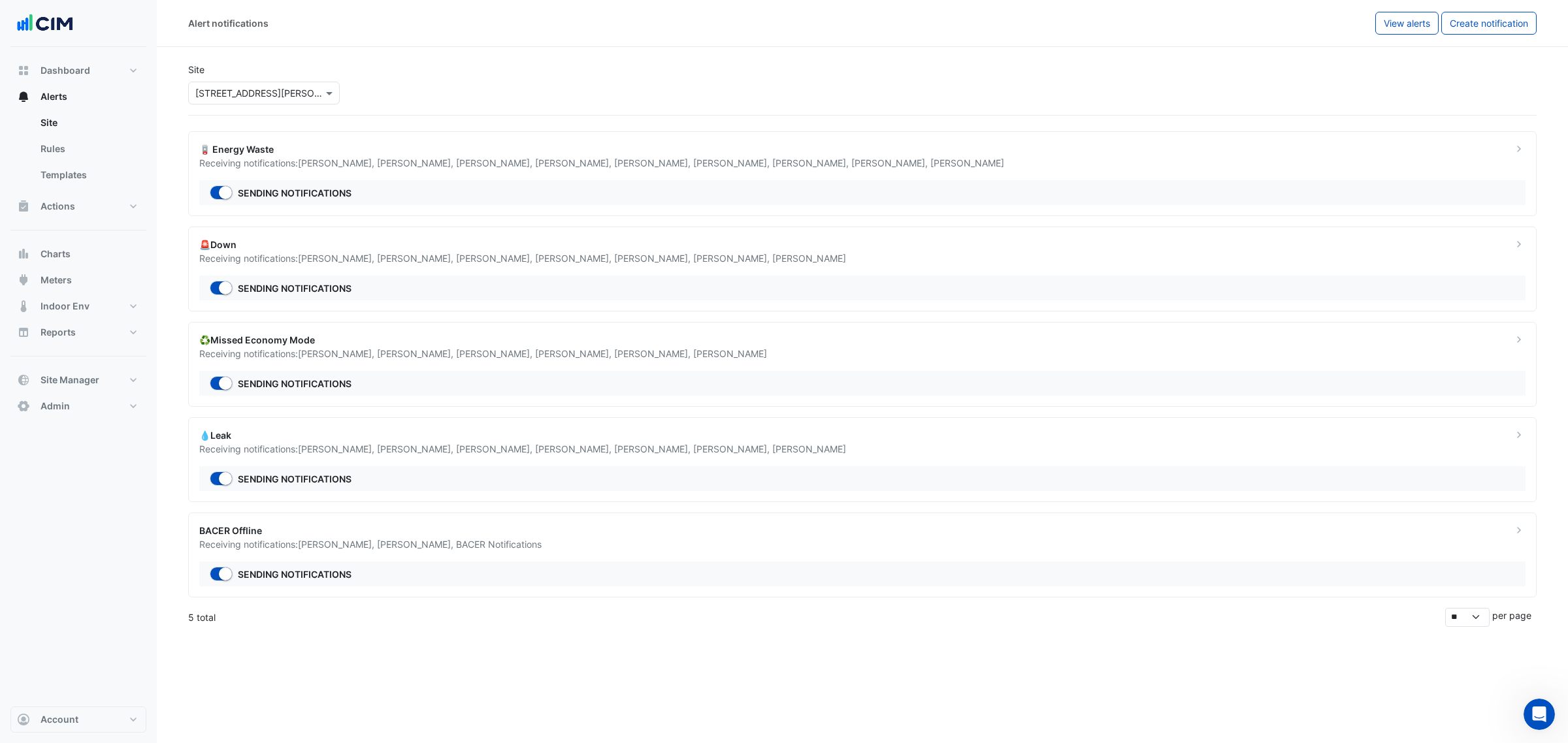
click at [342, 248] on div "🚨Down" at bounding box center [848, 244] width 1298 height 13
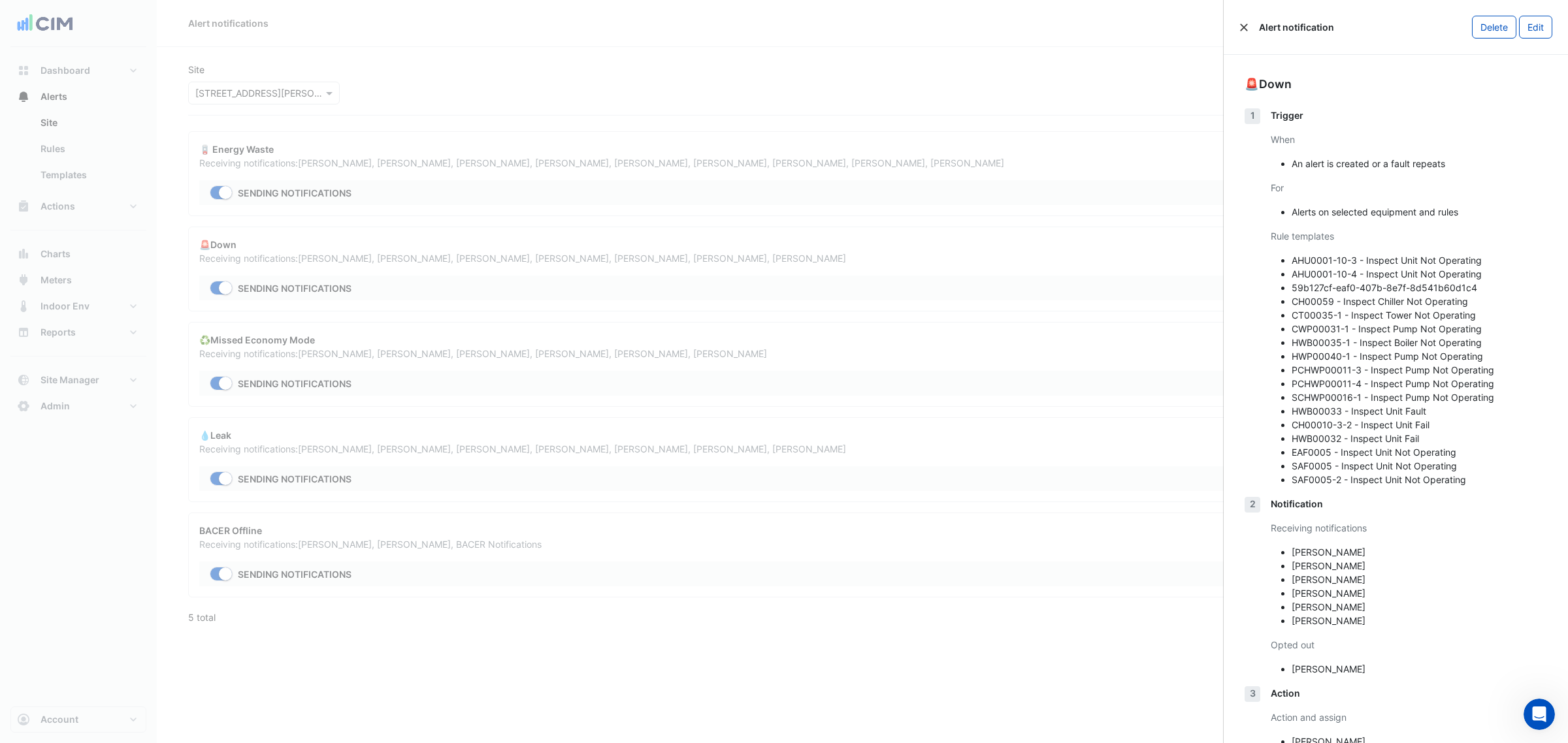
click at [1243, 28] on button "Close" at bounding box center [1244, 28] width 10 height 10
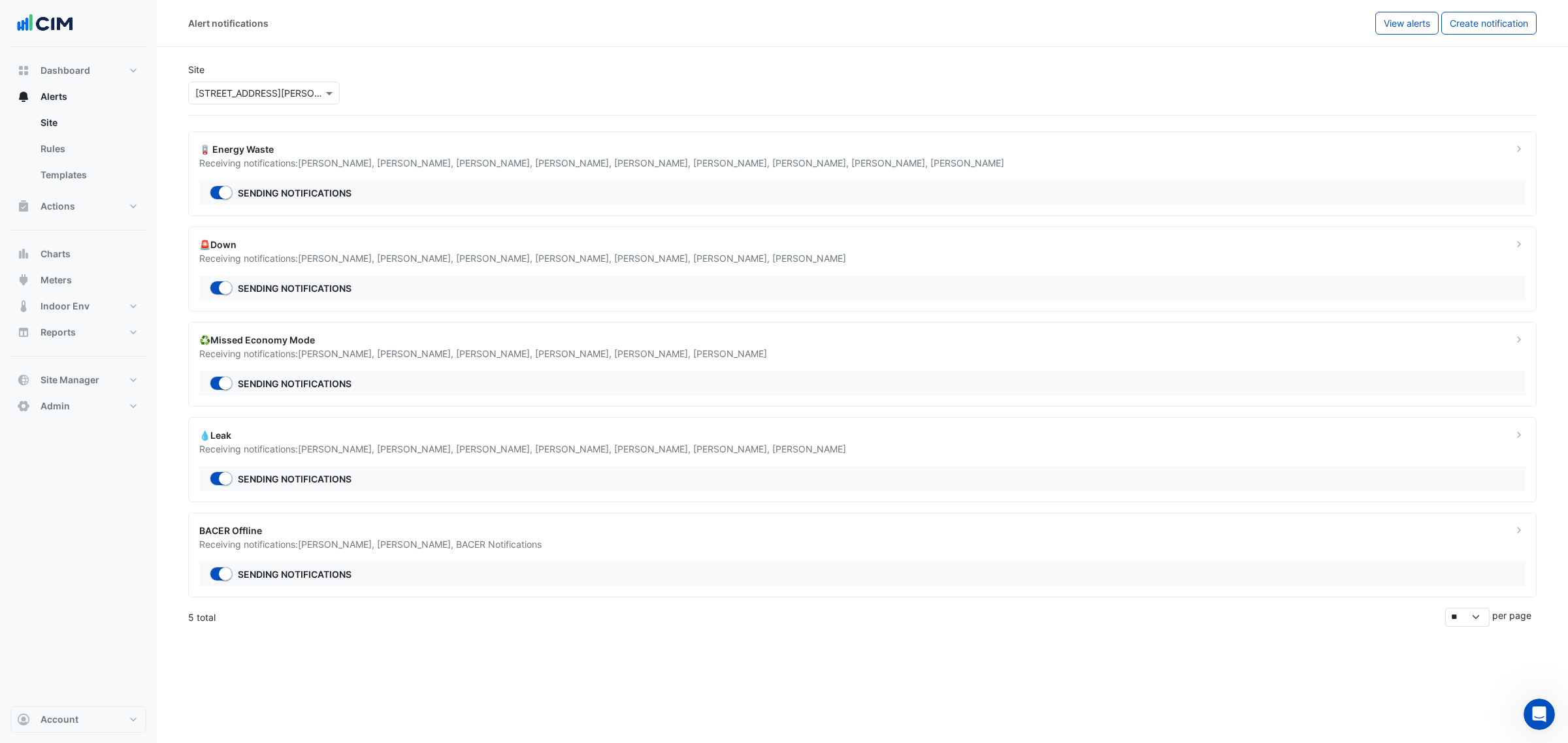
click at [595, 275] on div "Sending notifications" at bounding box center [862, 287] width 1326 height 25
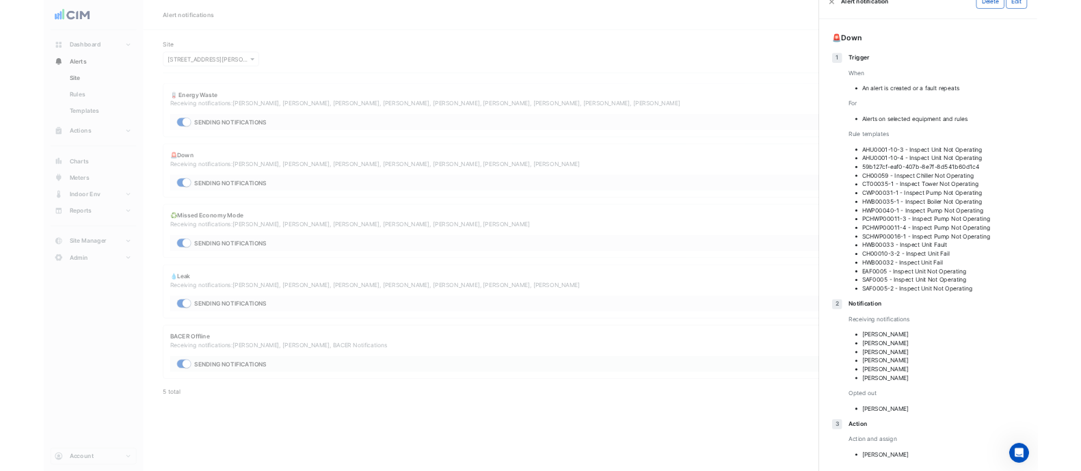
scroll to position [38, 0]
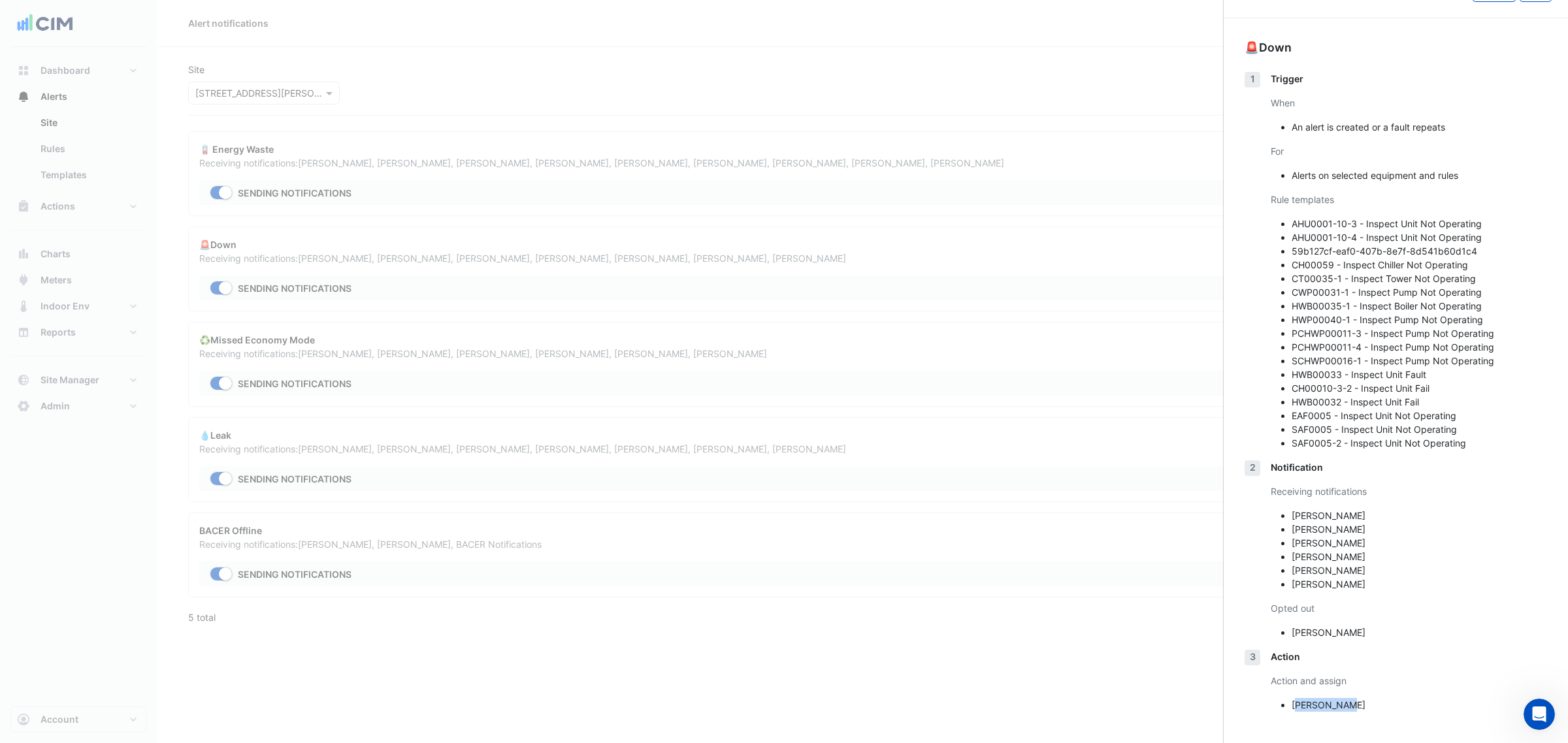
drag, startPoint x: 1294, startPoint y: 709, endPoint x: 1347, endPoint y: 704, distance: 53.2
click at [1347, 704] on li "[PERSON_NAME]" at bounding box center [1418, 705] width 255 height 13
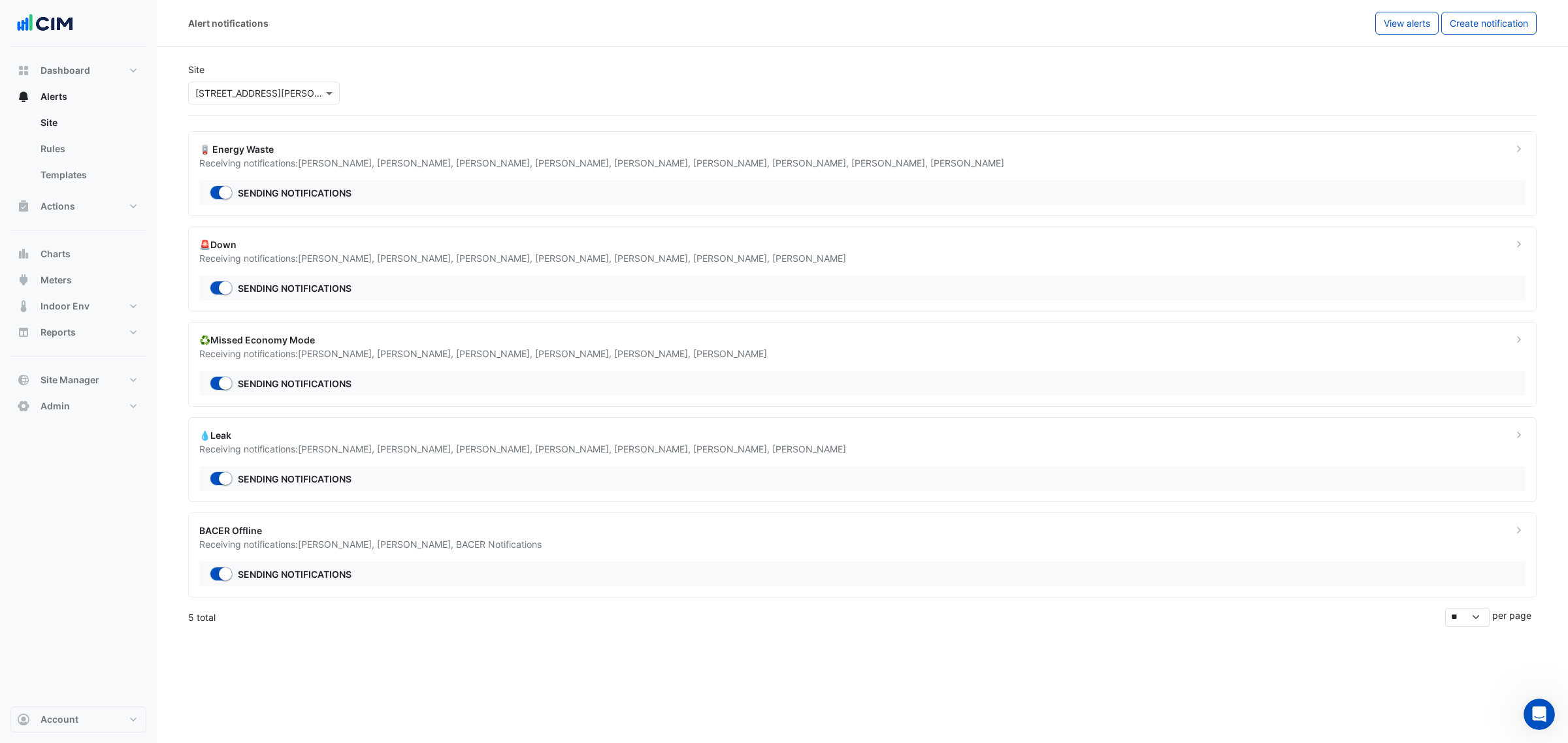
click at [449, 333] on ngb-offcanvas-backdrop at bounding box center [784, 372] width 1568 height 743
click at [468, 370] on div "♻️Missed Economy Mode Receiving notifications: Nathan Wade , Eric Kim , Ed Noll…" at bounding box center [862, 364] width 1348 height 85
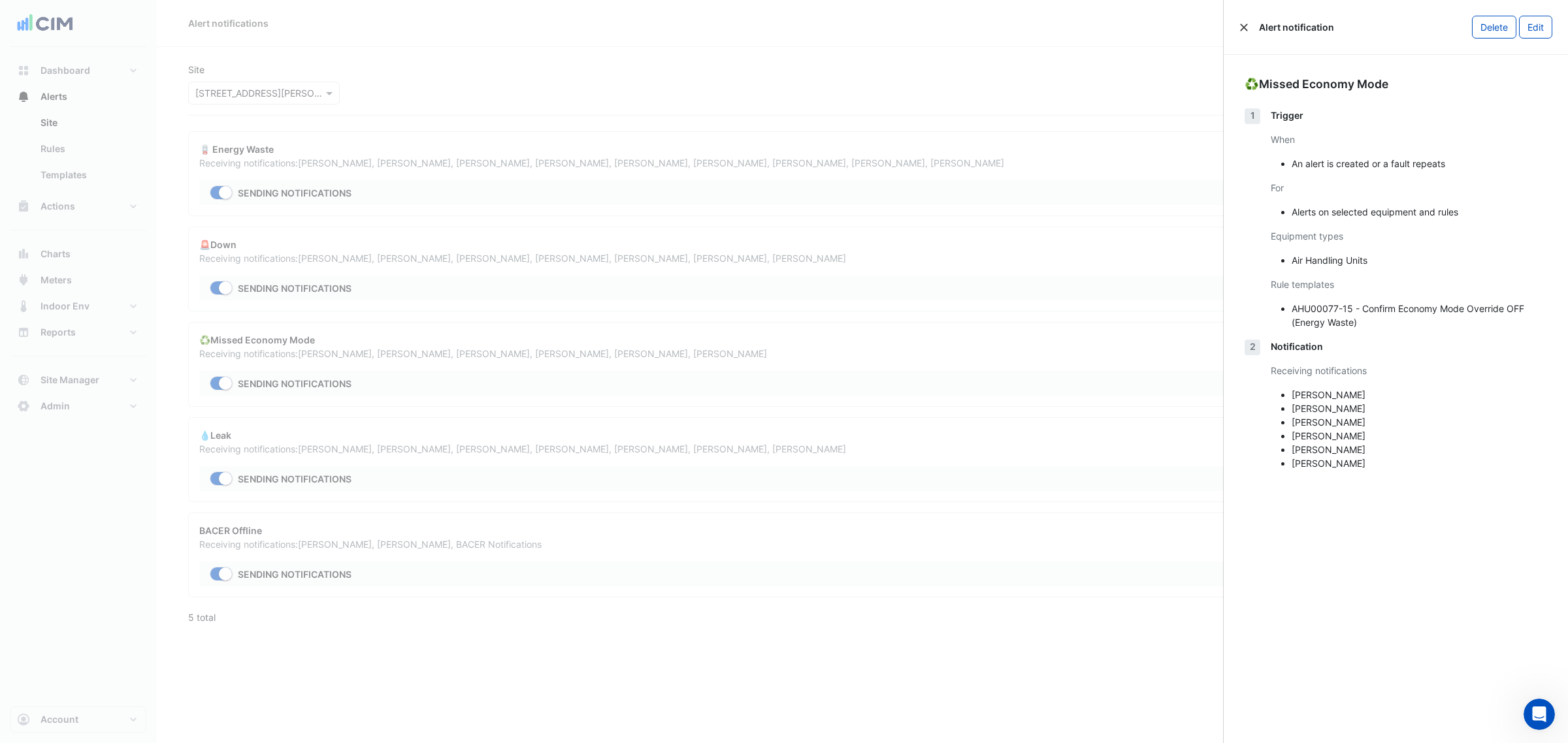
click at [1245, 24] on button "Close" at bounding box center [1244, 28] width 10 height 10
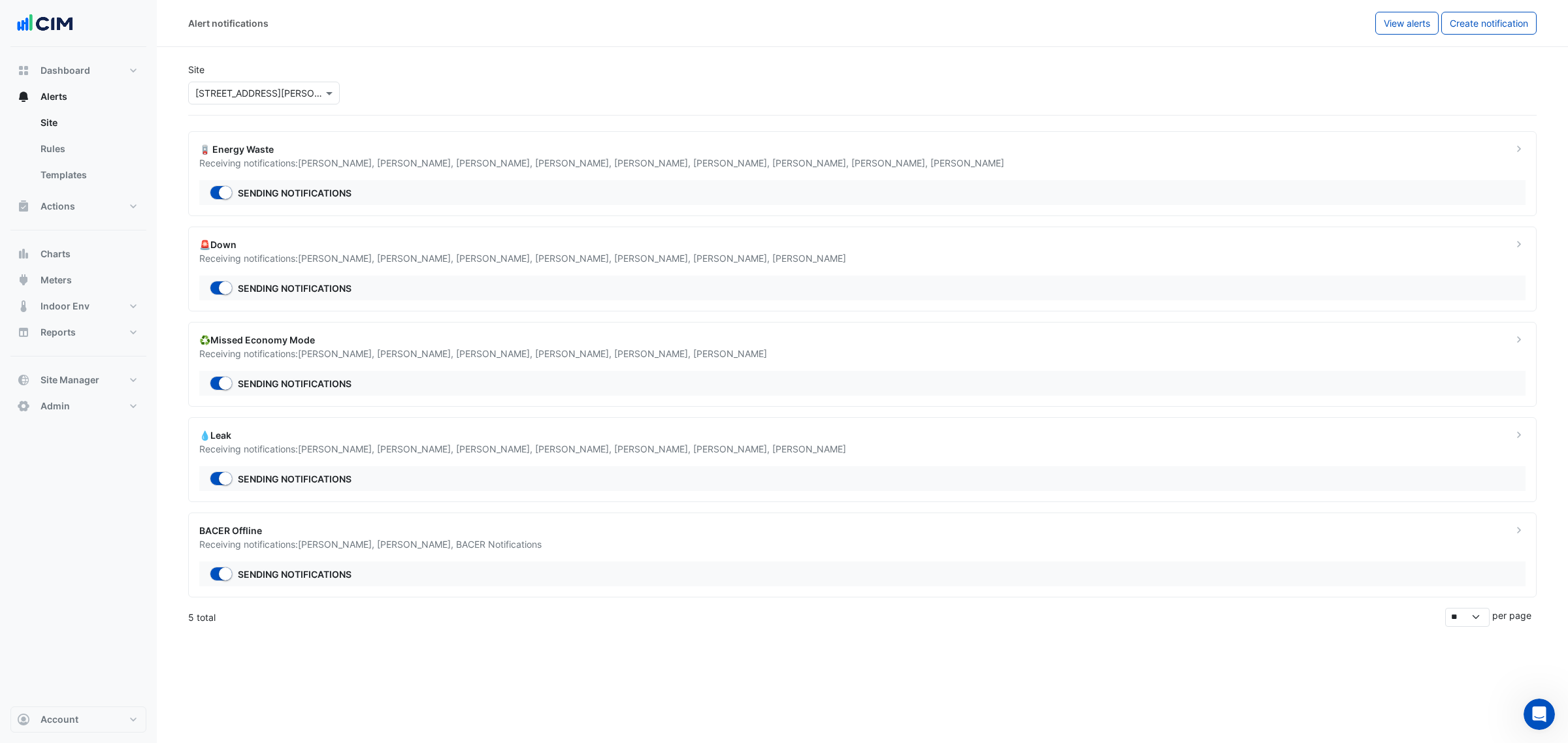
click at [814, 428] on div "💧Leak Receiving notifications: Nathan Wade , Eric Kim , David Nairn , Manuel Ma…" at bounding box center [862, 459] width 1348 height 85
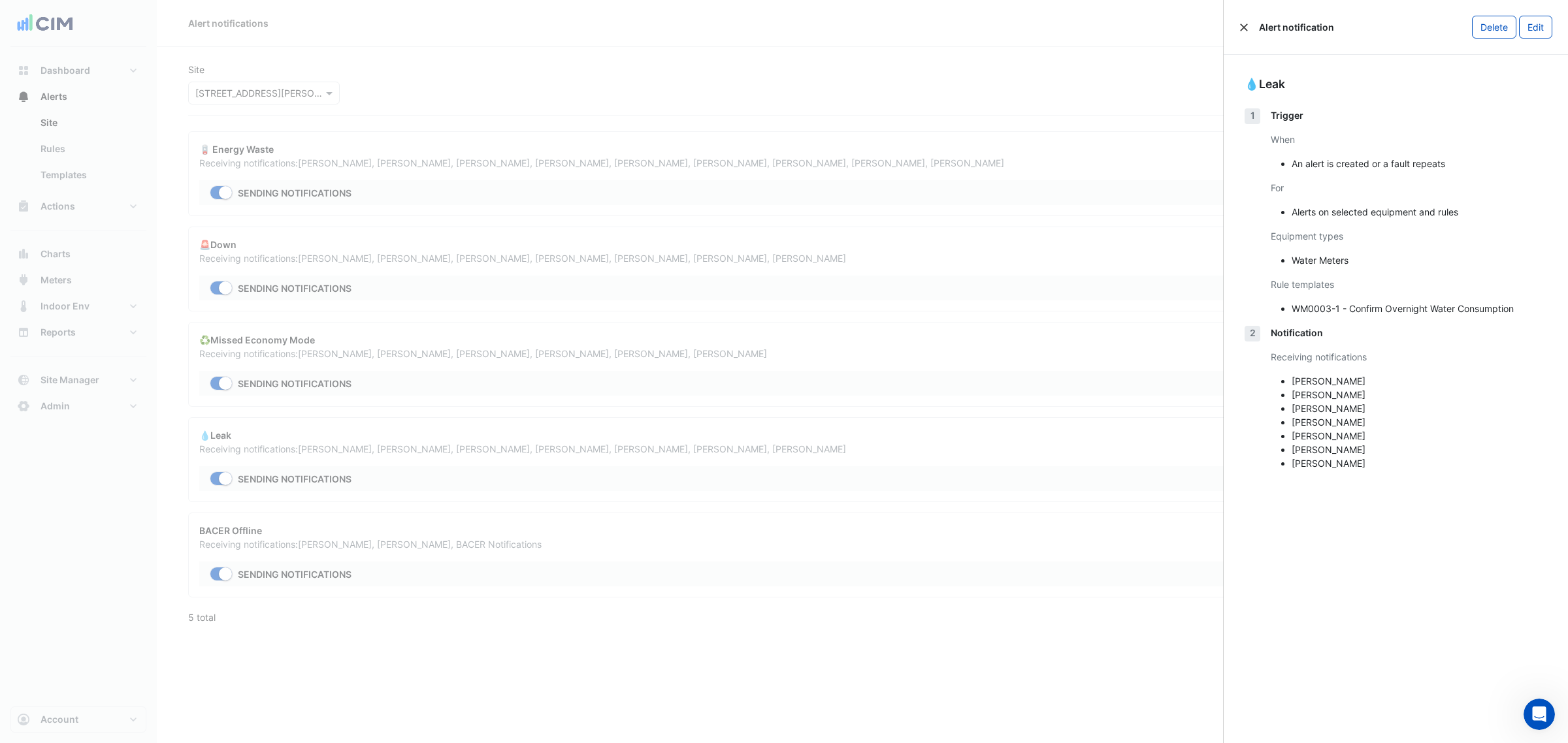
click at [1244, 30] on button "Close" at bounding box center [1244, 28] width 10 height 10
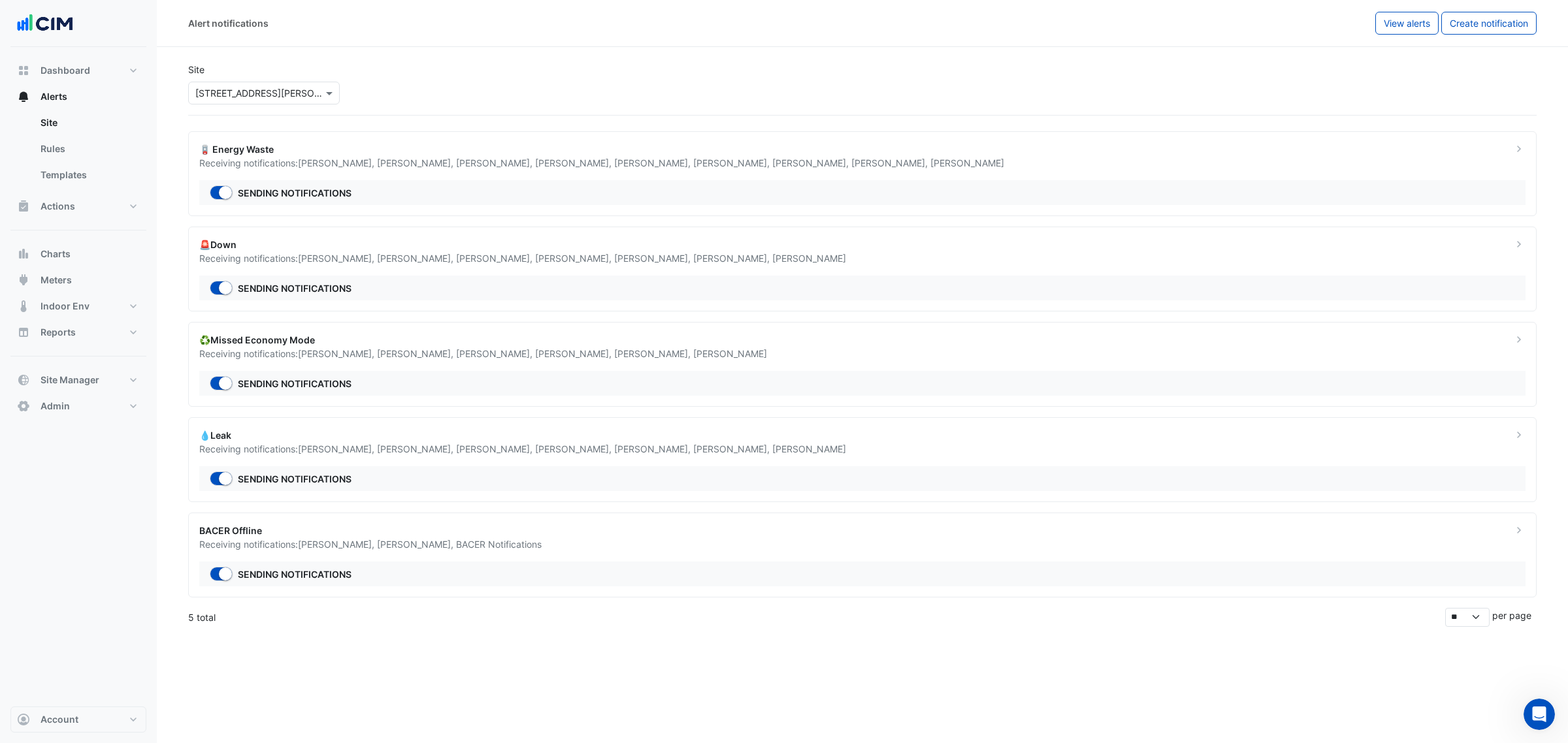
click at [396, 464] on div "💧Leak Receiving notifications: Nathan Wade , Eric Kim , David Nairn , Manuel Ma…" at bounding box center [862, 459] width 1348 height 85
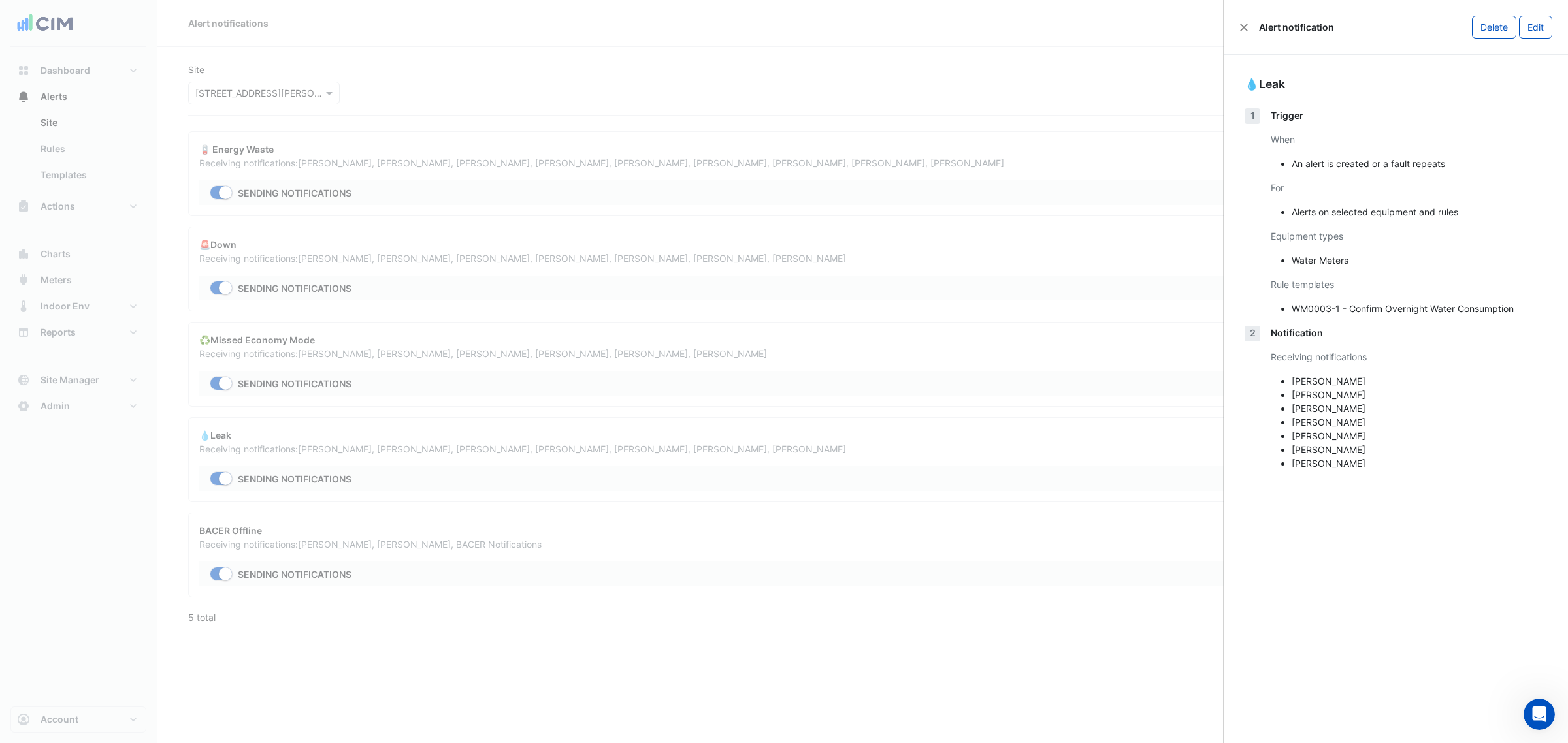
drag, startPoint x: 437, startPoint y: 422, endPoint x: 250, endPoint y: 170, distance: 313.8
click at [435, 402] on ngb-offcanvas-backdrop at bounding box center [784, 372] width 1568 height 743
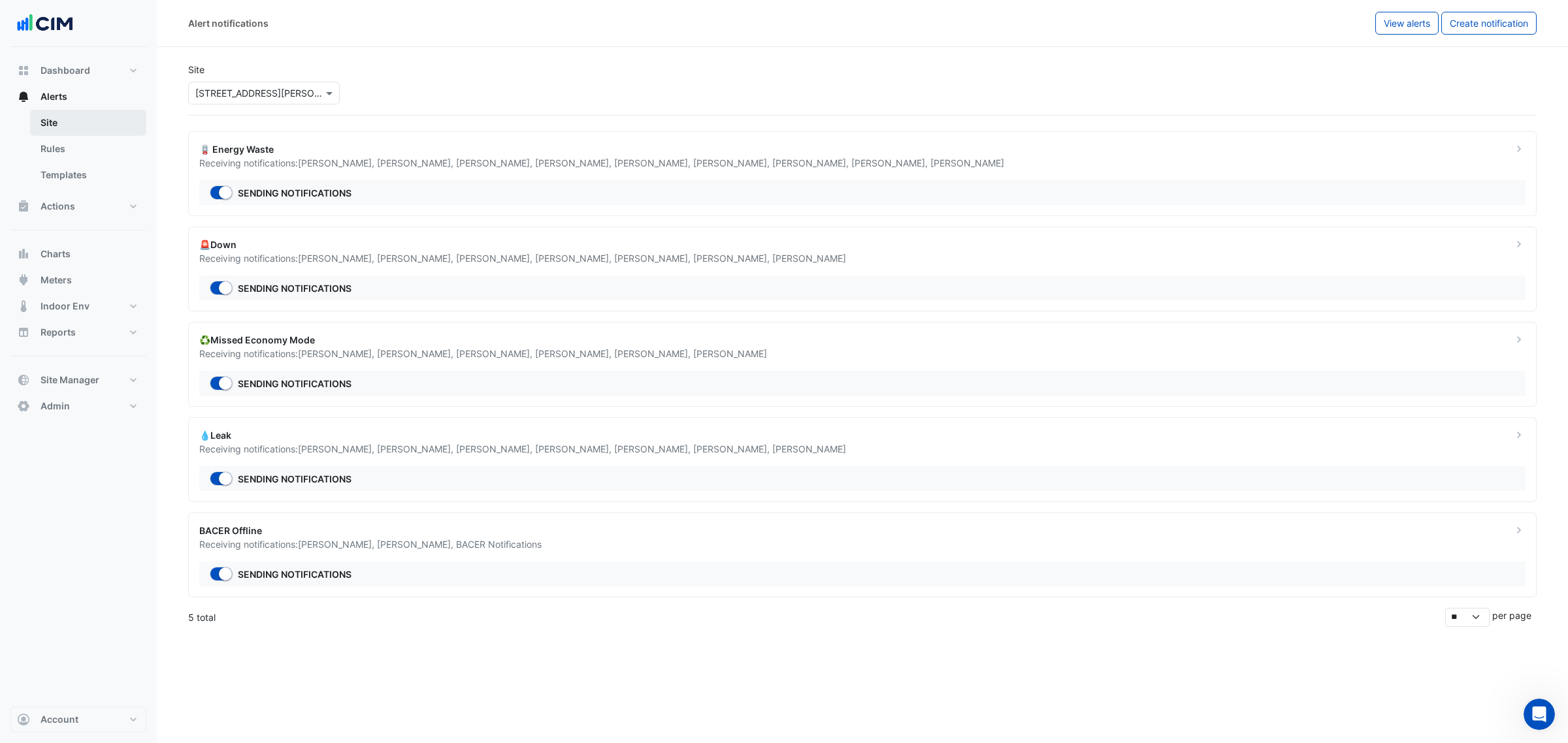
click at [61, 123] on link "Site" at bounding box center [88, 122] width 117 height 26
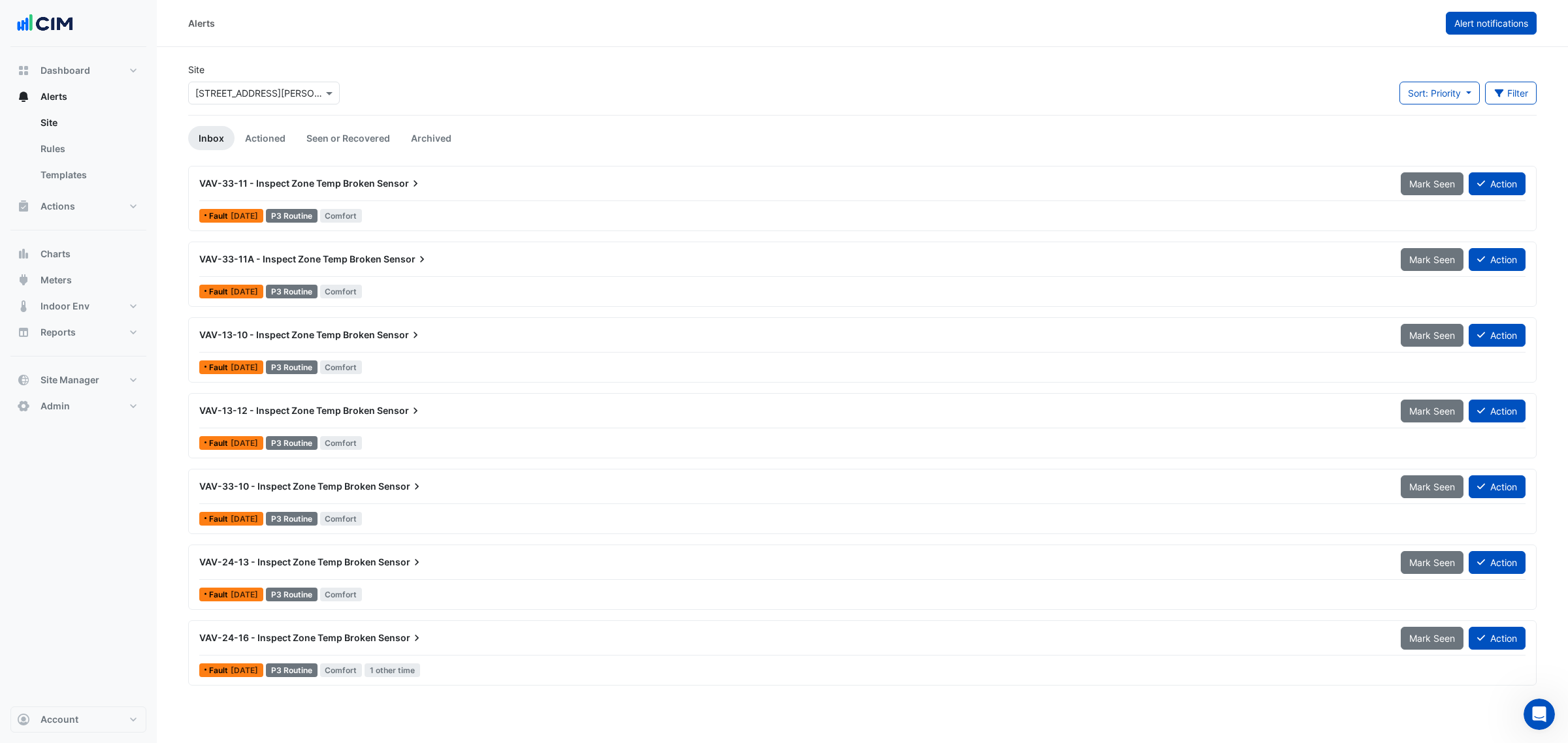
drag, startPoint x: 1494, startPoint y: 18, endPoint x: 1486, endPoint y: 26, distance: 11.3
click at [1486, 26] on span "Alert notifications" at bounding box center [1491, 23] width 74 height 11
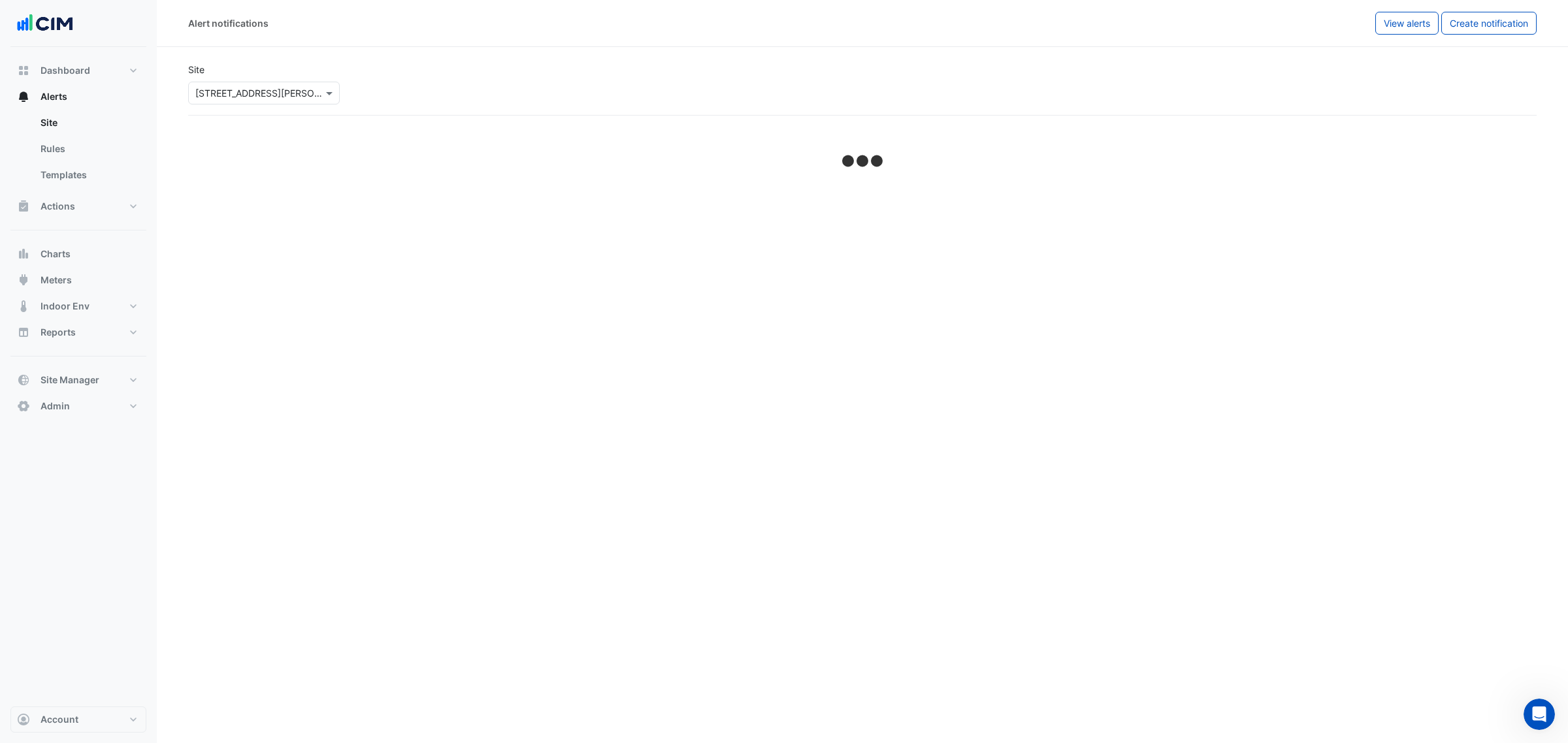
select select "*****"
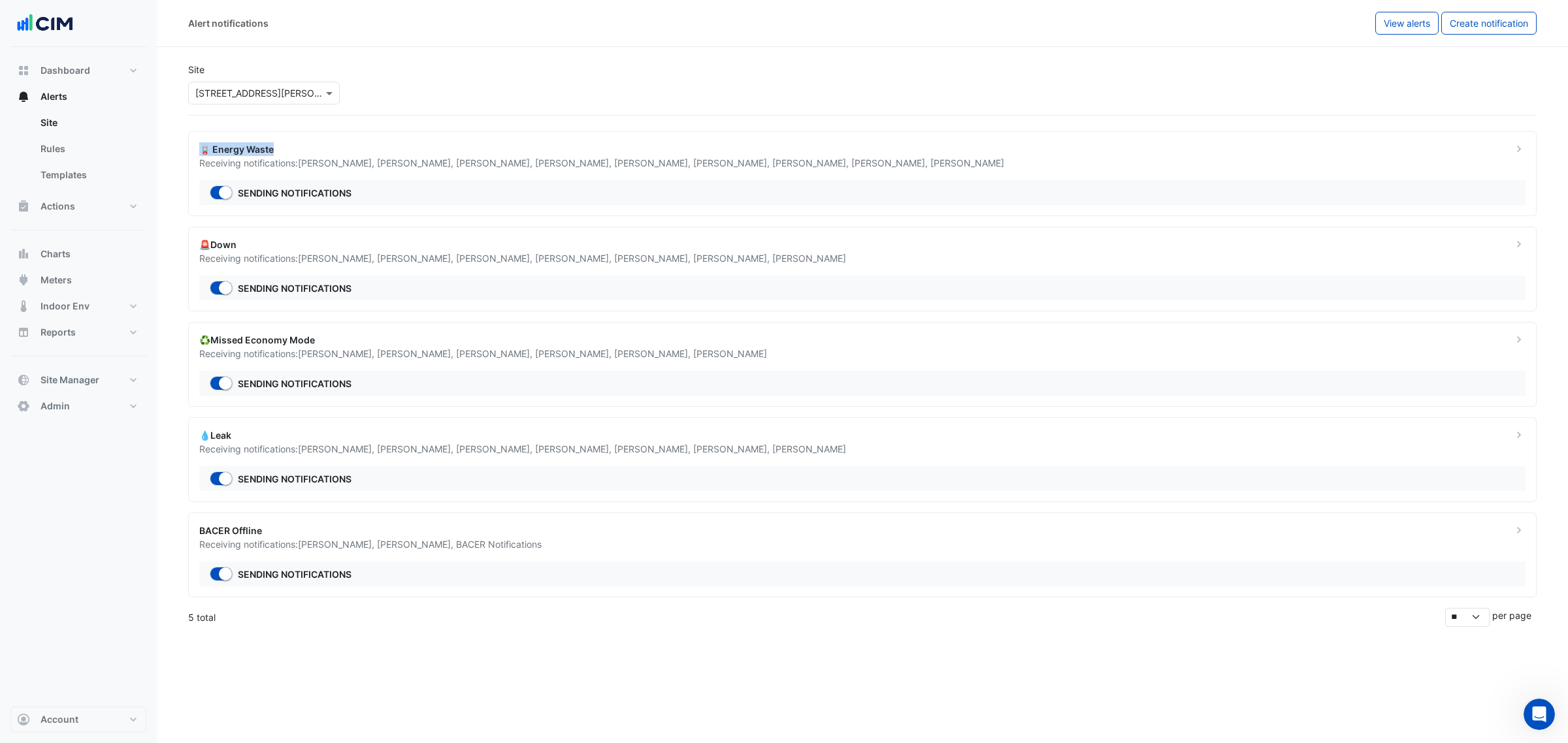
drag, startPoint x: 197, startPoint y: 155, endPoint x: 279, endPoint y: 152, distance: 82.1
click at [279, 152] on div "🪫 Energy Waste Receiving notifications: Nathan Wade , Eric Kim , Ed Noller , Mi…" at bounding box center [848, 156] width 1313 height 28
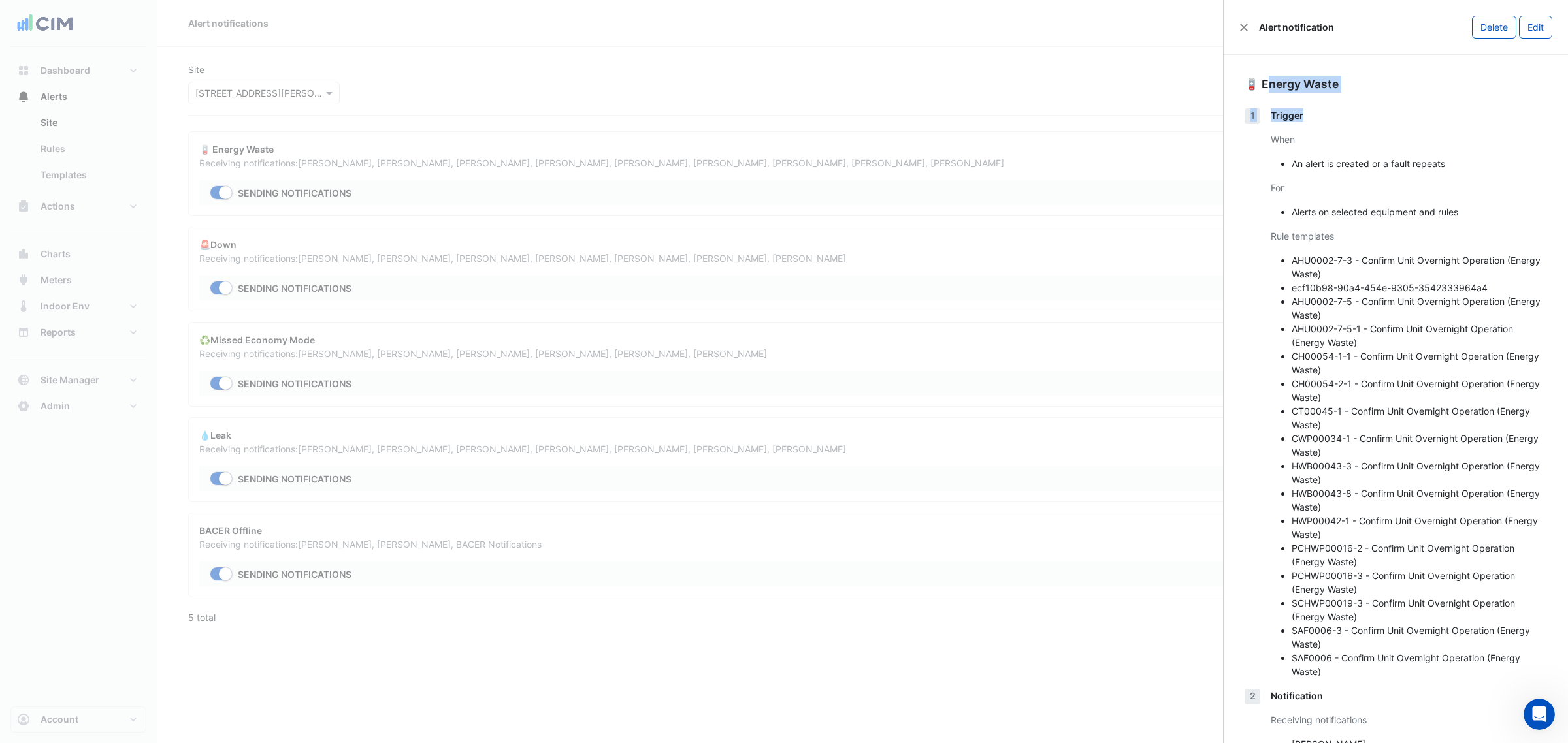
drag, startPoint x: 1275, startPoint y: 87, endPoint x: 1353, endPoint y: 96, distance: 78.5
click at [1353, 96] on div "🪫 Energy Waste 1 Trigger When An alert is created or a fault repeats For Alerts…" at bounding box center [1395, 490] width 344 height 872
click at [1383, 343] on li "AHU0002-7-5-1 - Confirm Unit Overnight Operation (Energy Waste)" at bounding box center [1418, 335] width 255 height 28
click at [1238, 13] on div "Alert notification Delete Edit" at bounding box center [1395, 27] width 344 height 54
click at [1246, 27] on button "Close" at bounding box center [1244, 28] width 10 height 10
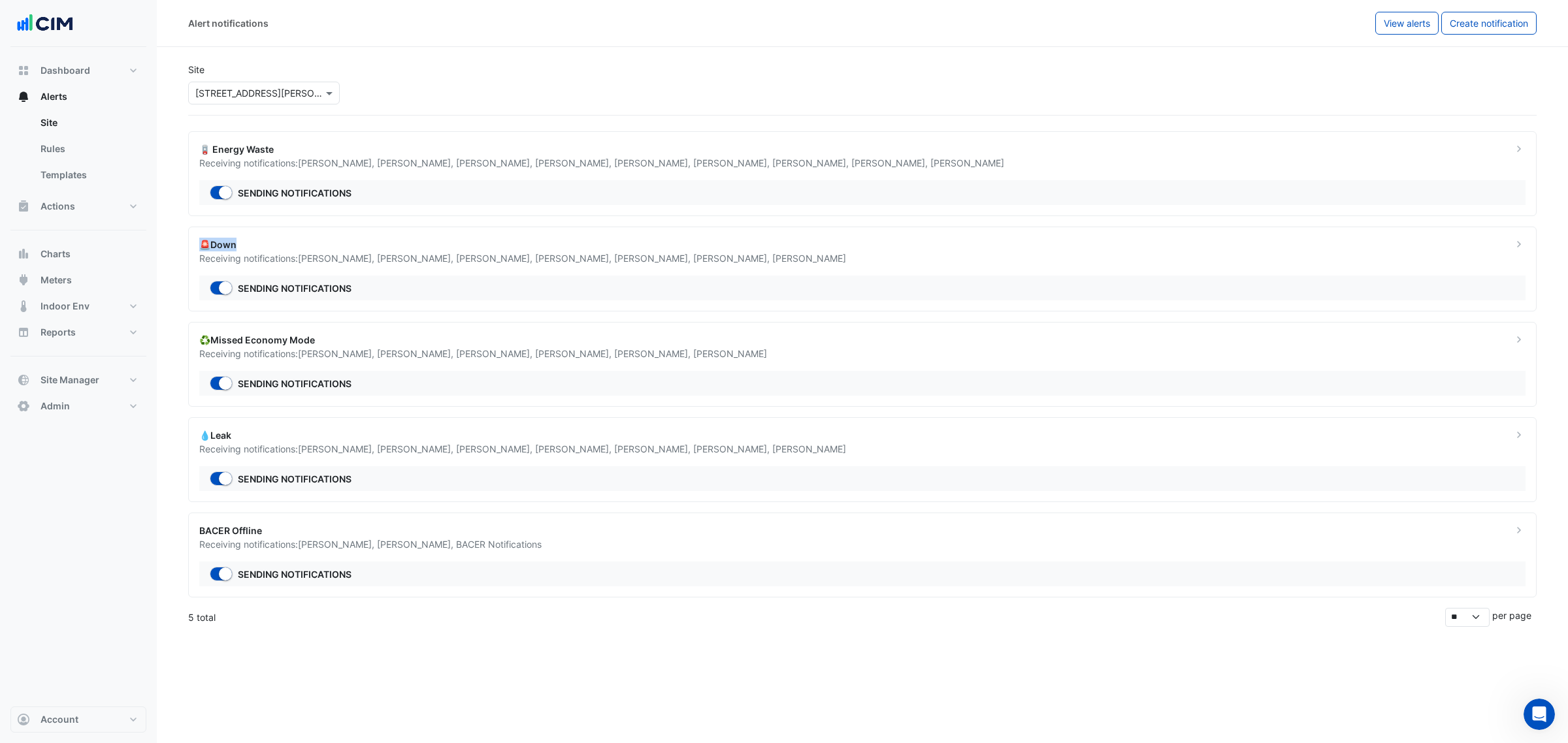
drag, startPoint x: 197, startPoint y: 246, endPoint x: 247, endPoint y: 244, distance: 50.0
click at [247, 244] on div "🚨Down Receiving notifications: Nathan Wade , Joshua Ewers , Manuel Margelis , O…" at bounding box center [848, 251] width 1313 height 28
click at [1407, 23] on span "View alerts" at bounding box center [1407, 23] width 47 height 11
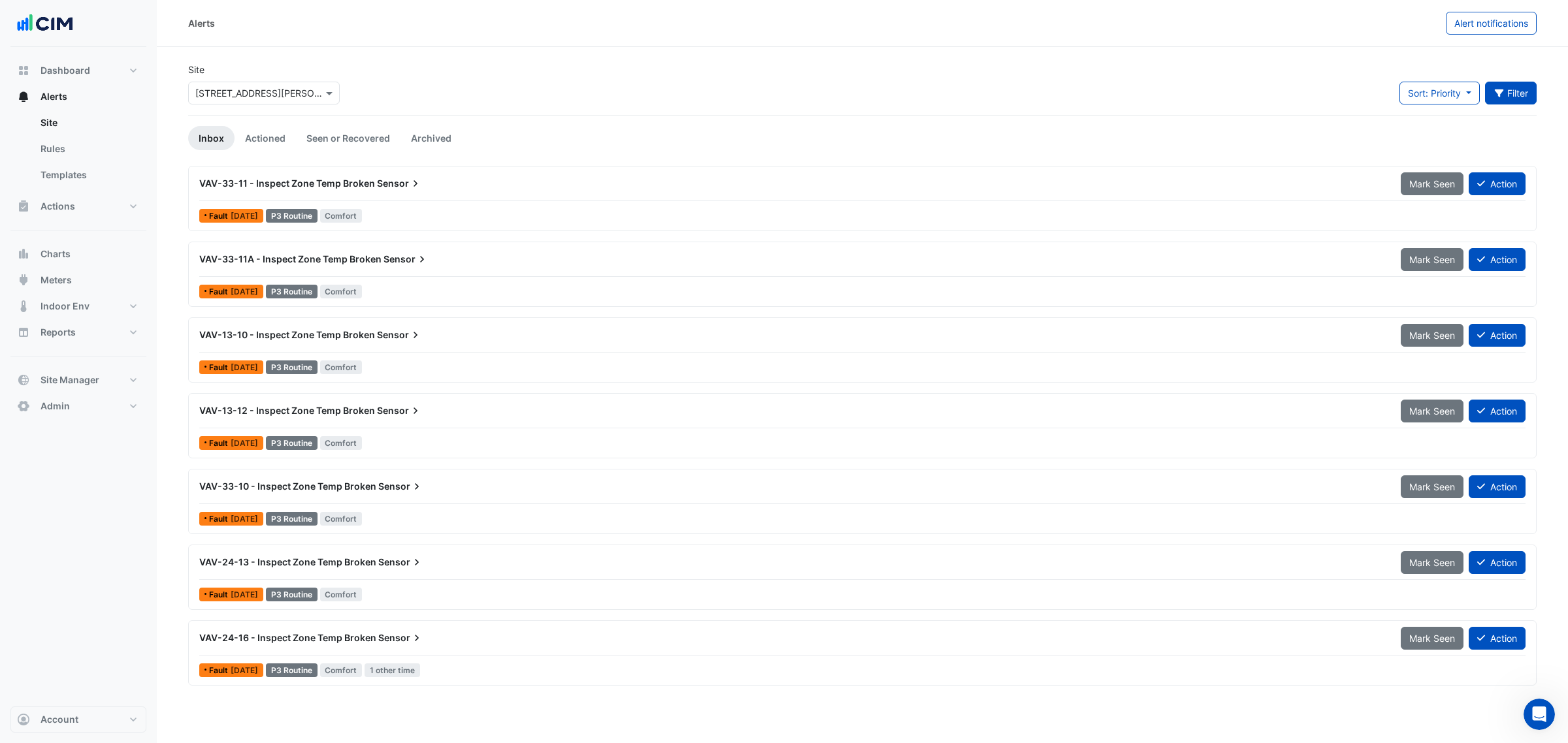
click at [1526, 92] on button "Filter" at bounding box center [1511, 93] width 53 height 23
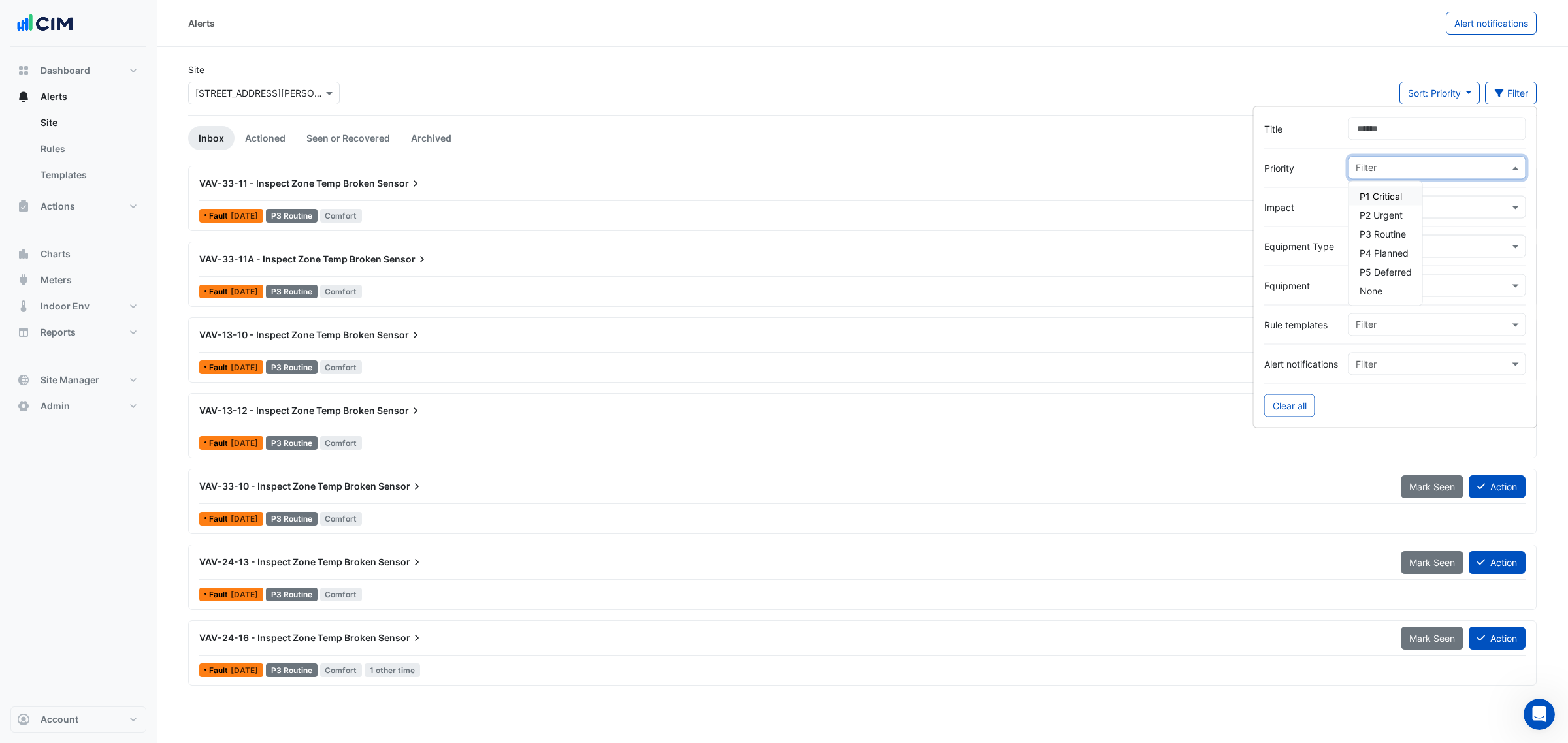
click at [1422, 158] on div "Filter" at bounding box center [1437, 168] width 178 height 23
click at [1386, 193] on span "P1 Critical" at bounding box center [1380, 197] width 42 height 11
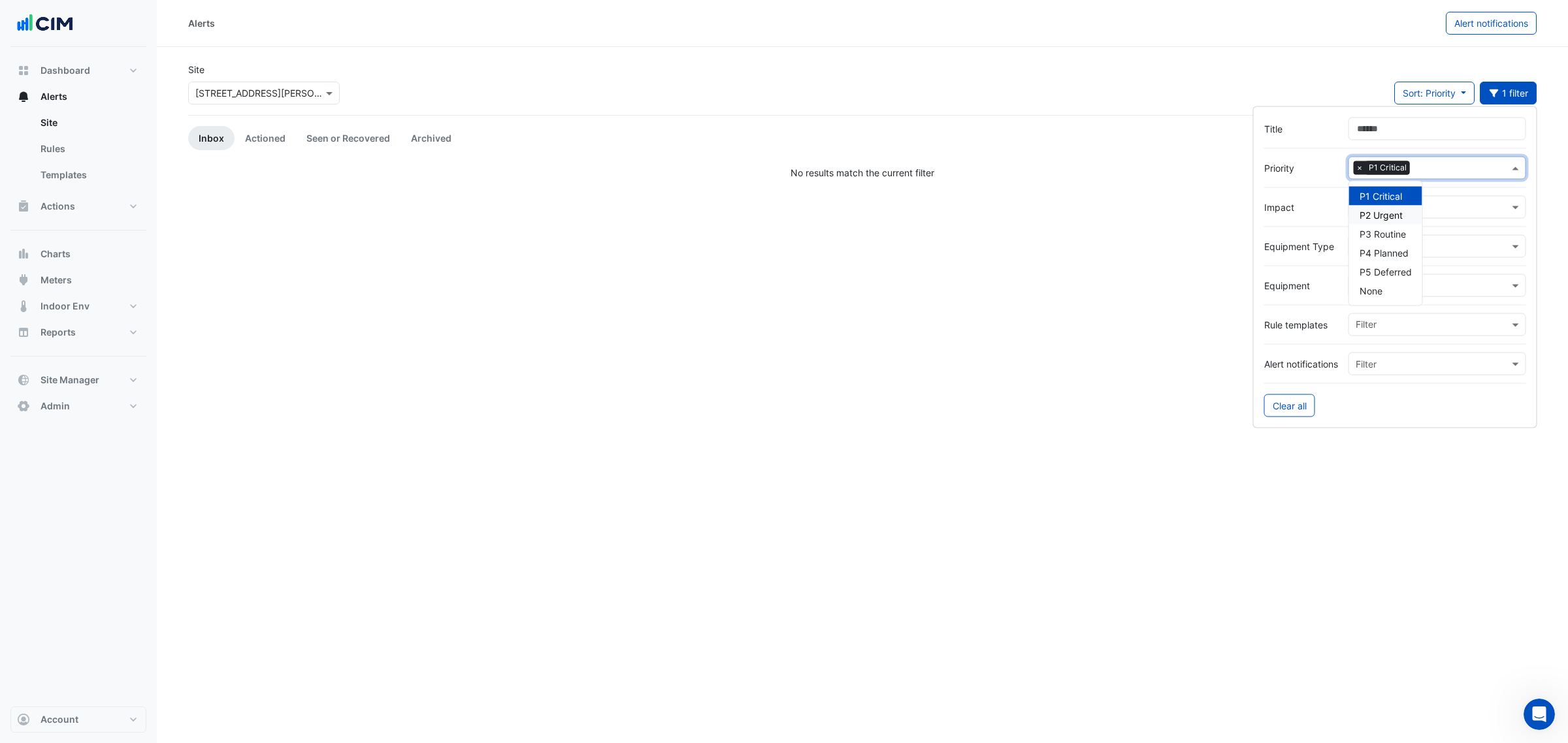
click at [1386, 223] on div "P2 Urgent" at bounding box center [1385, 215] width 74 height 19
click at [1383, 238] on span "P3 Routine" at bounding box center [1382, 234] width 47 height 11
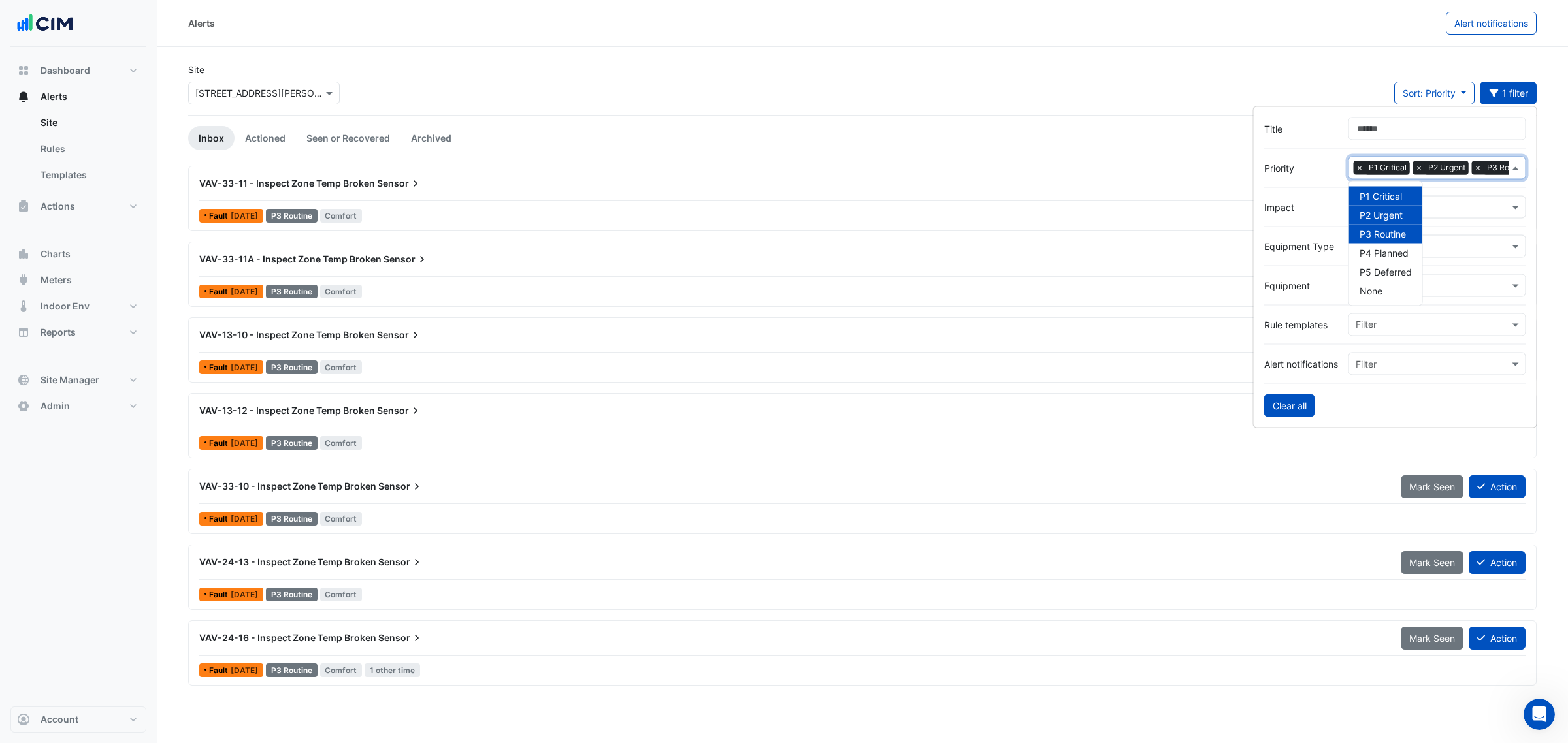
click at [1291, 405] on button "Clear all" at bounding box center [1289, 406] width 51 height 23
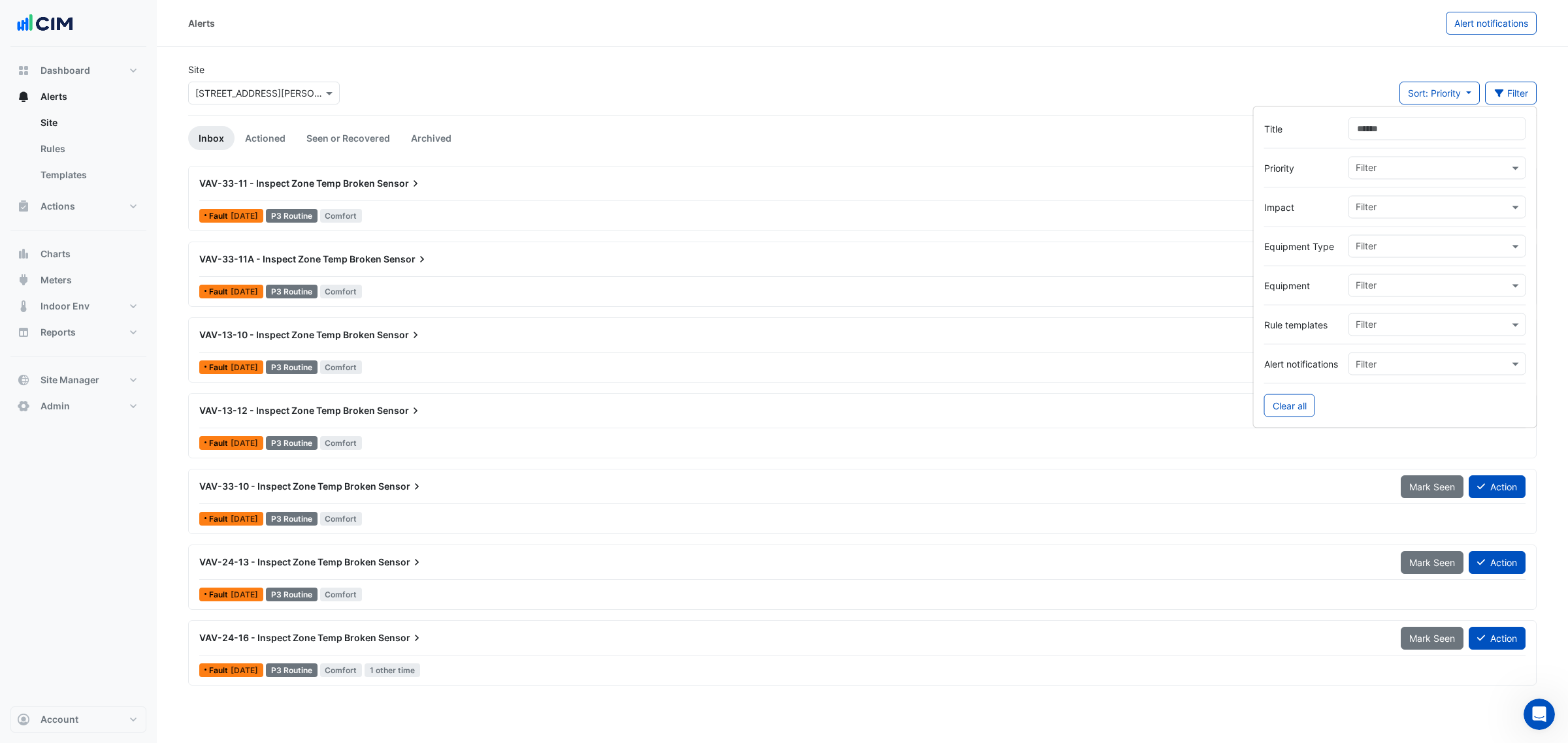
click at [1124, 53] on section "Site Select a Site × 1 O'Connell Street Sort: Priority Priority Updated Filter …" at bounding box center [862, 320] width 1410 height 547
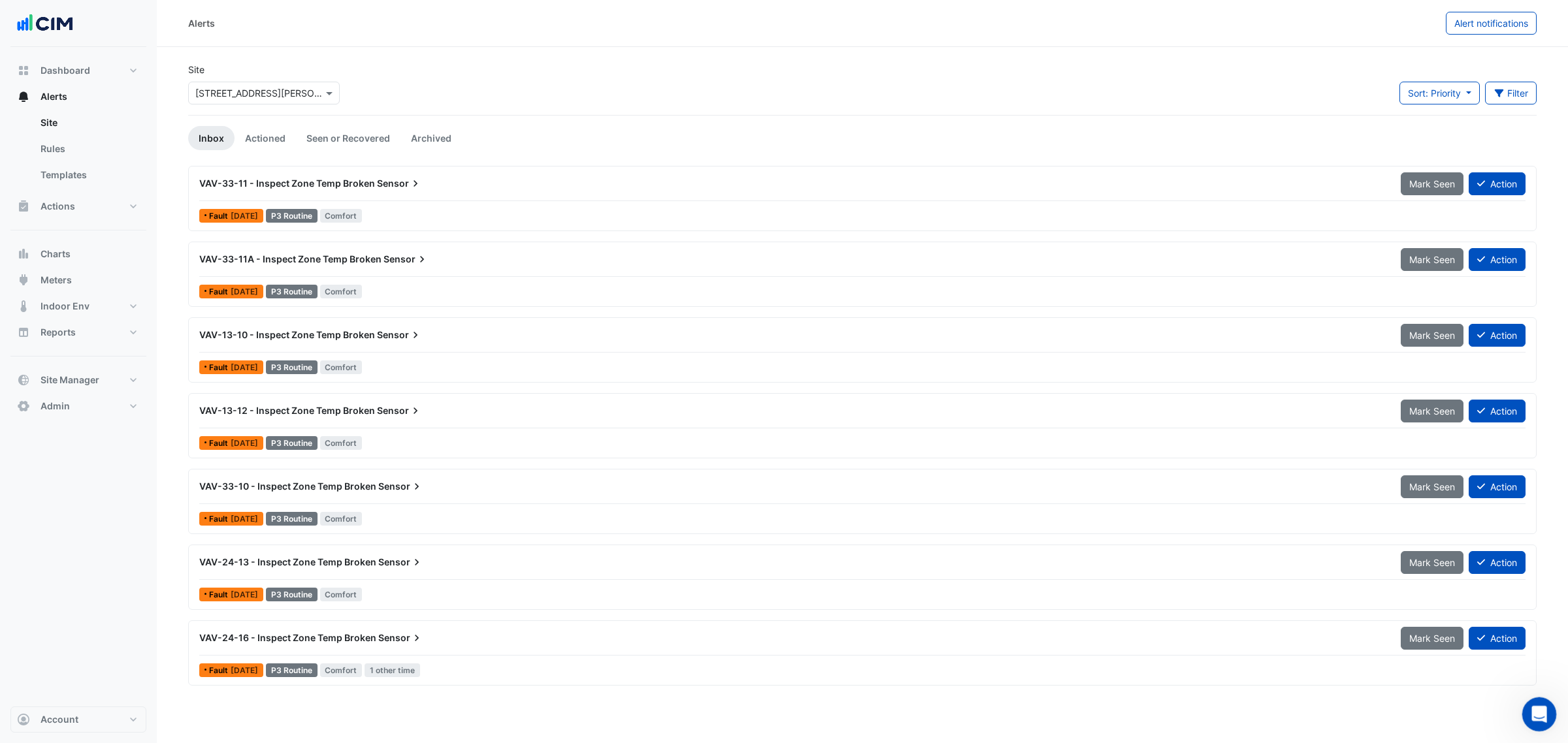
click at [1536, 712] on icon "Open Intercom Messenger" at bounding box center [1536, 712] width 22 height 22
